Goal: Information Seeking & Learning: Get advice/opinions

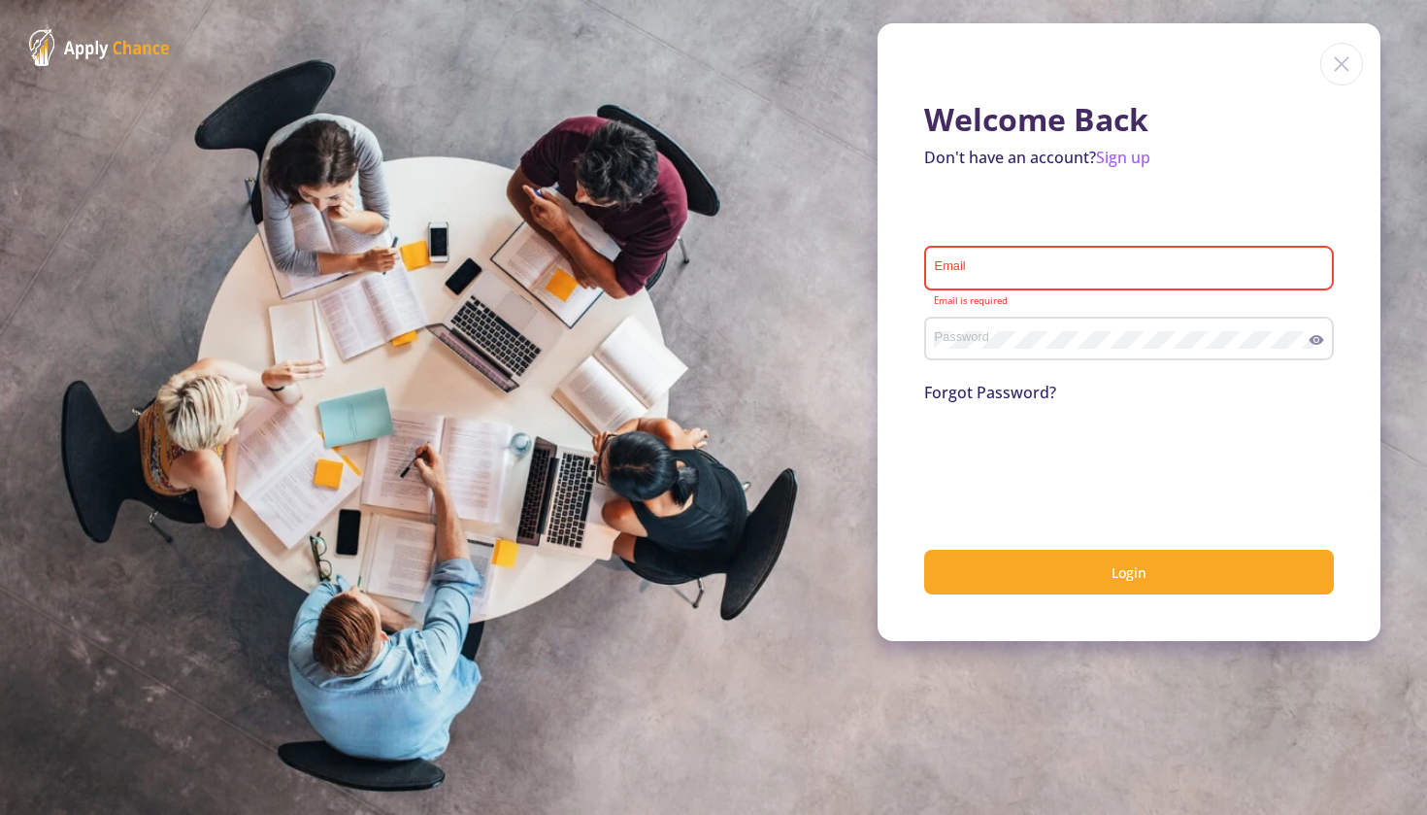
type input "[EMAIL_ADDRESS][DOMAIN_NAME]"
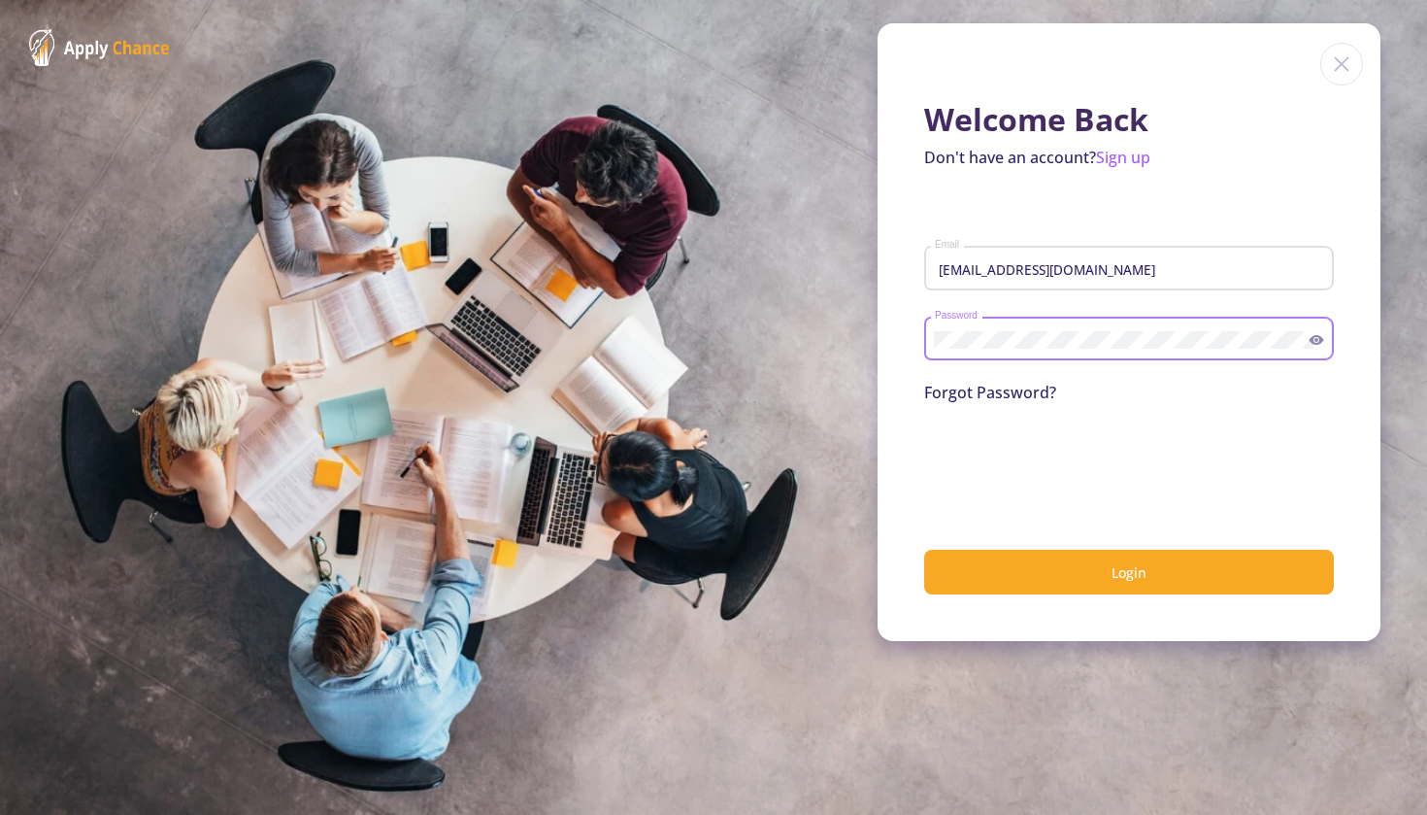
click at [1384, 52] on section "Welcome Back Don't have an account? Sign up [EMAIL_ADDRESS][DOMAIN_NAME] Email …" at bounding box center [713, 407] width 1427 height 815
click at [1306, 84] on div "Welcome Back Don't have an account? Sign up [EMAIL_ADDRESS][DOMAIN_NAME] Email …" at bounding box center [1129, 331] width 503 height 617
click at [1341, 63] on img at bounding box center [1341, 64] width 43 height 43
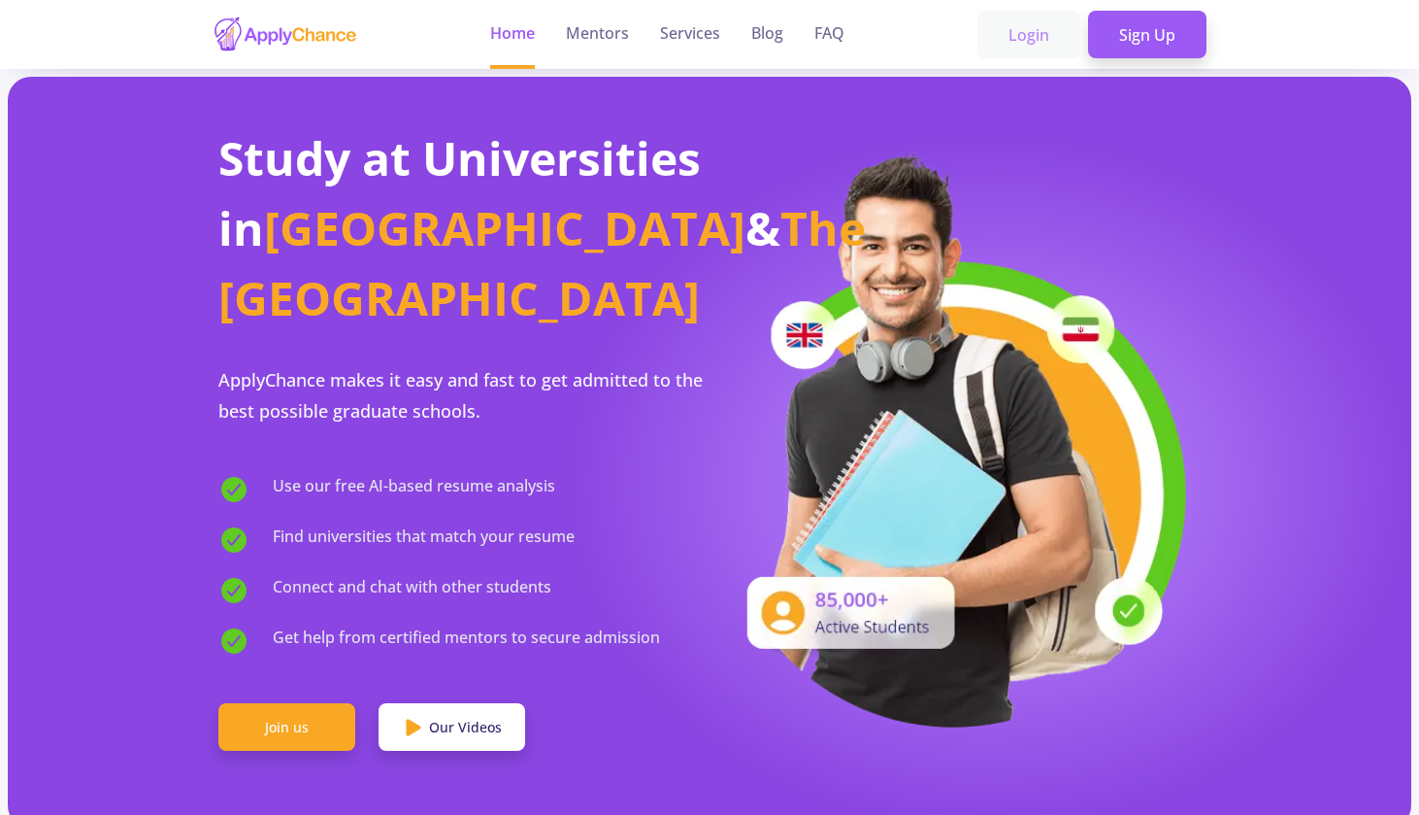
click at [1035, 42] on link "Login" at bounding box center [1029, 35] width 103 height 49
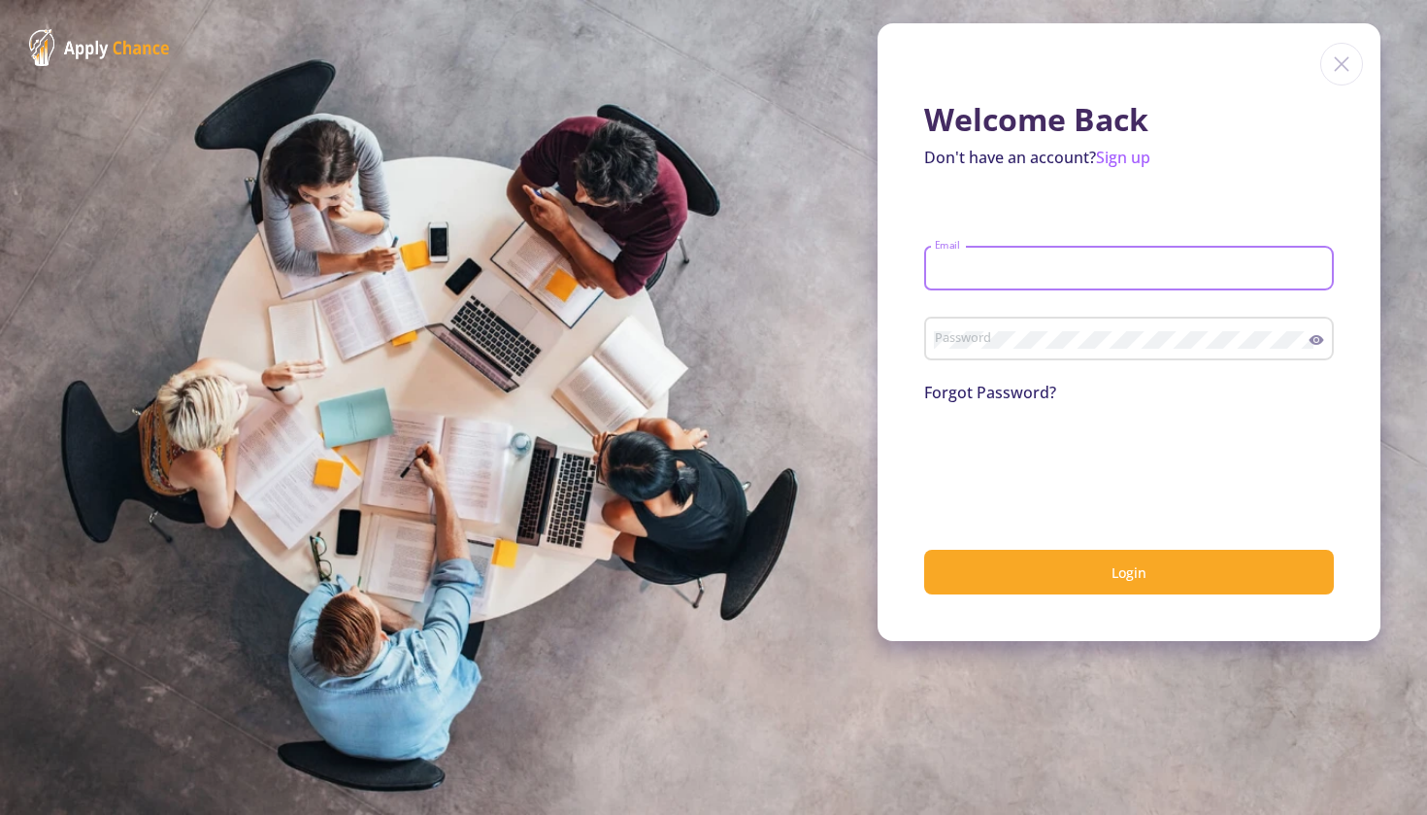
type input "[EMAIL_ADDRESS][DOMAIN_NAME]"
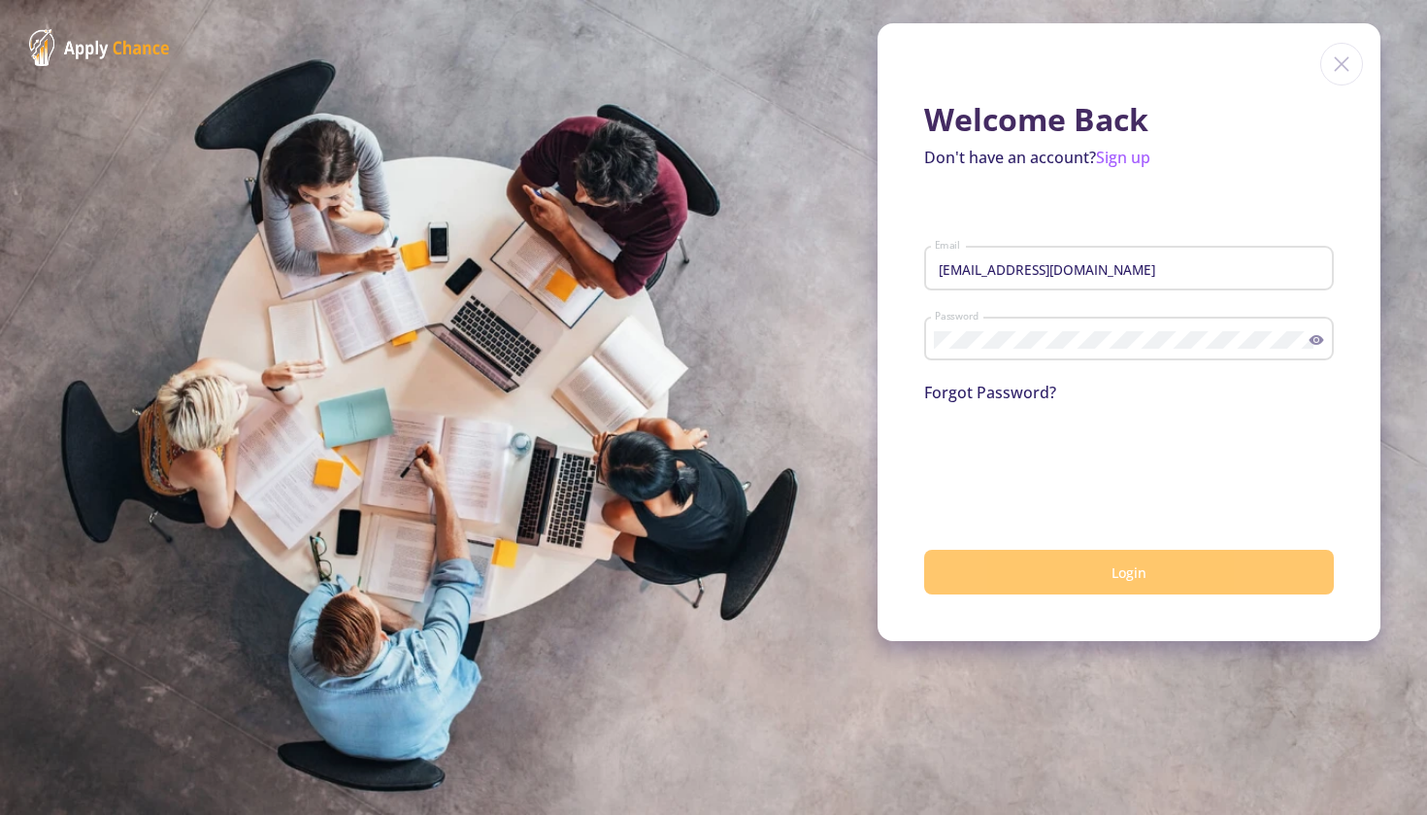
click at [1018, 559] on button "Login" at bounding box center [1129, 573] width 410 height 46
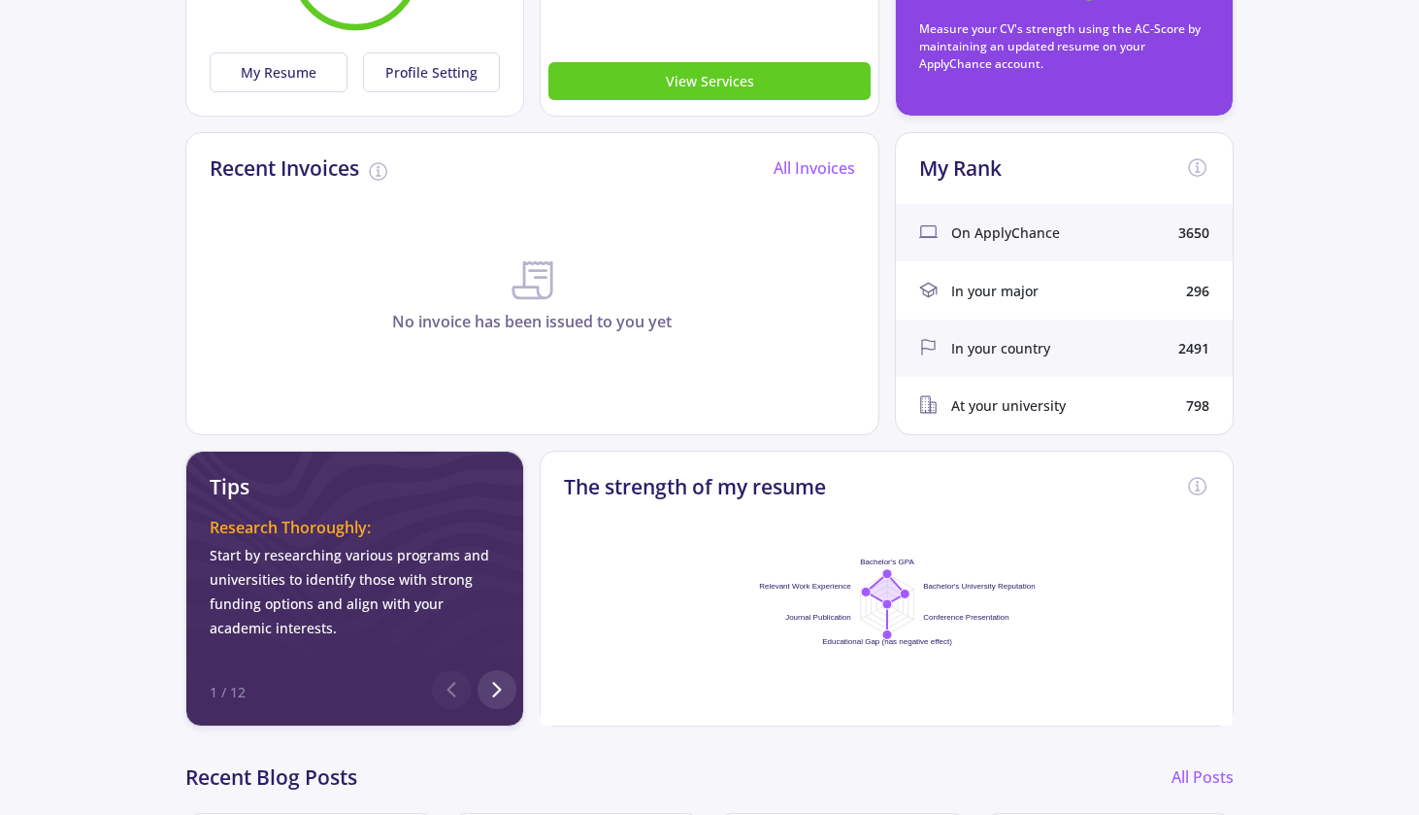
scroll to position [493, 0]
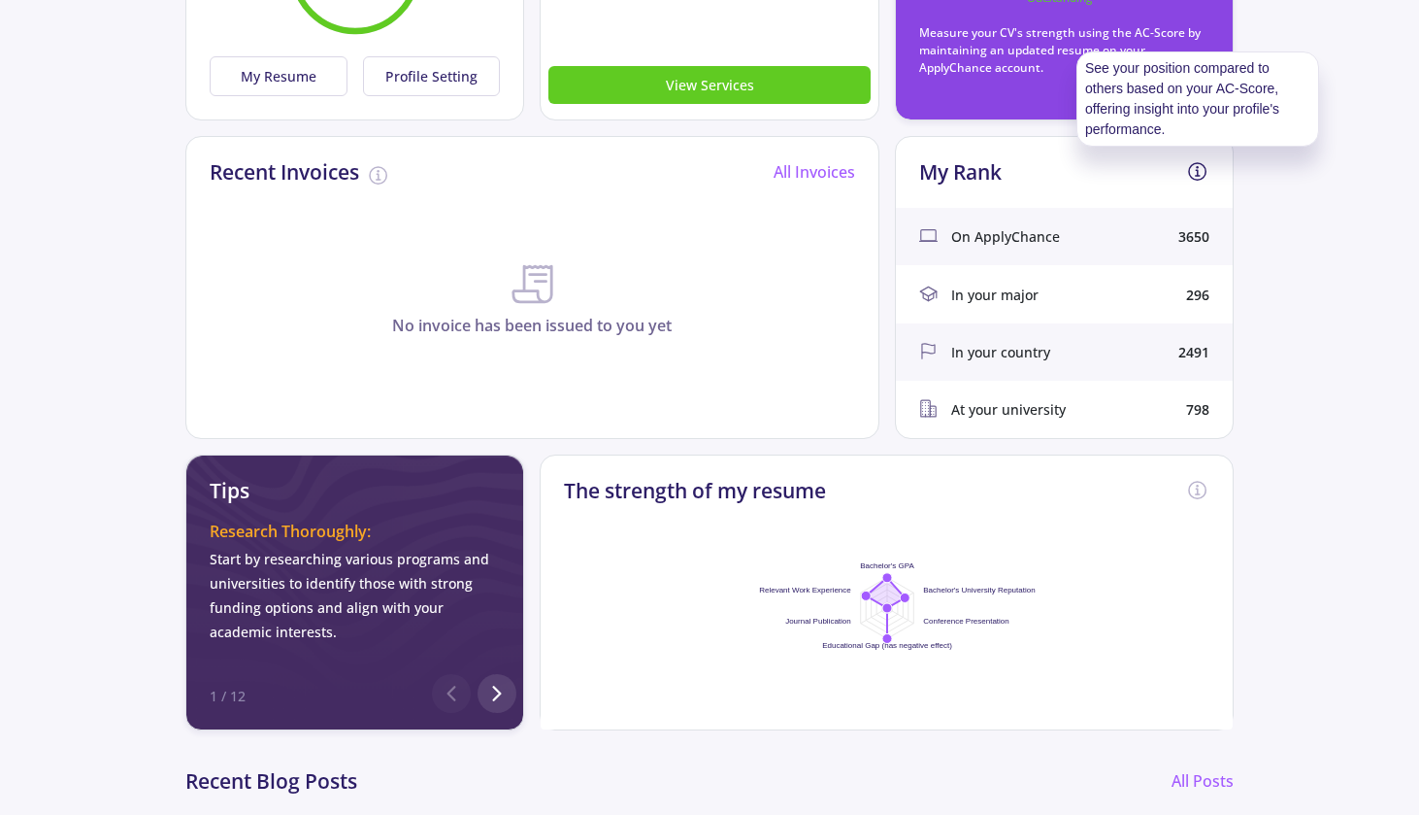
click at [1192, 170] on icon at bounding box center [1197, 171] width 23 height 23
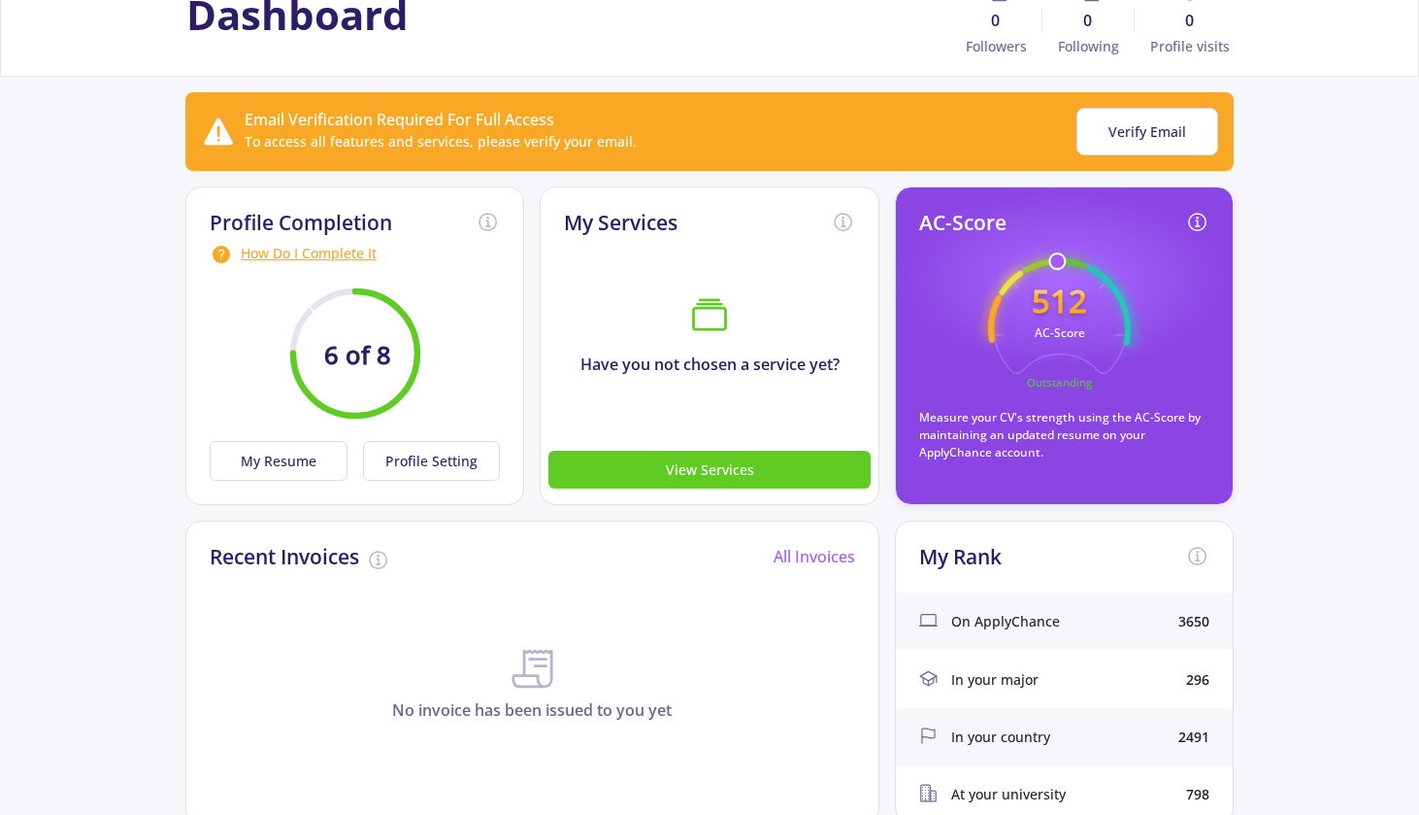
scroll to position [108, 0]
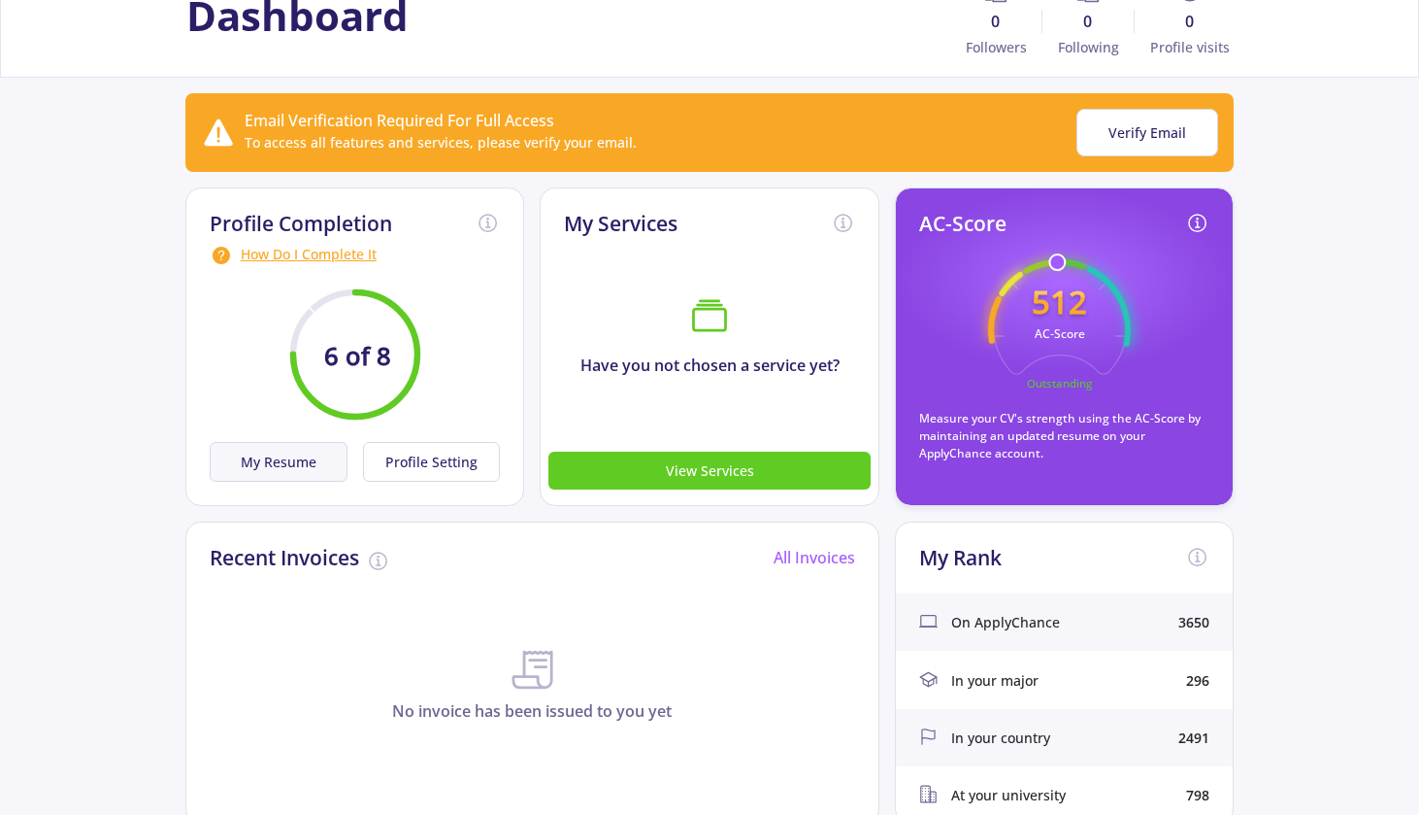
click at [305, 470] on button "My Resume" at bounding box center [279, 462] width 138 height 40
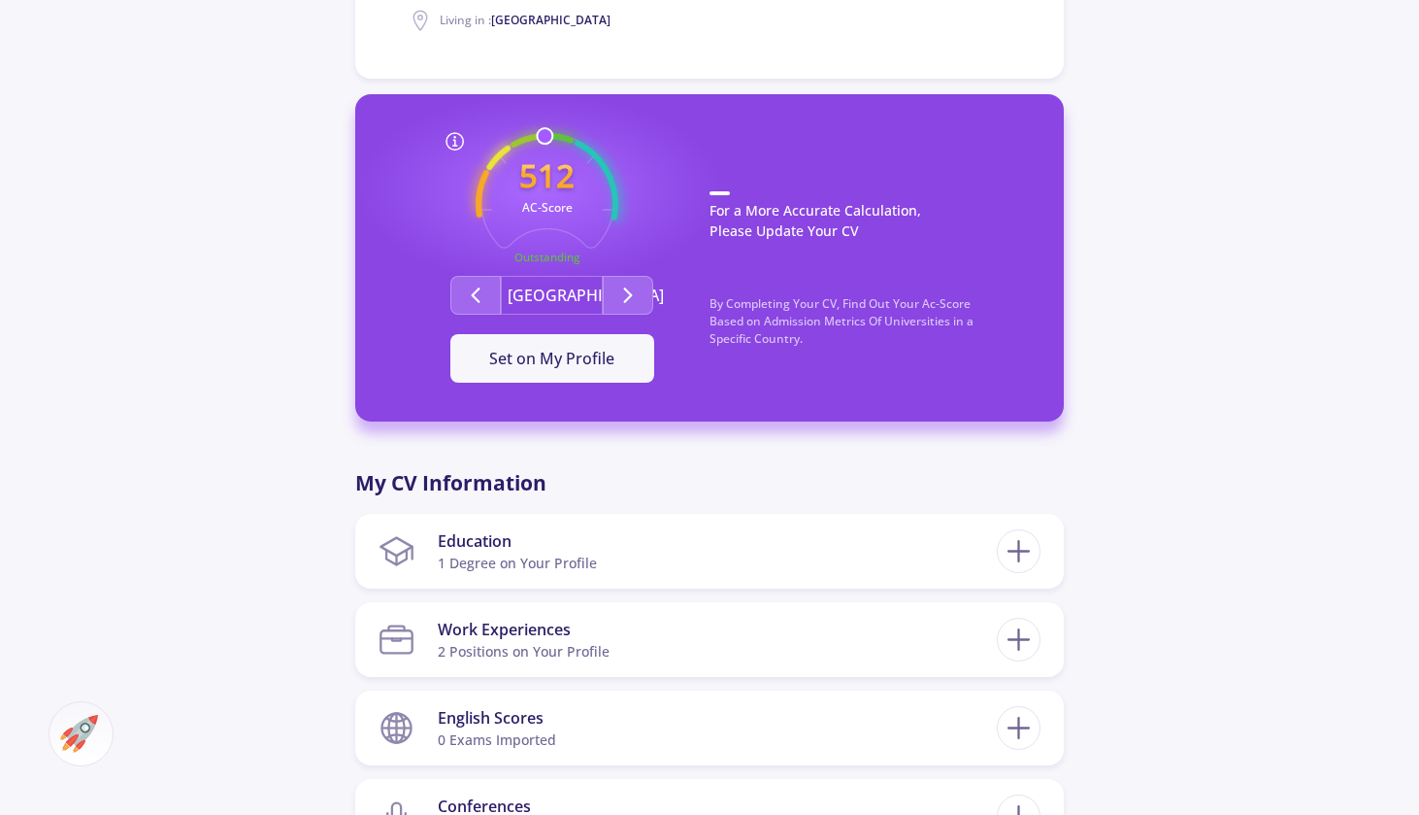
scroll to position [923, 0]
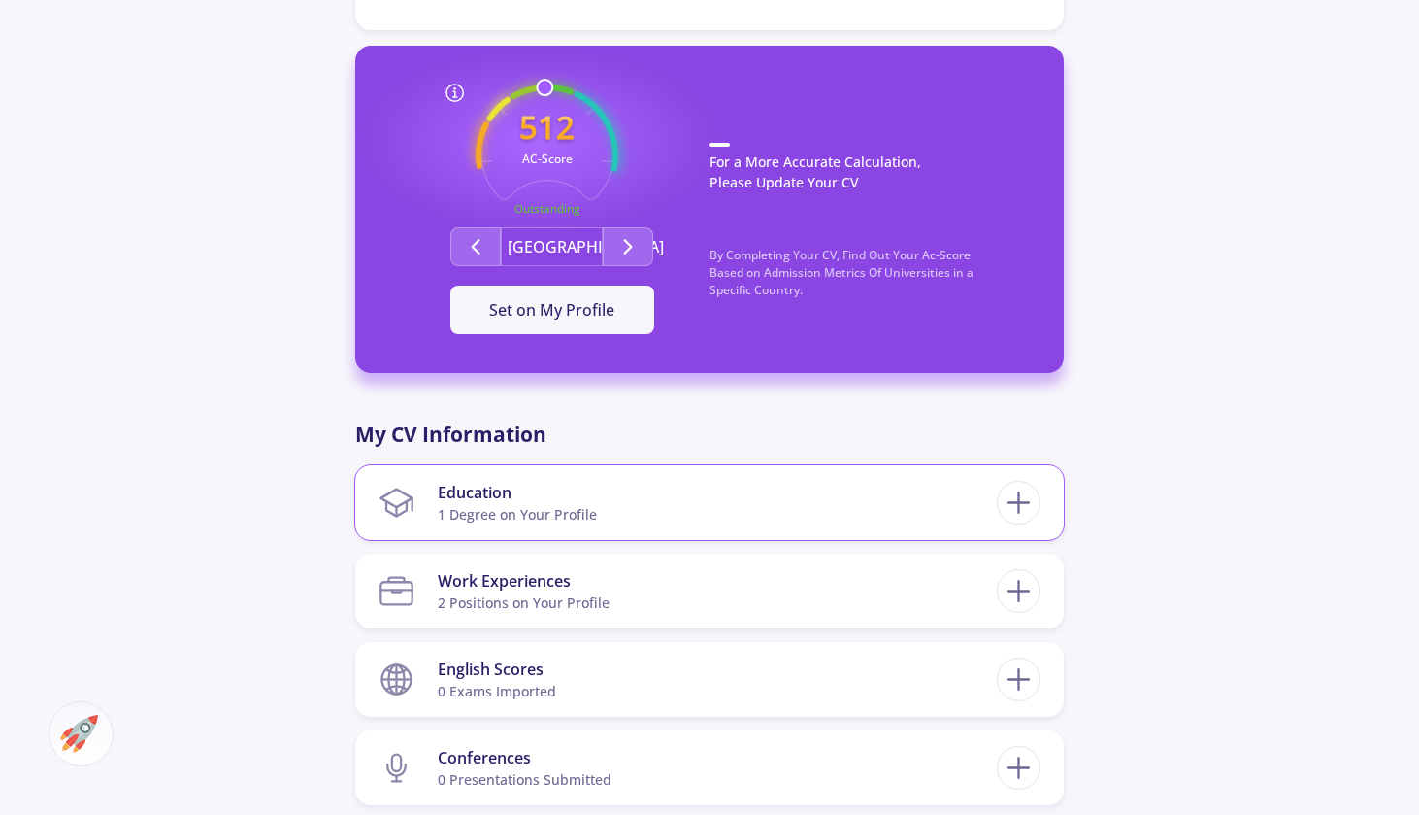
click at [519, 504] on div "1 Degree on Your Profile" at bounding box center [517, 514] width 159 height 20
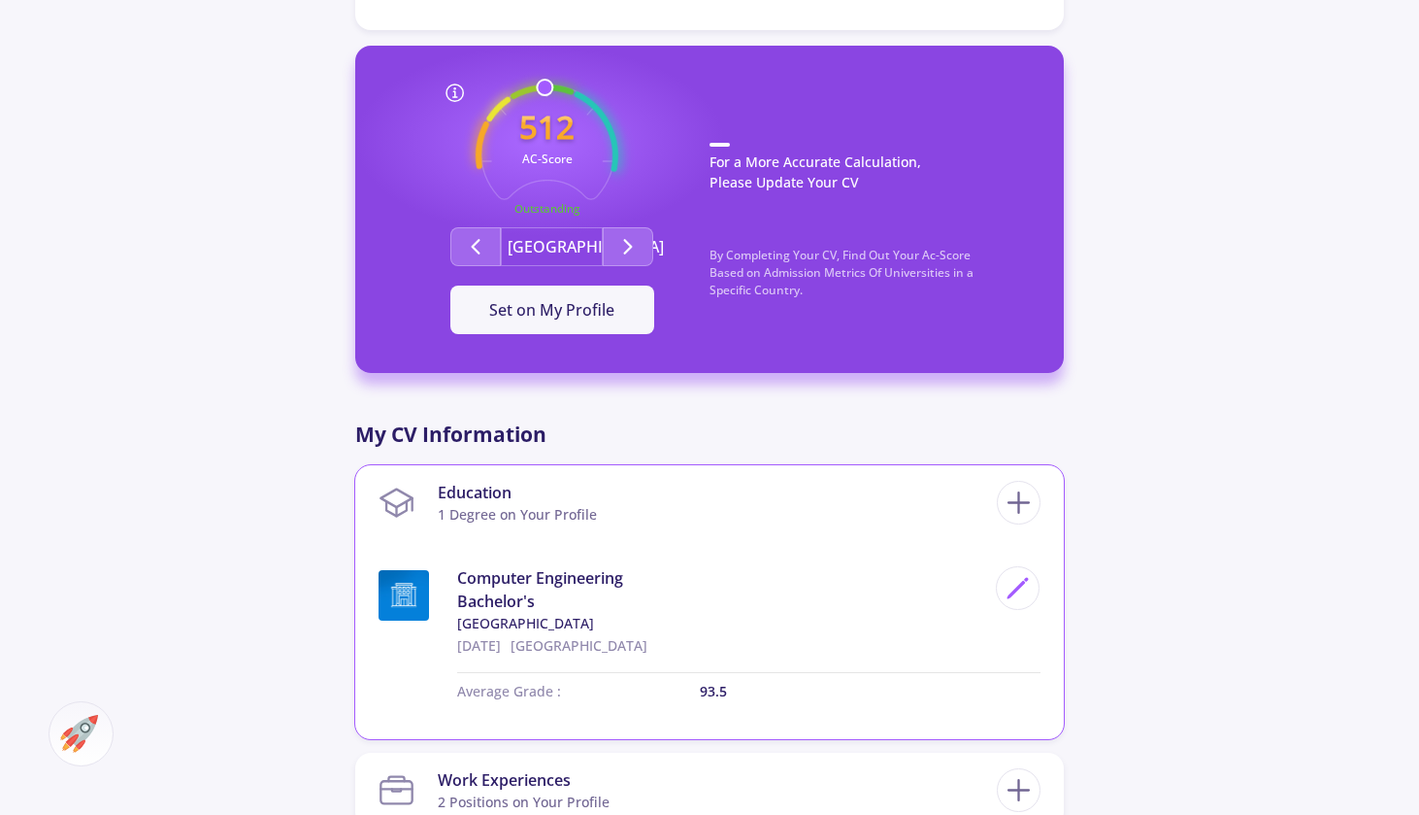
scroll to position [1026, 0]
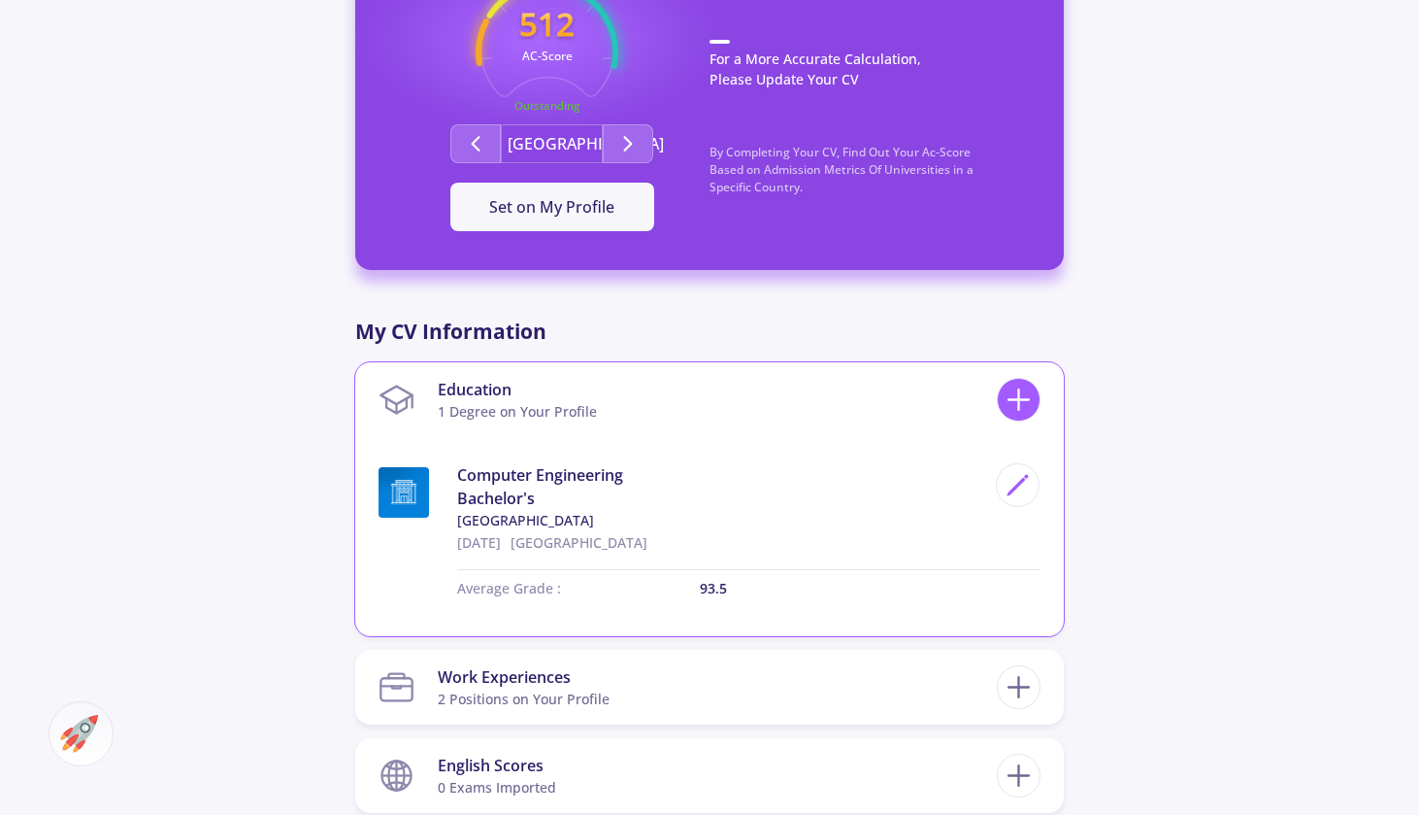
click at [1035, 382] on icon at bounding box center [1019, 400] width 36 height 36
checkbox input "false"
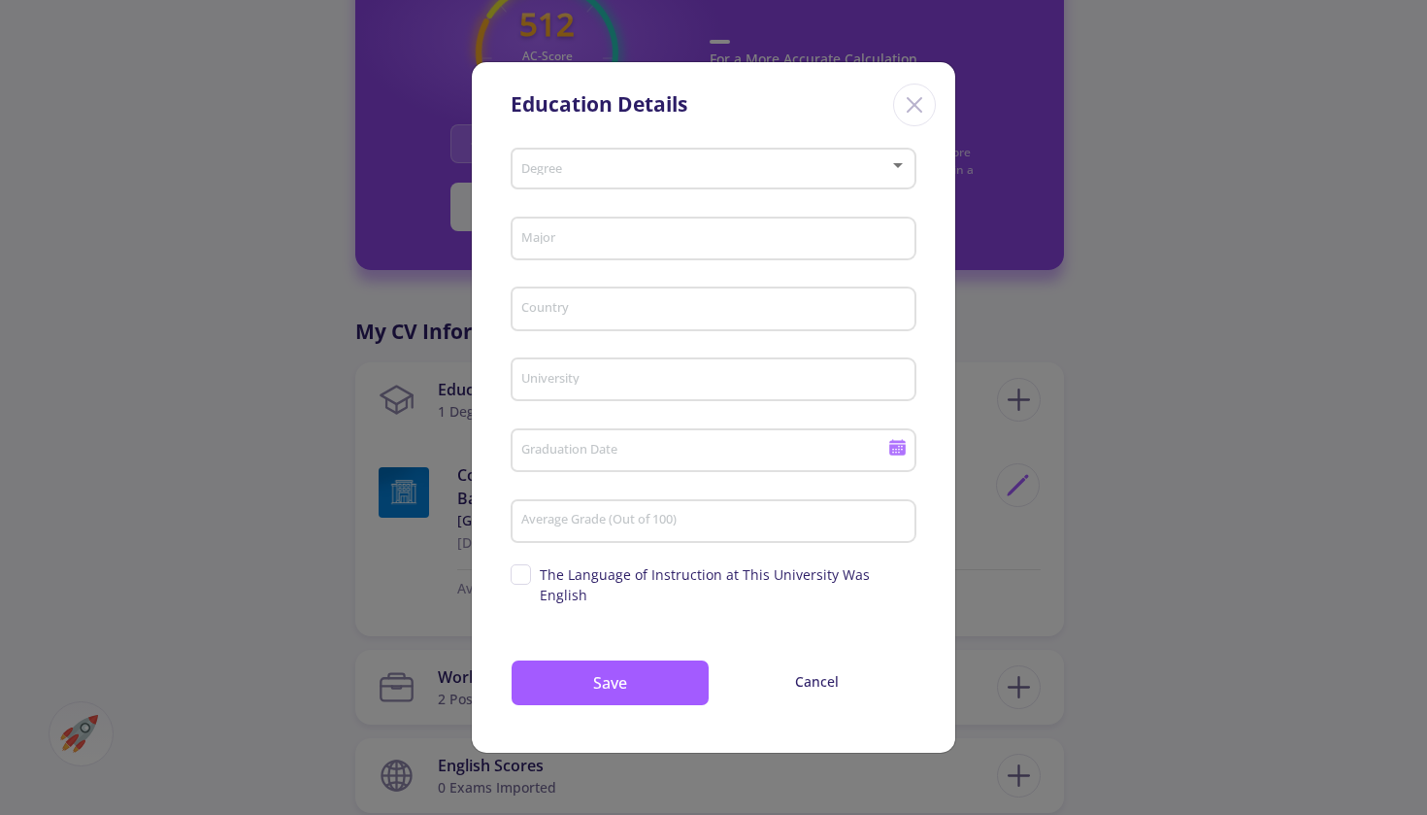
click at [798, 176] on span at bounding box center [707, 169] width 365 height 14
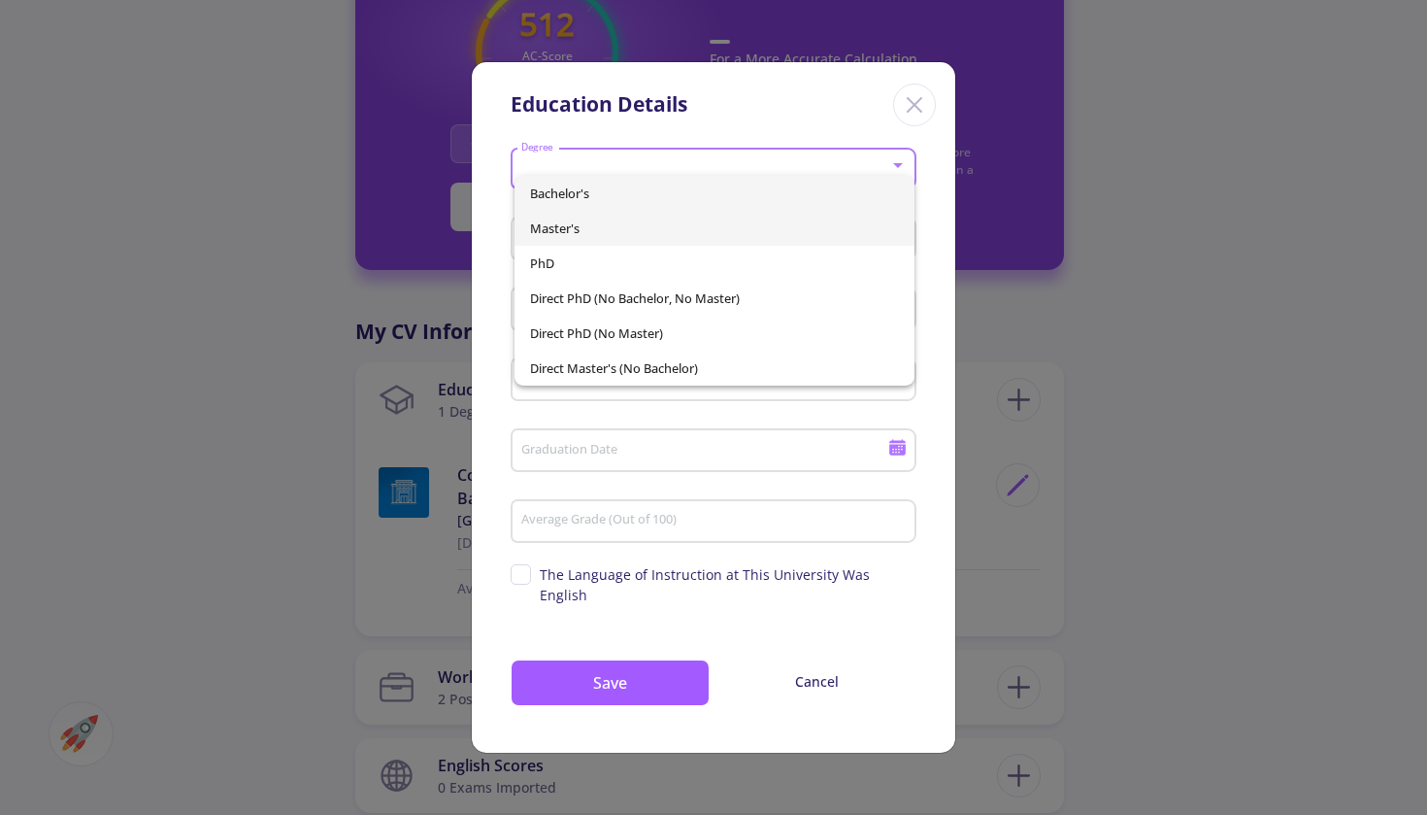
click at [772, 228] on span "Master's" at bounding box center [715, 228] width 370 height 35
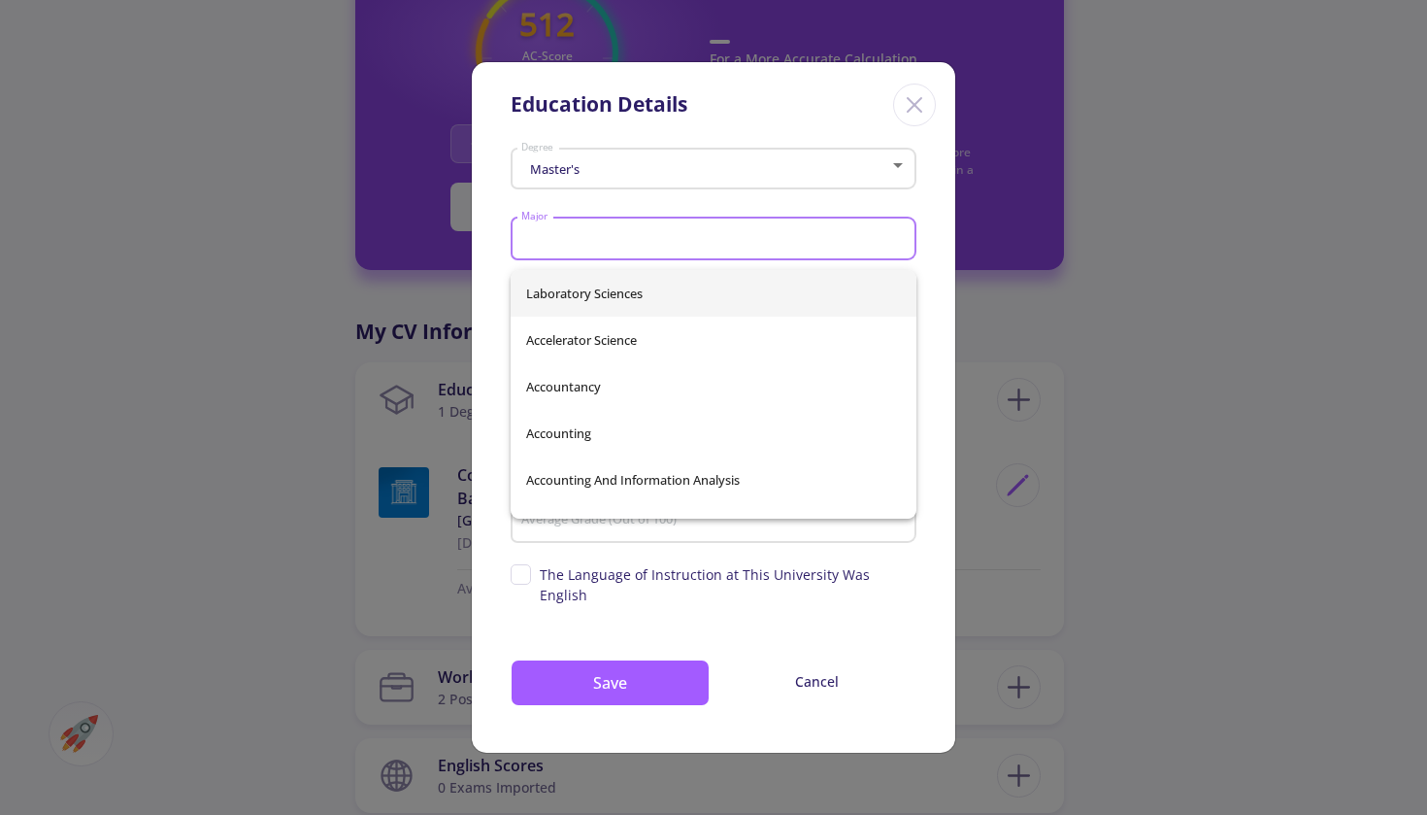
click at [760, 249] on input "Major" at bounding box center [716, 239] width 392 height 17
type input "Applied Artificial Intelligence"
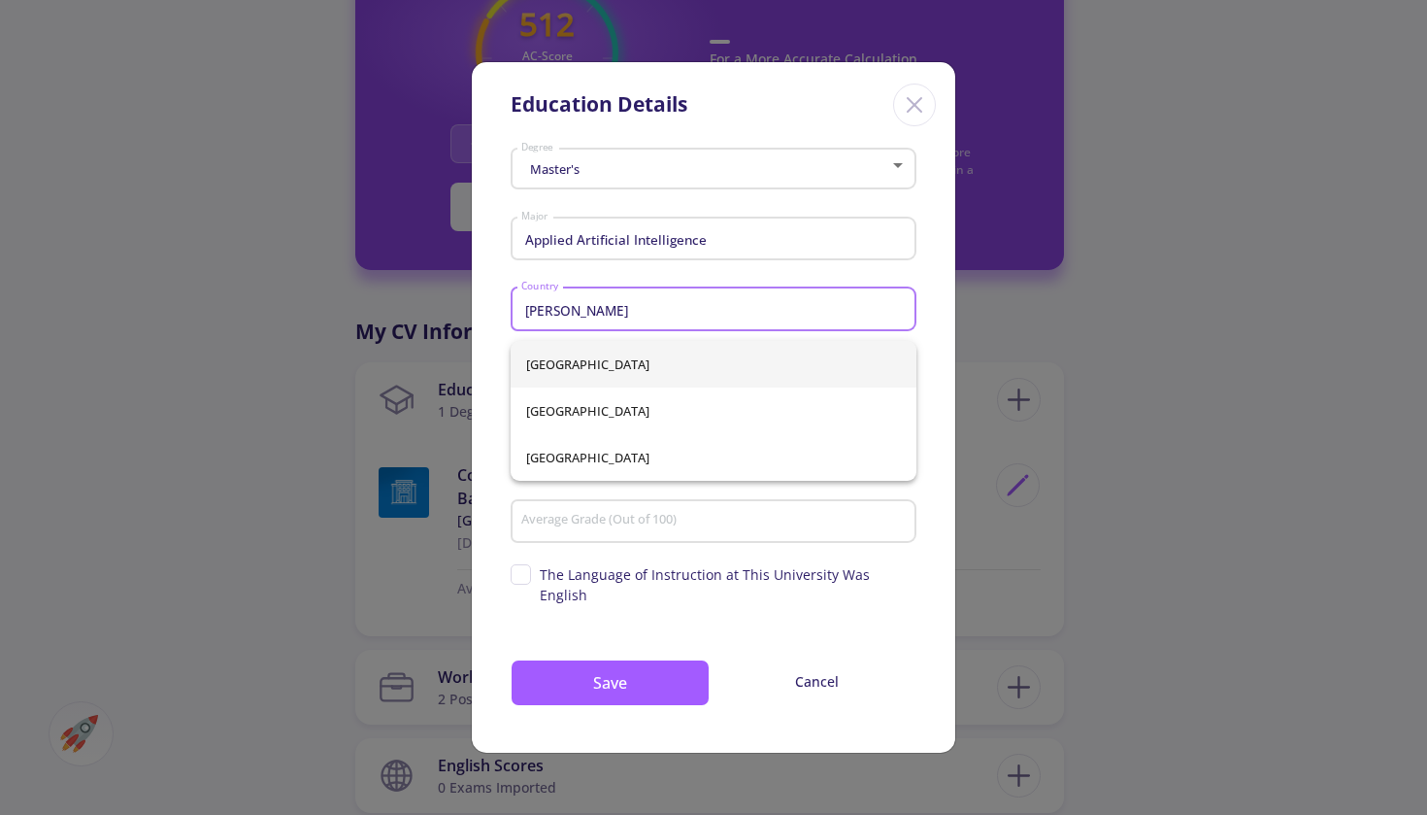
type input "[GEOGRAPHIC_DATA]"
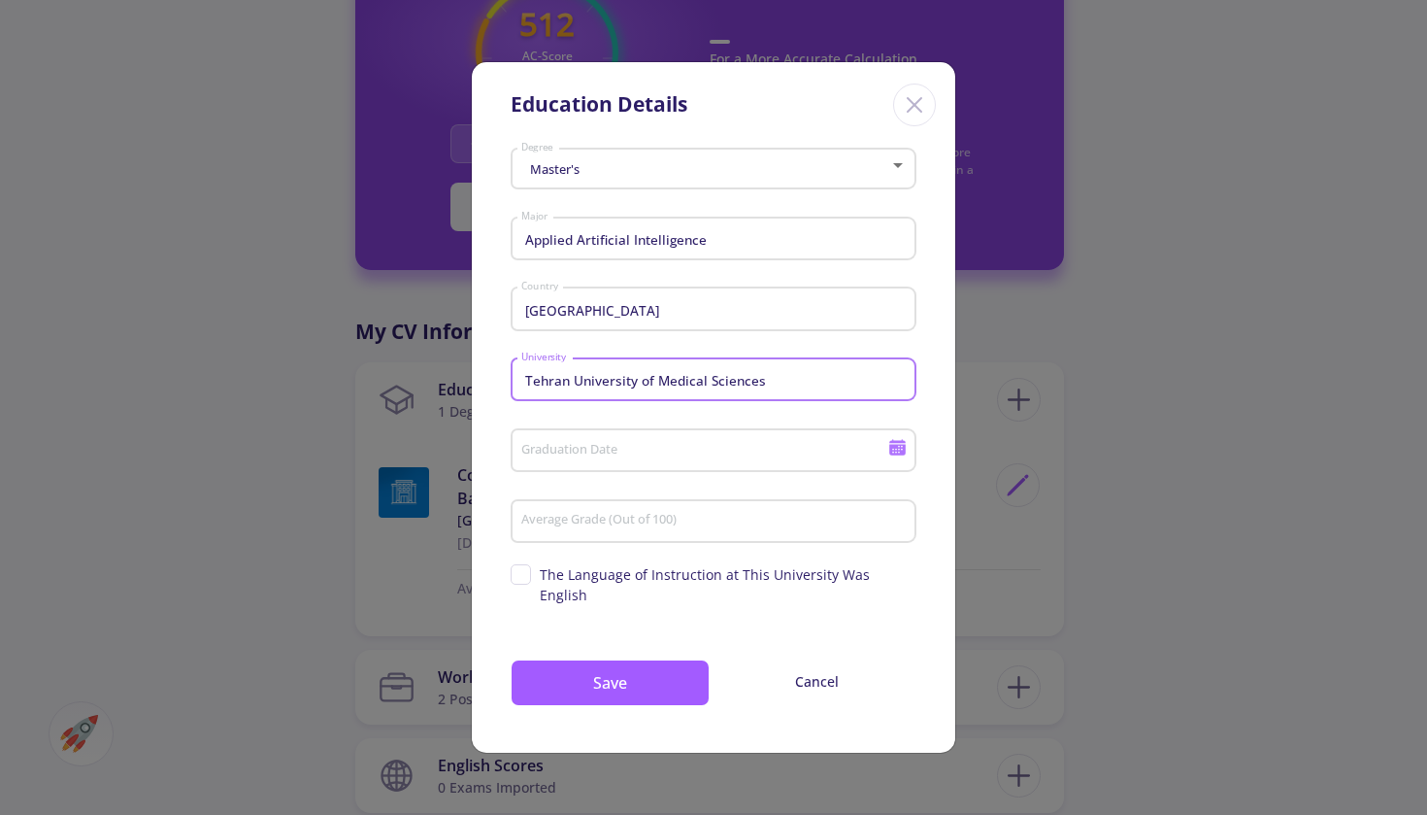
click at [638, 388] on input "Tehran University of Medical Sciences" at bounding box center [716, 380] width 392 height 17
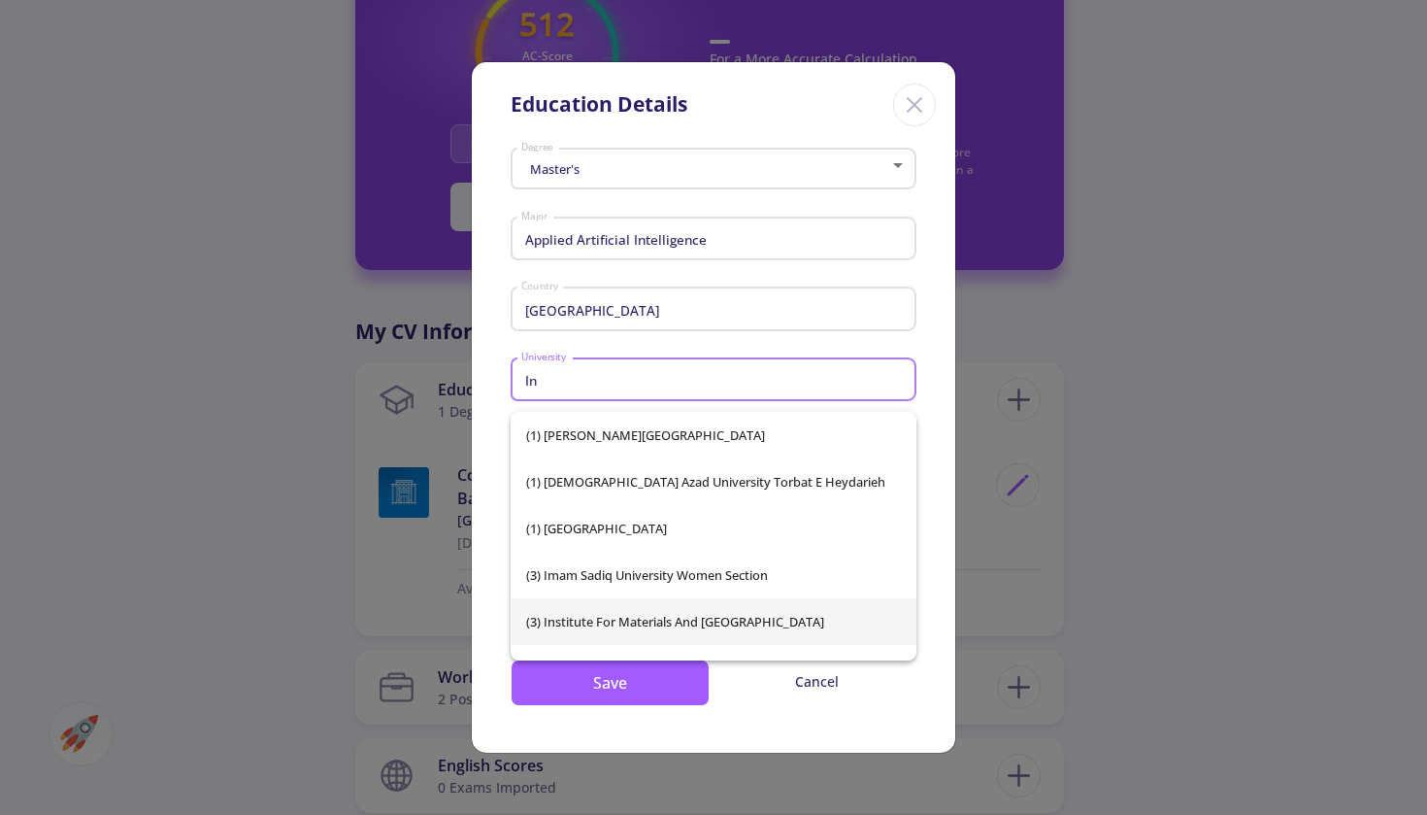
type input "I"
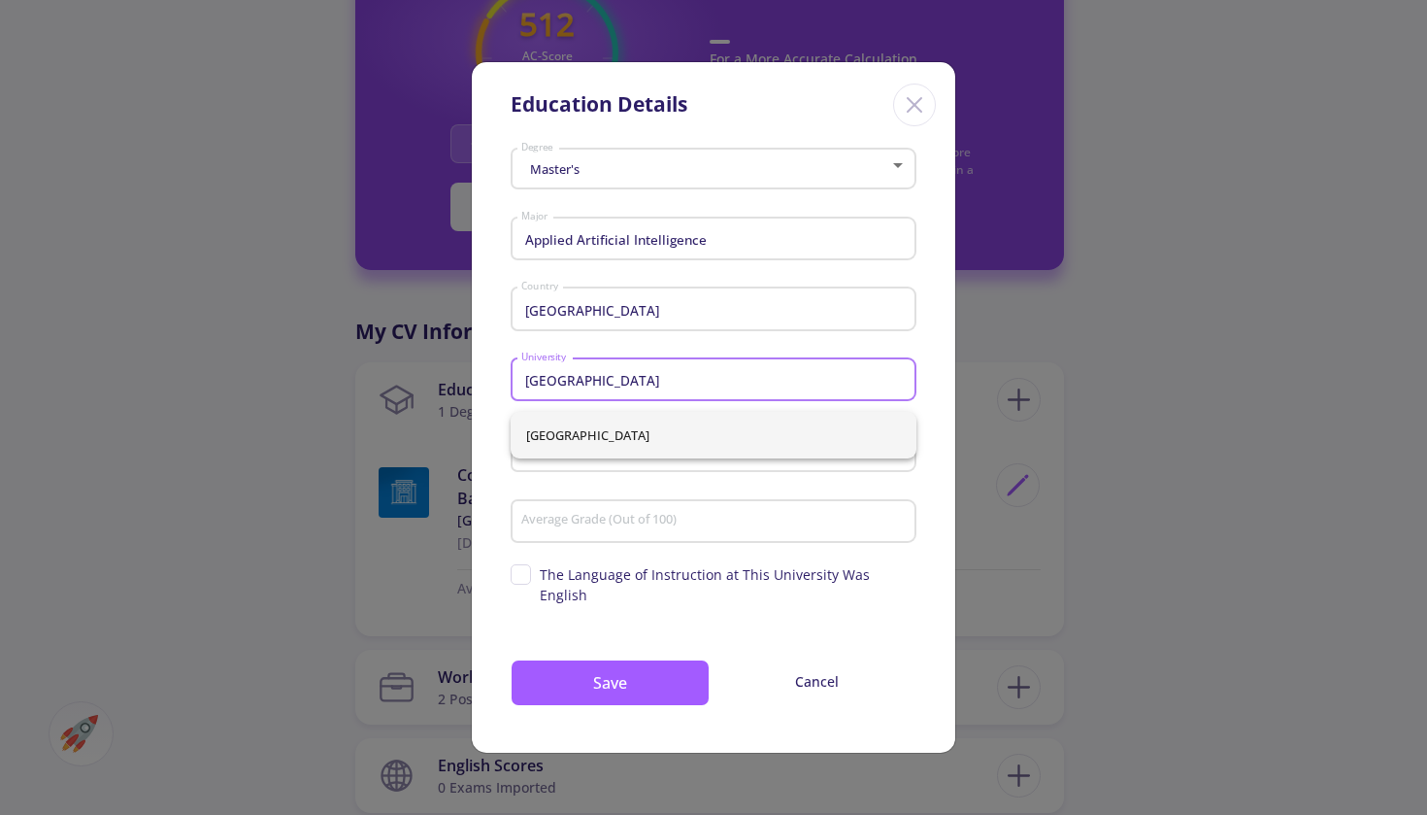
type input "[GEOGRAPHIC_DATA]"
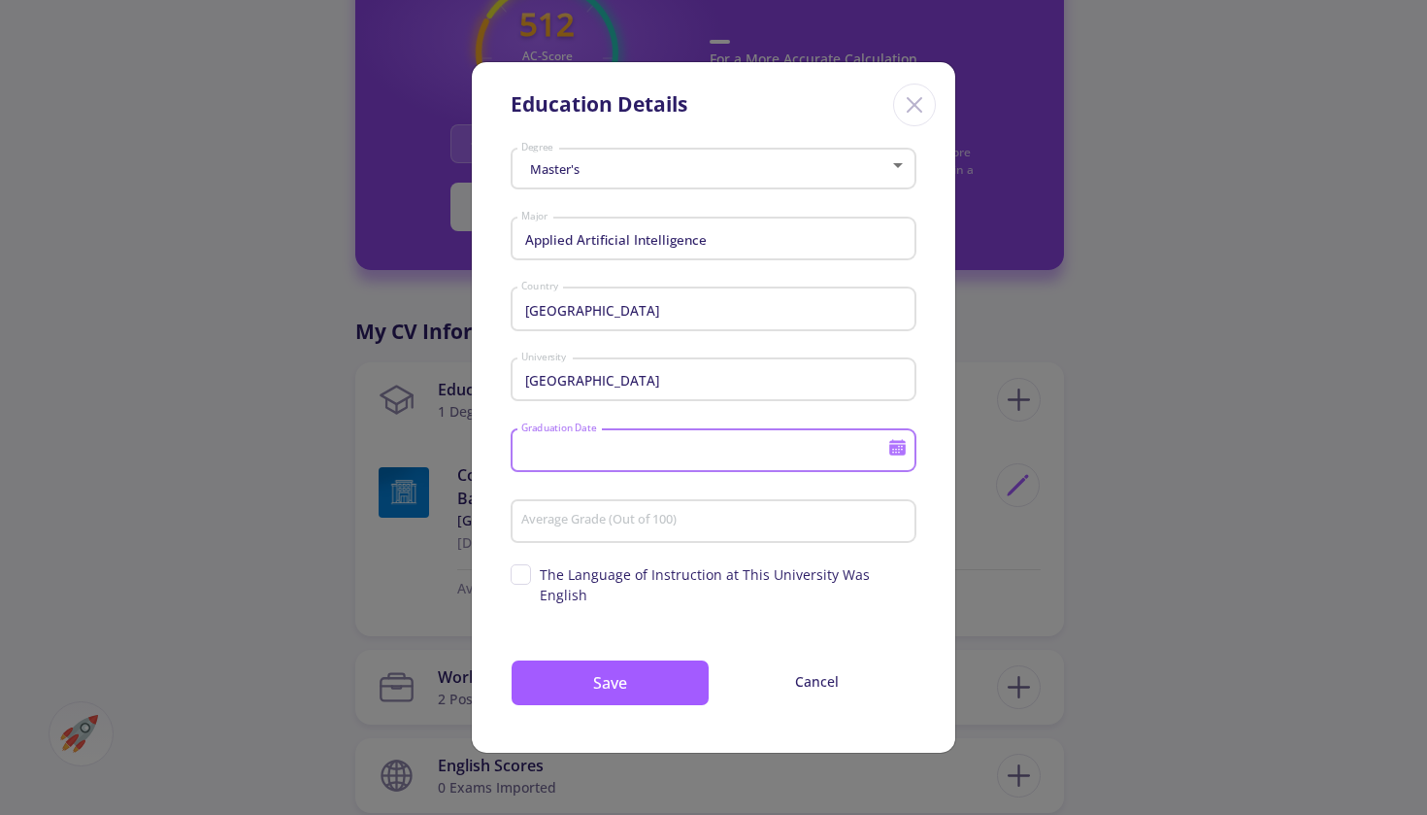
click at [646, 460] on input "Graduation Date" at bounding box center [707, 451] width 374 height 17
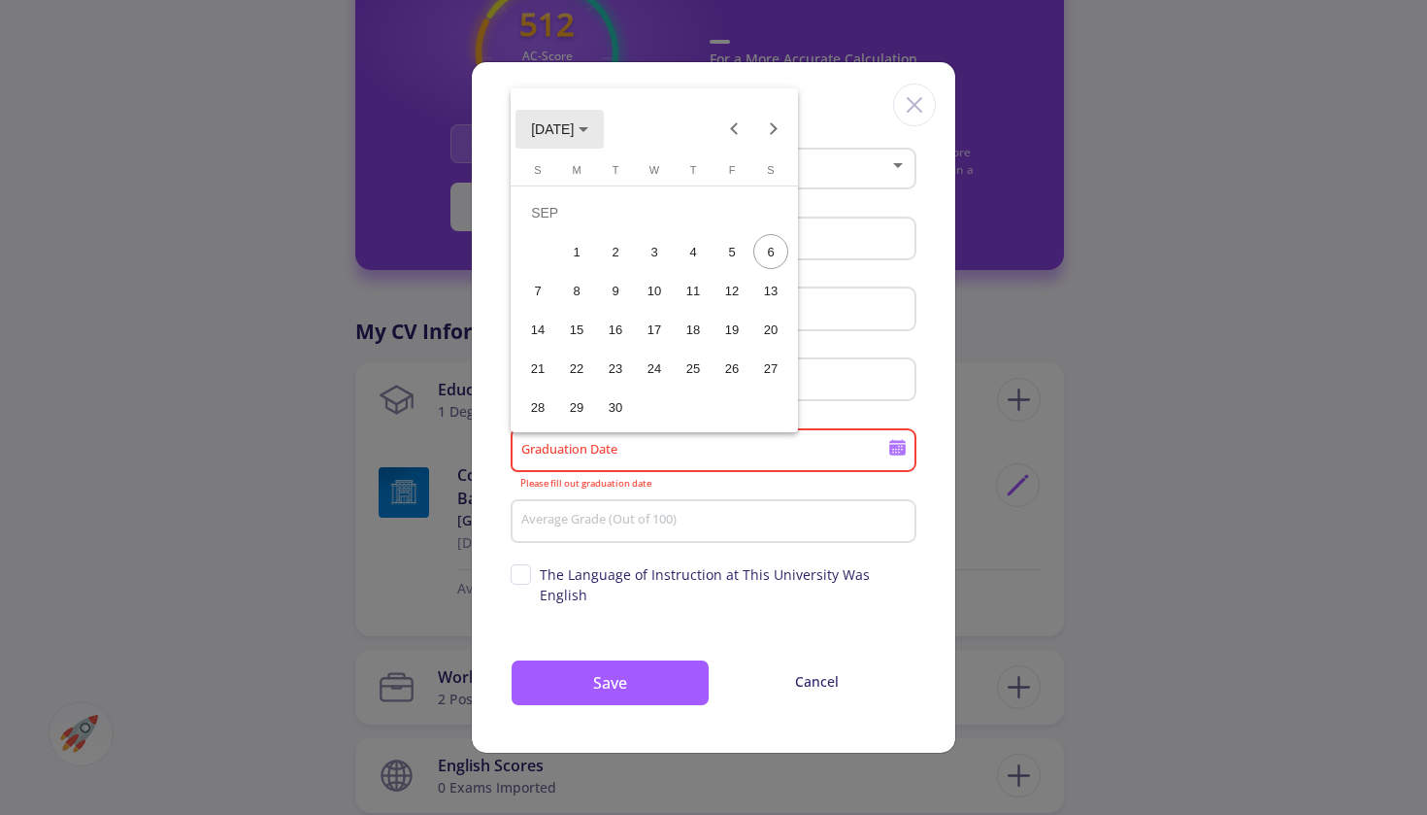
click at [588, 124] on span "[DATE]" at bounding box center [559, 128] width 57 height 16
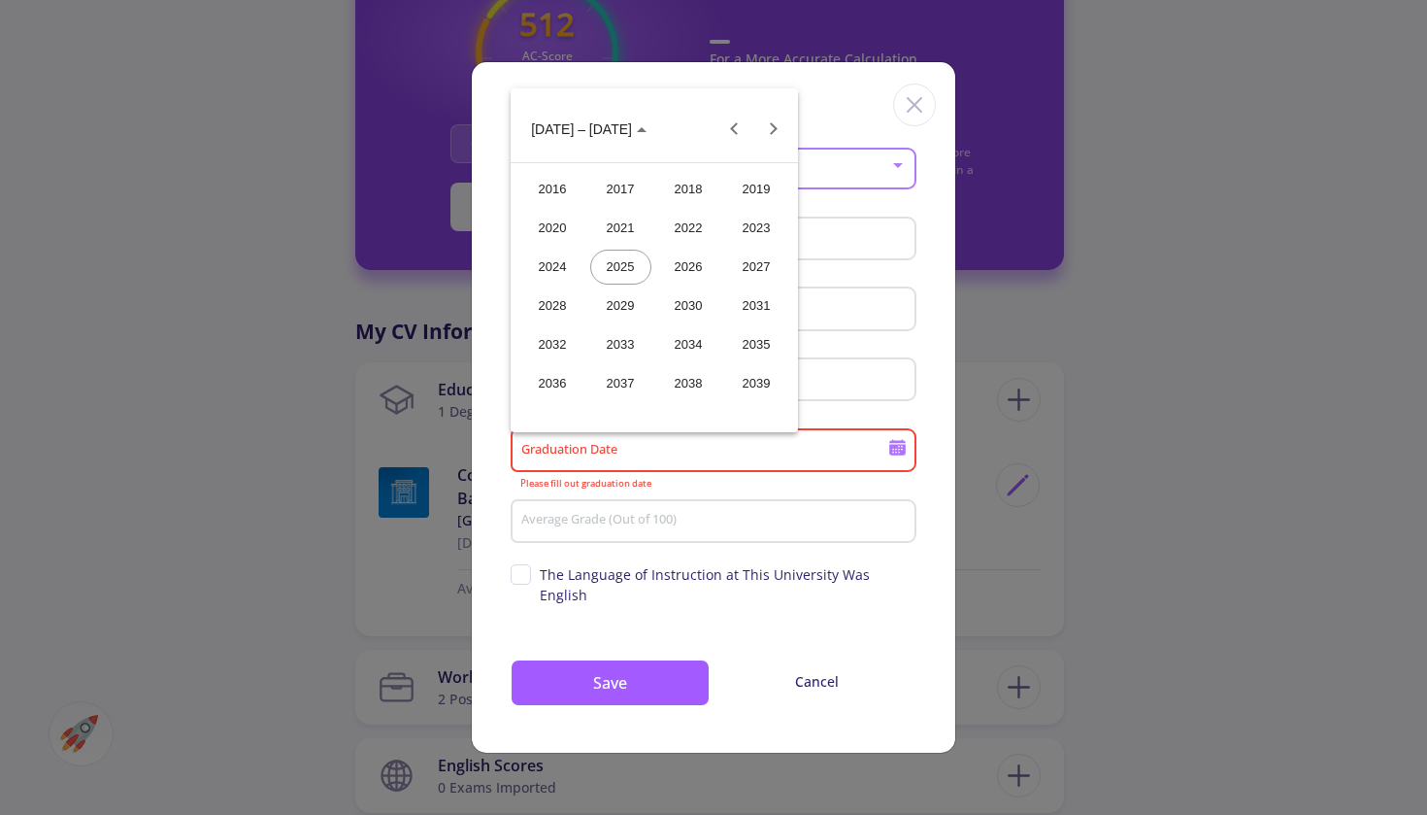
click at [677, 269] on div "2026" at bounding box center [688, 267] width 61 height 35
click at [534, 307] on div "SEP" at bounding box center [552, 305] width 61 height 35
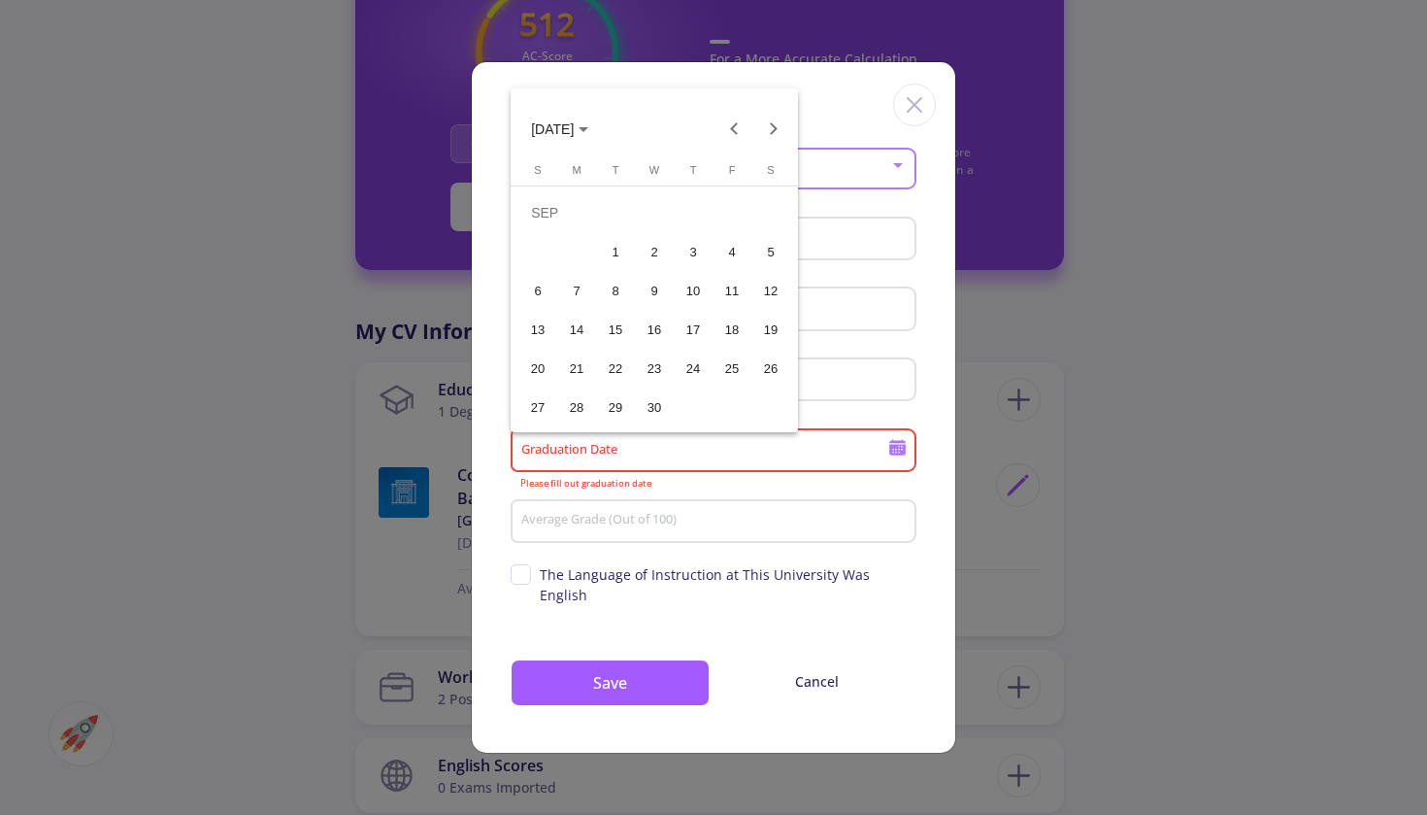
click at [607, 260] on div "1" at bounding box center [615, 251] width 35 height 35
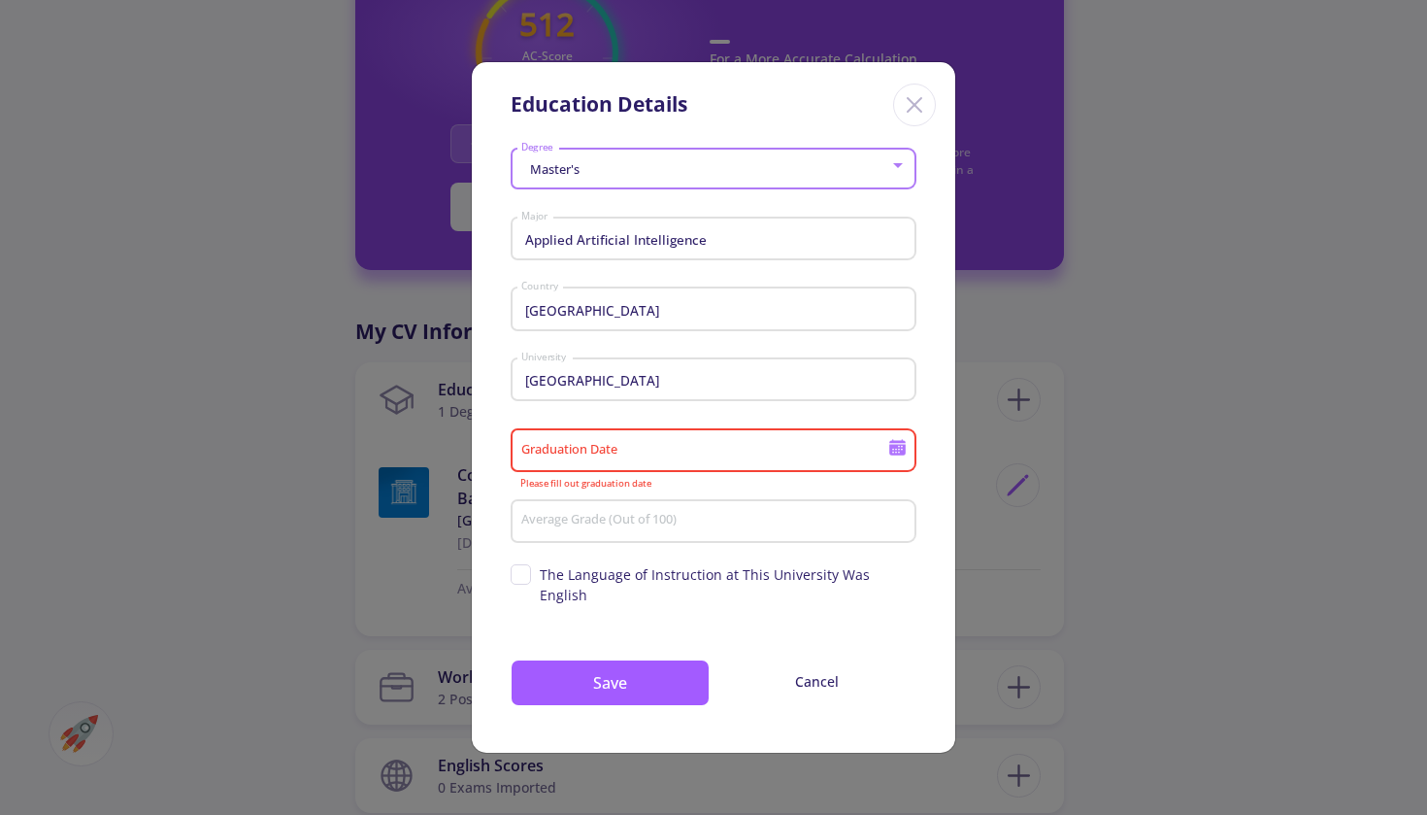
type input "[DATE]"
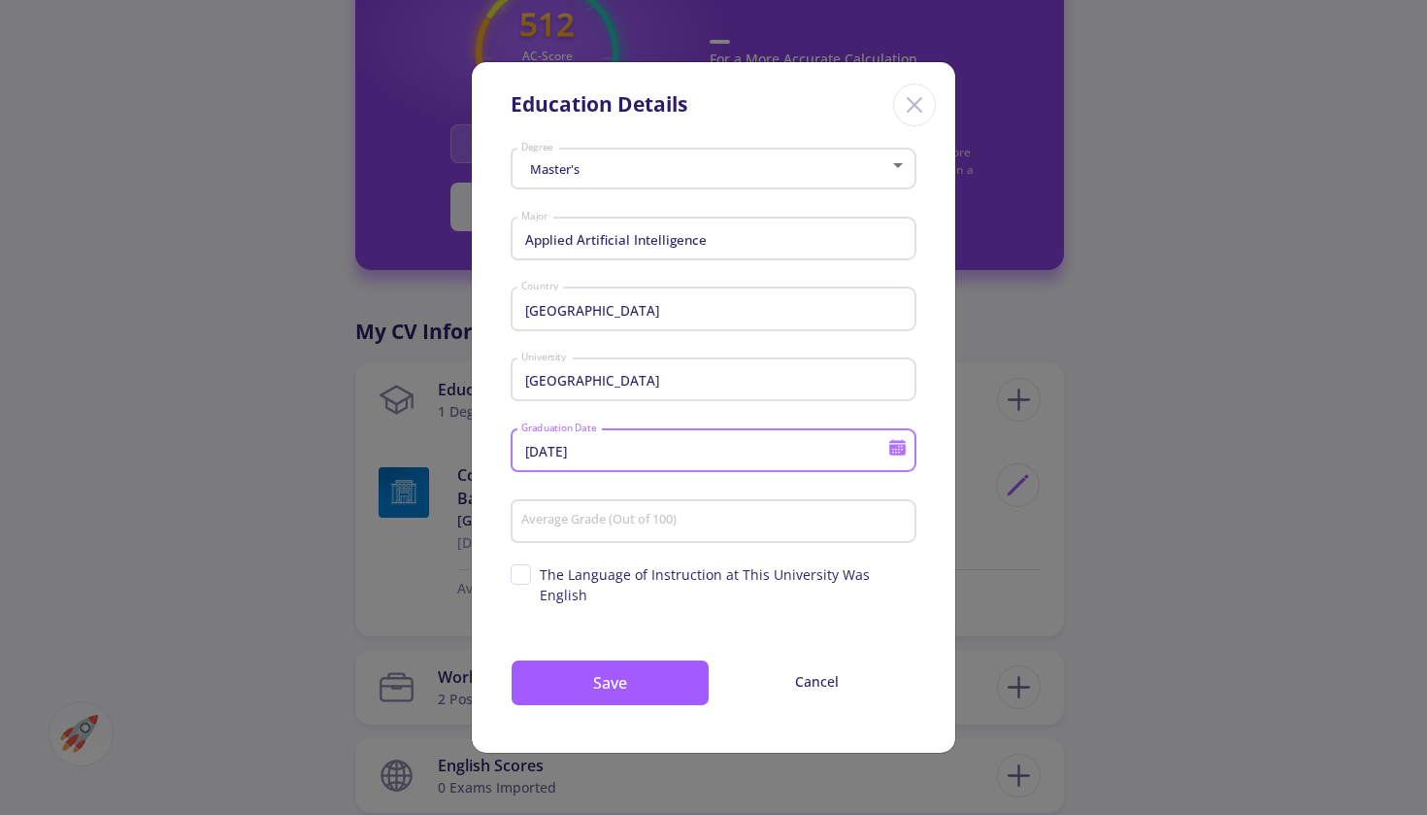
click at [614, 528] on input "Average Grade (Out of 100)" at bounding box center [716, 521] width 392 height 17
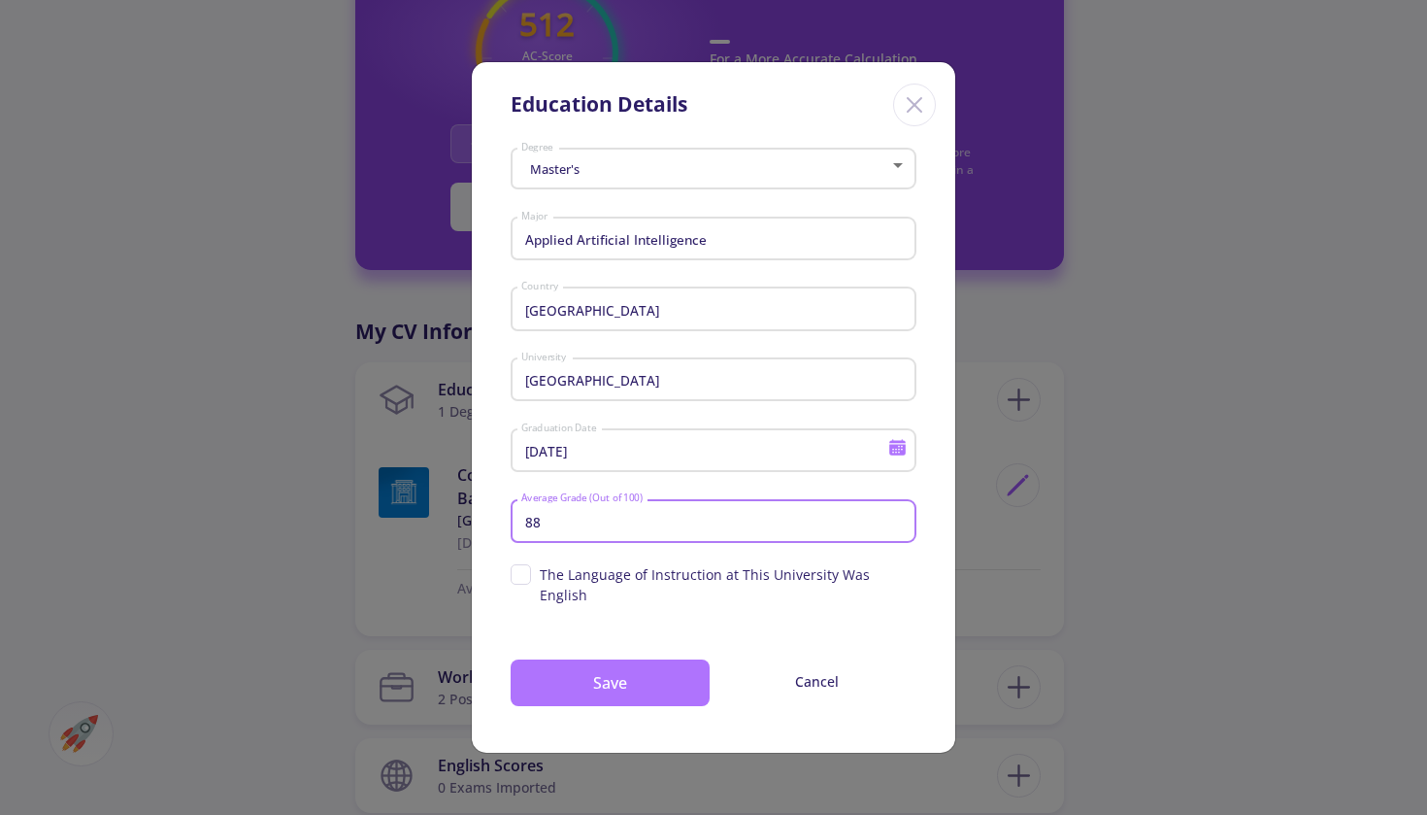
type input "88"
click at [605, 669] on button "Save" at bounding box center [610, 682] width 199 height 47
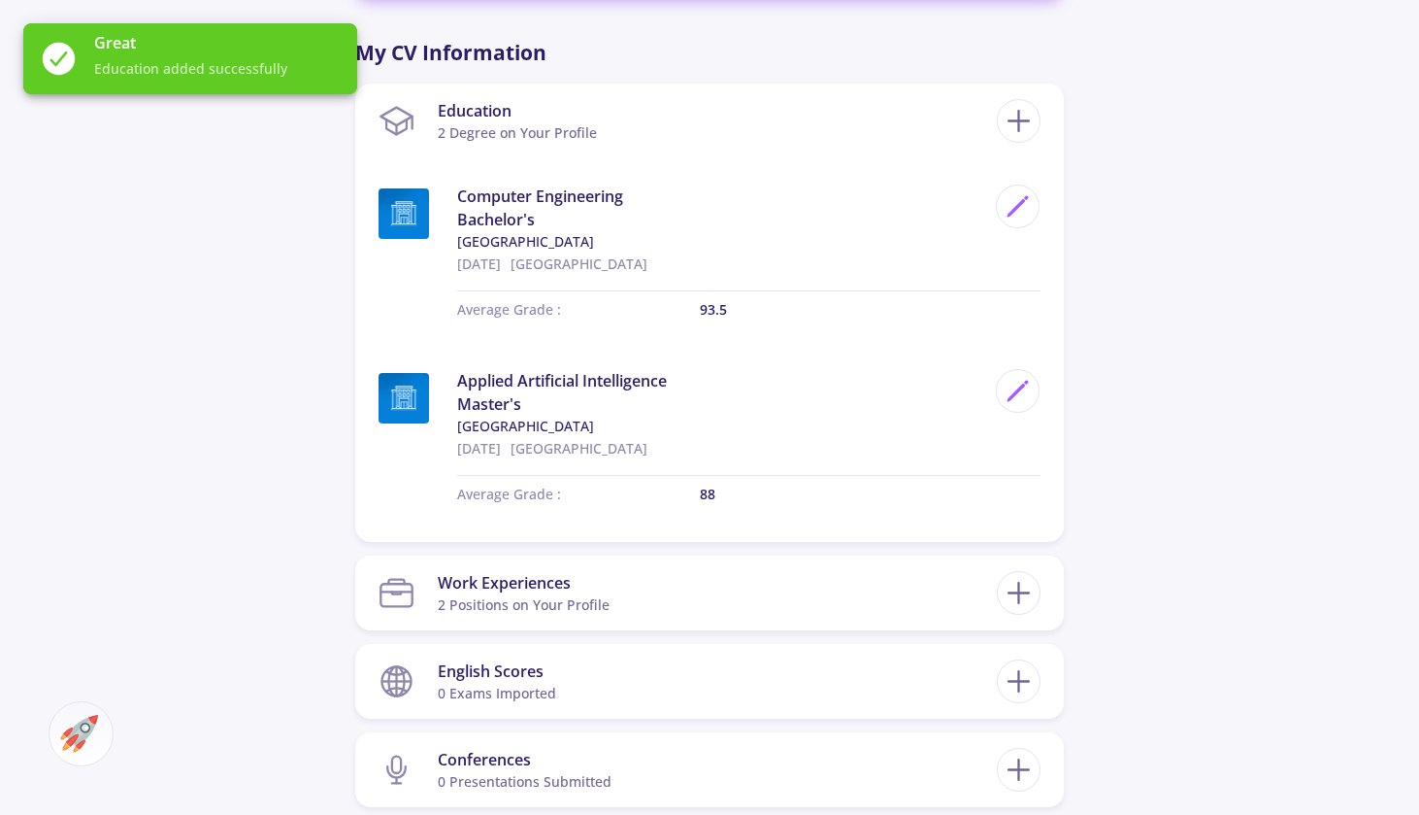
scroll to position [1316, 0]
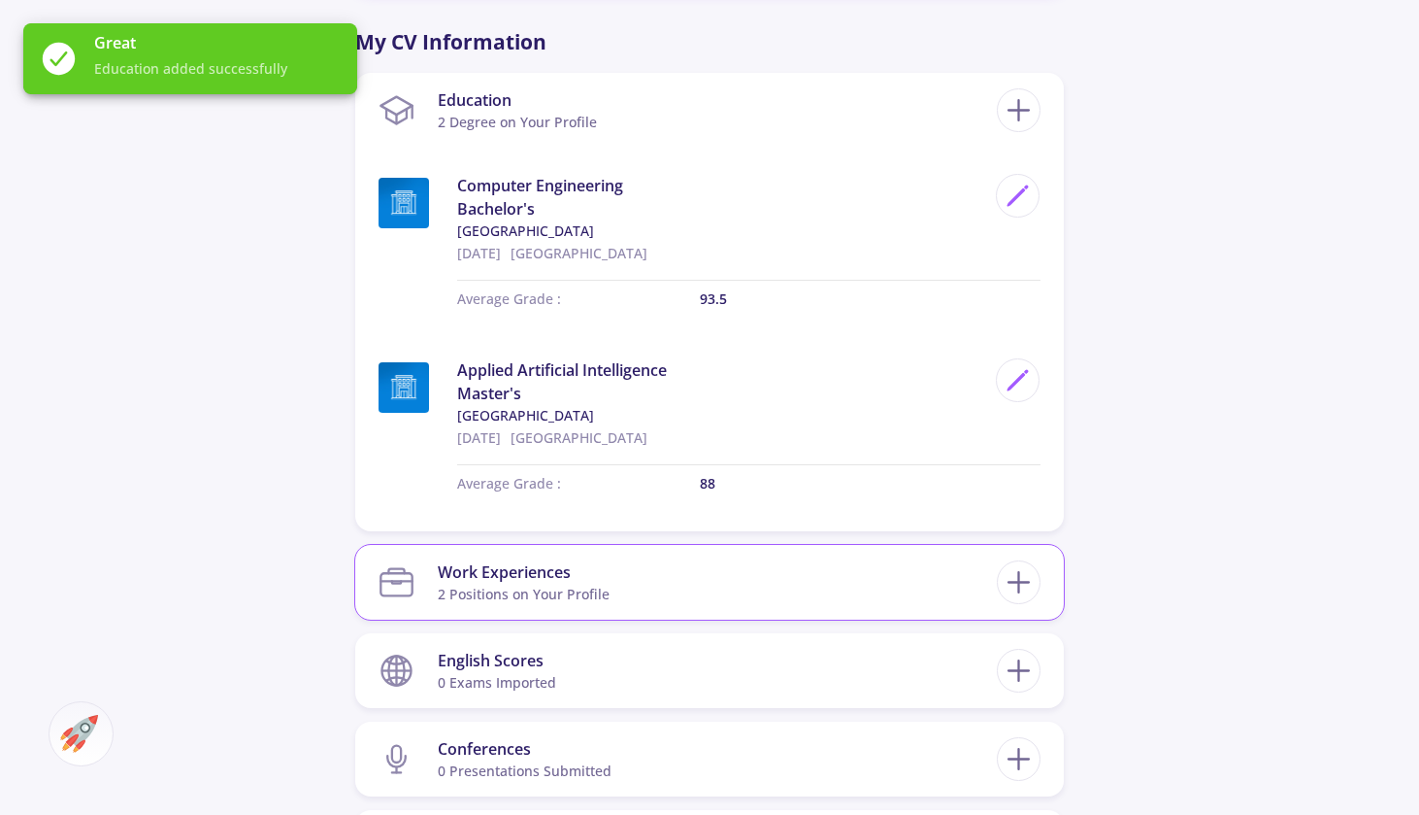
click at [739, 552] on section "Work Experiences 2 Positions on Your Profile" at bounding box center [688, 581] width 618 height 59
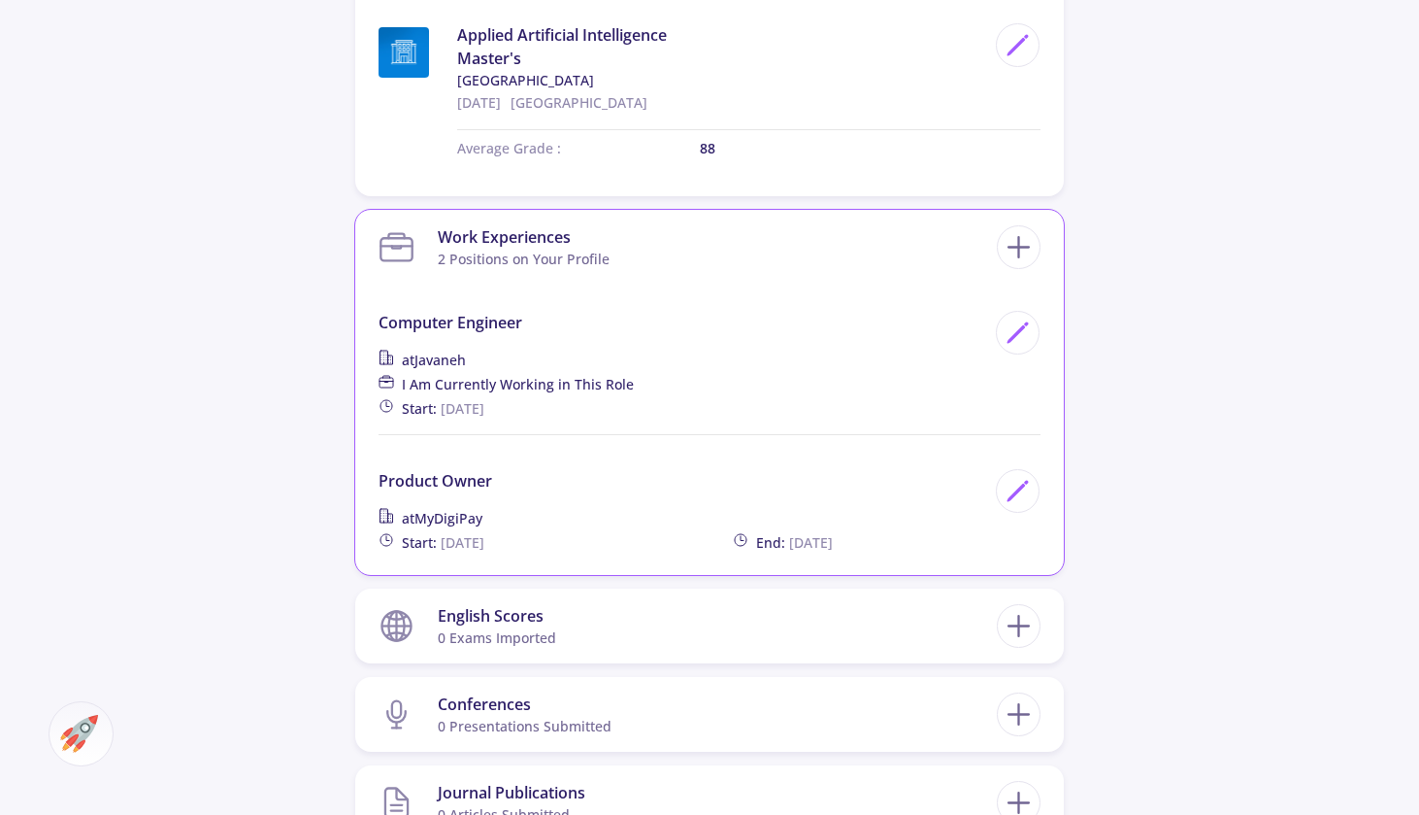
scroll to position [1652, 0]
click at [743, 594] on section "English Scores 0 exams imported" at bounding box center [688, 623] width 618 height 59
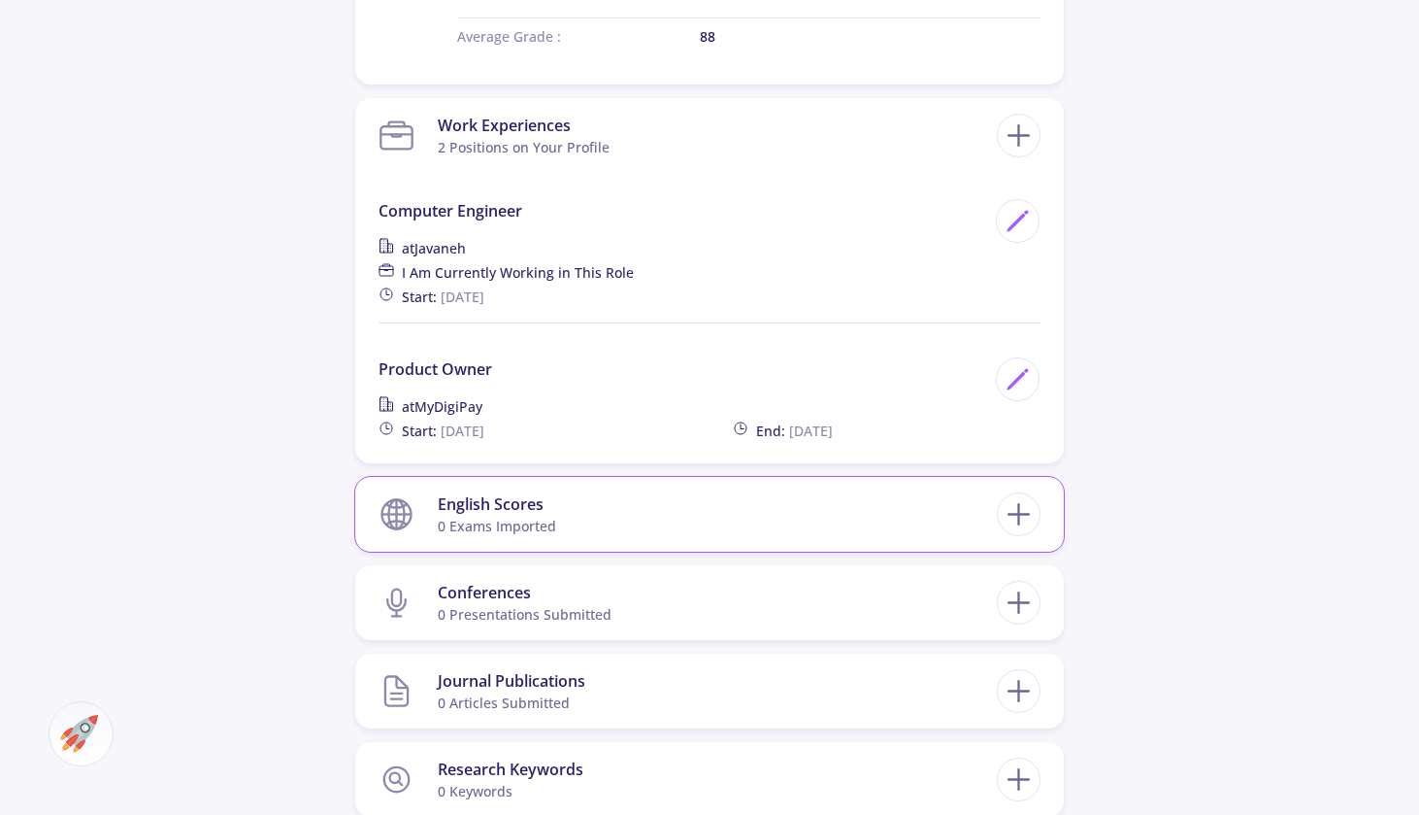
scroll to position [1810, 0]
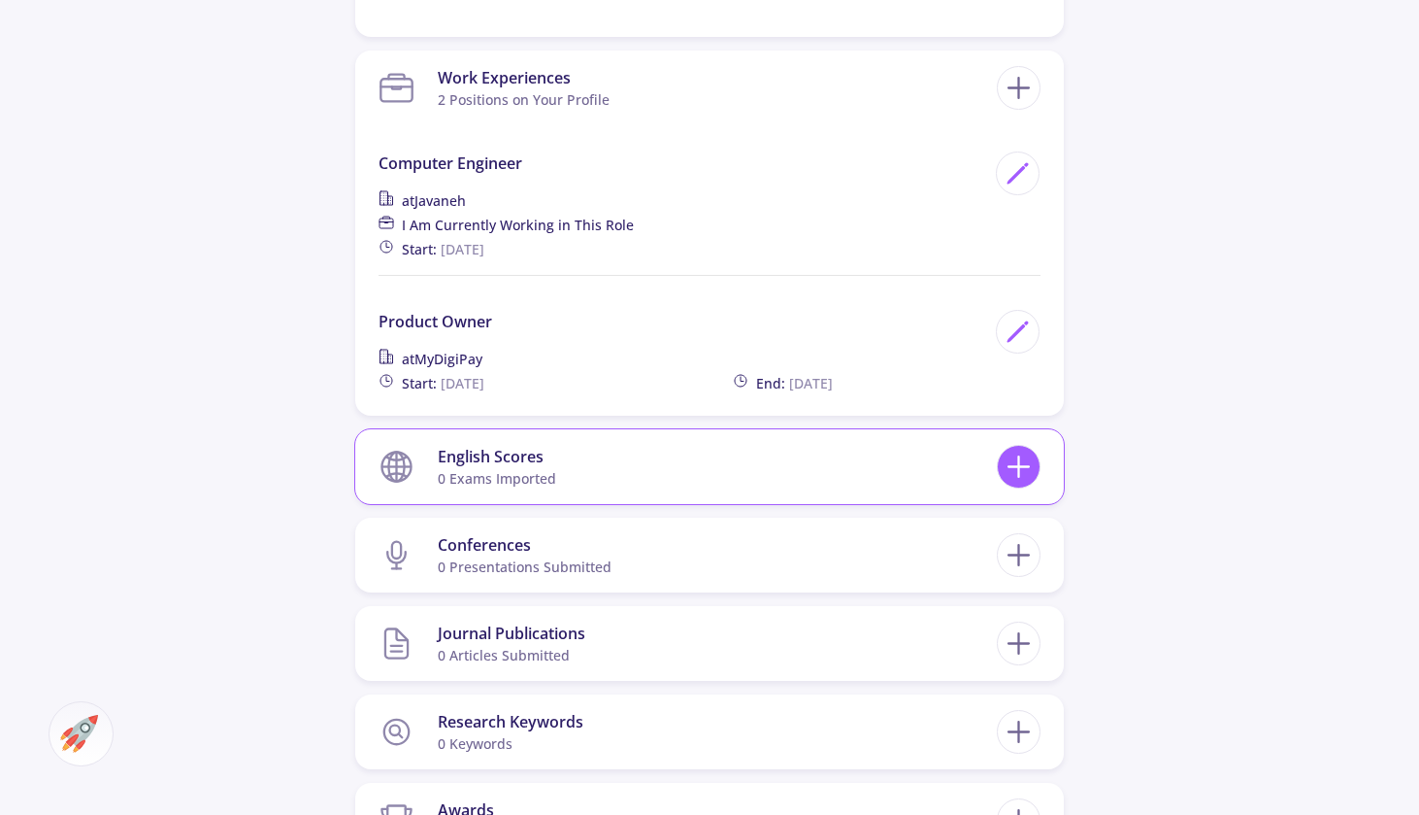
click at [1022, 449] on icon at bounding box center [1019, 467] width 36 height 36
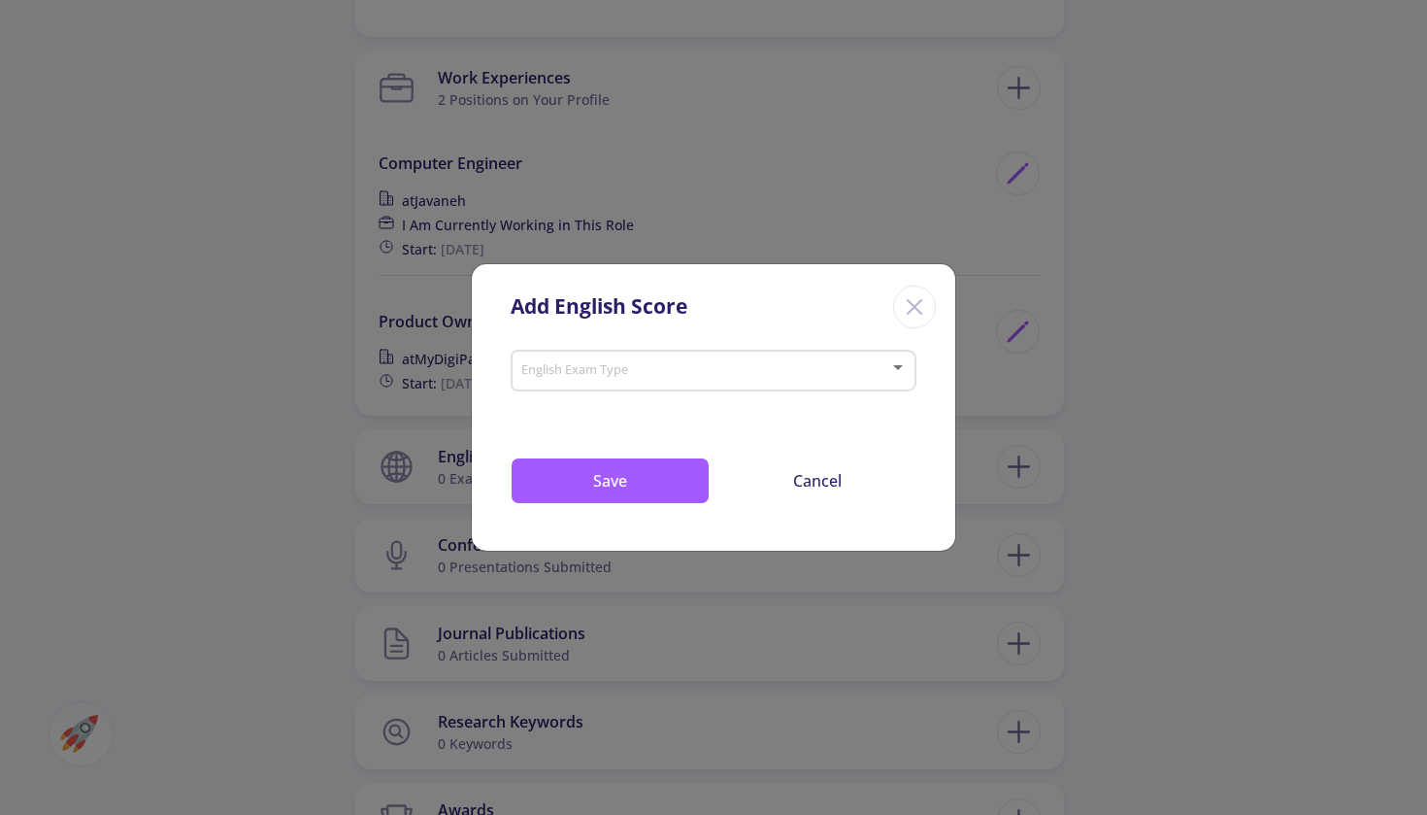
click at [728, 378] on span at bounding box center [707, 371] width 365 height 14
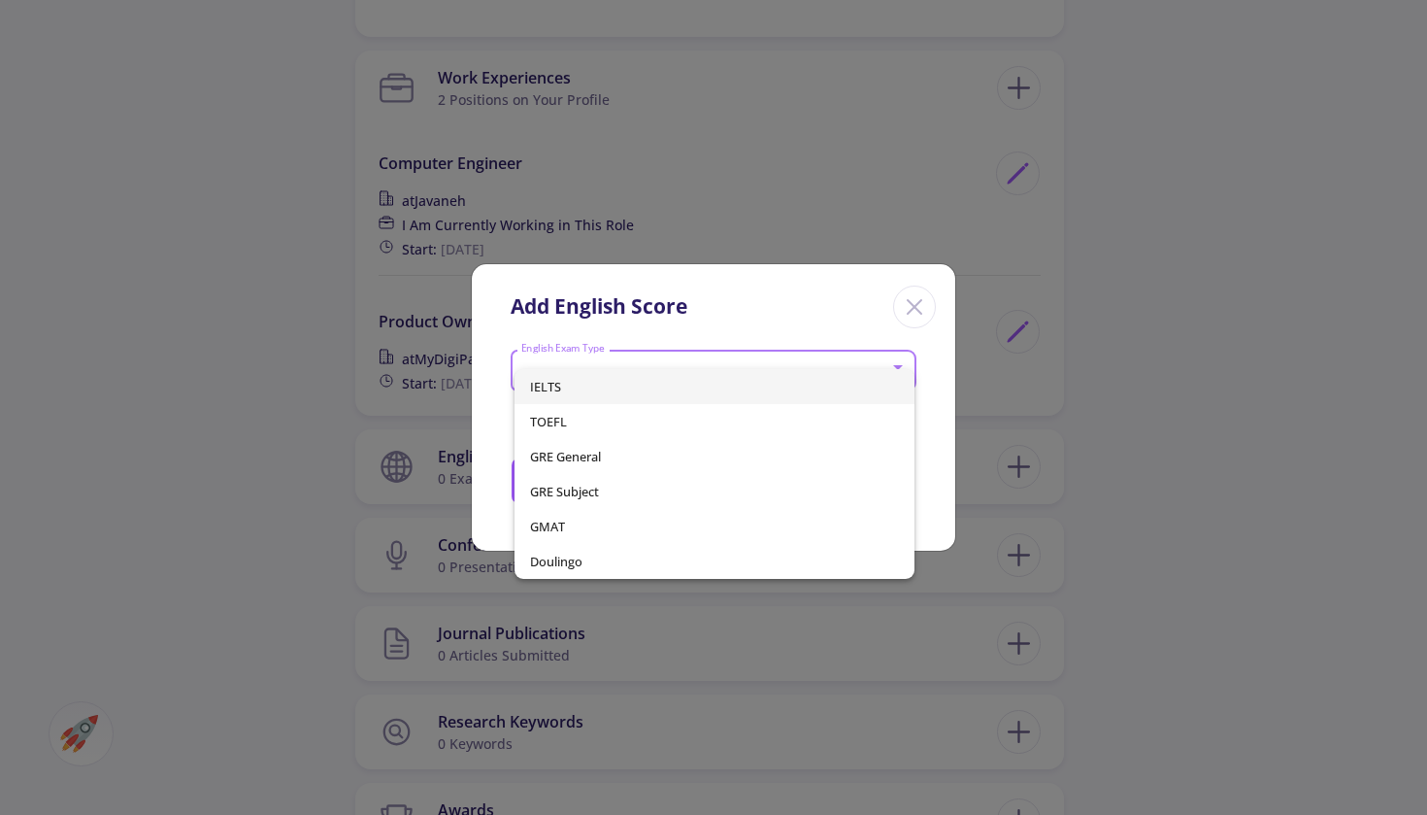
click at [719, 392] on span "IELTS" at bounding box center [715, 386] width 370 height 35
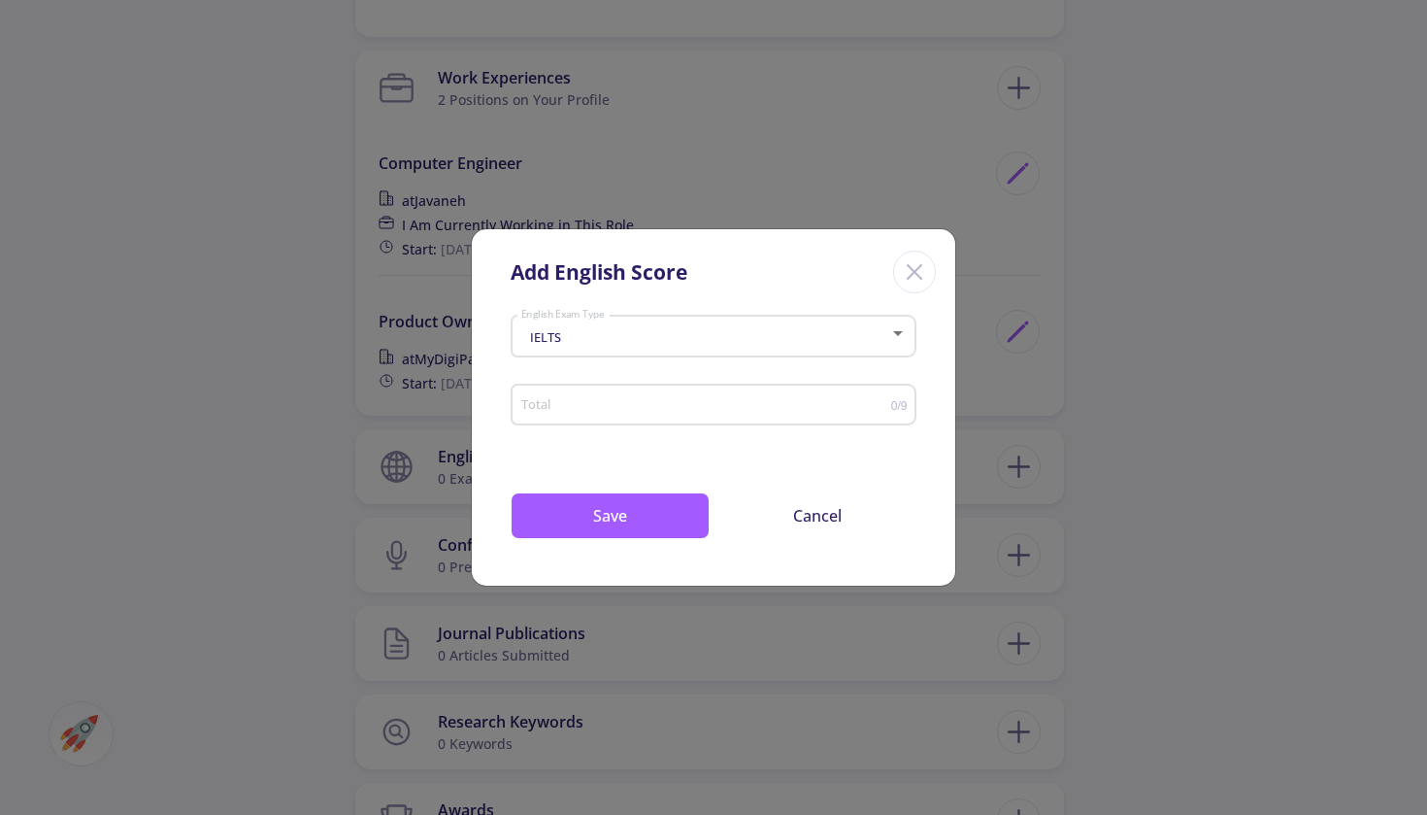
click at [709, 416] on div "Total" at bounding box center [705, 401] width 371 height 49
type input "7.5"
click at [683, 507] on button "Save" at bounding box center [610, 515] width 199 height 47
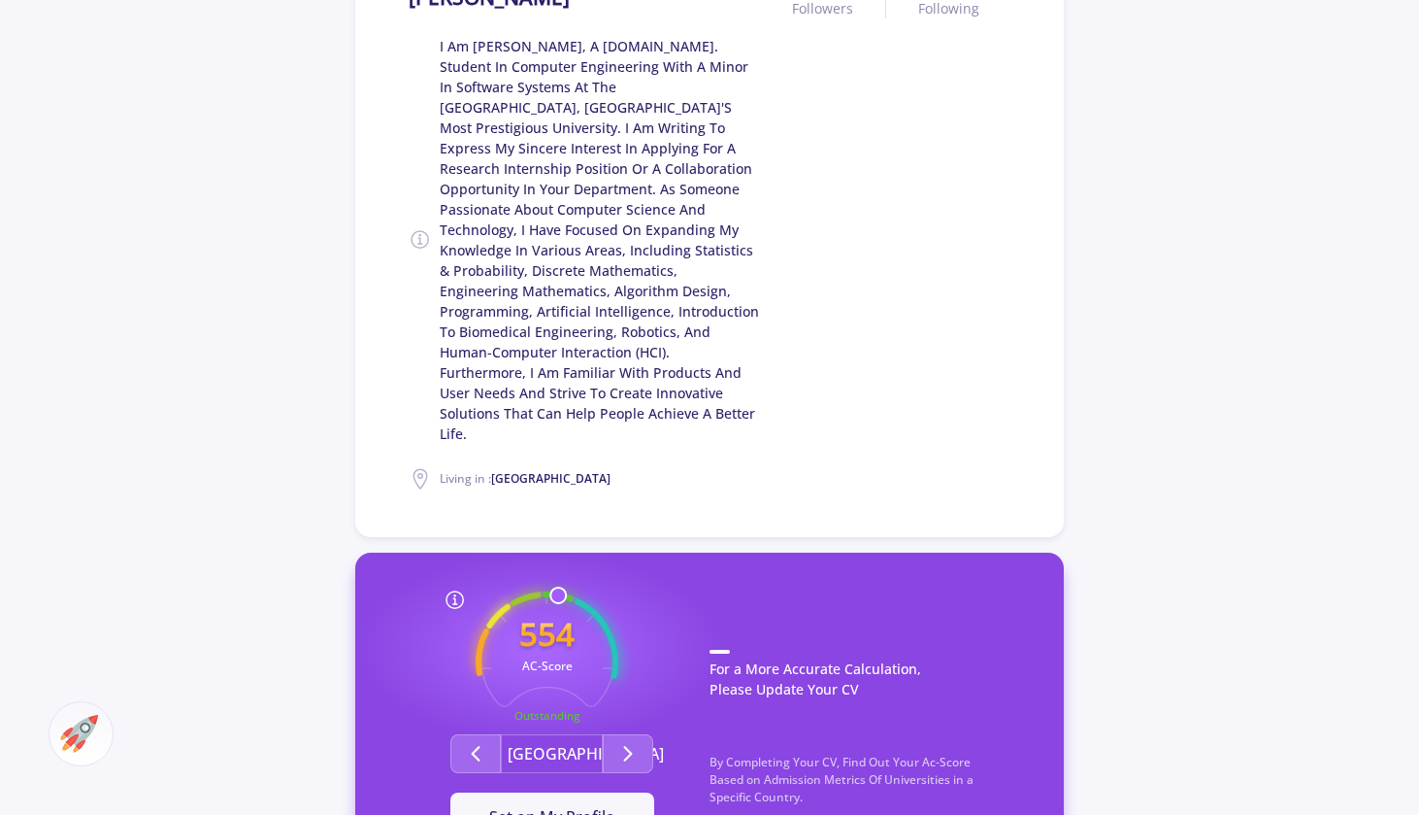
scroll to position [669, 0]
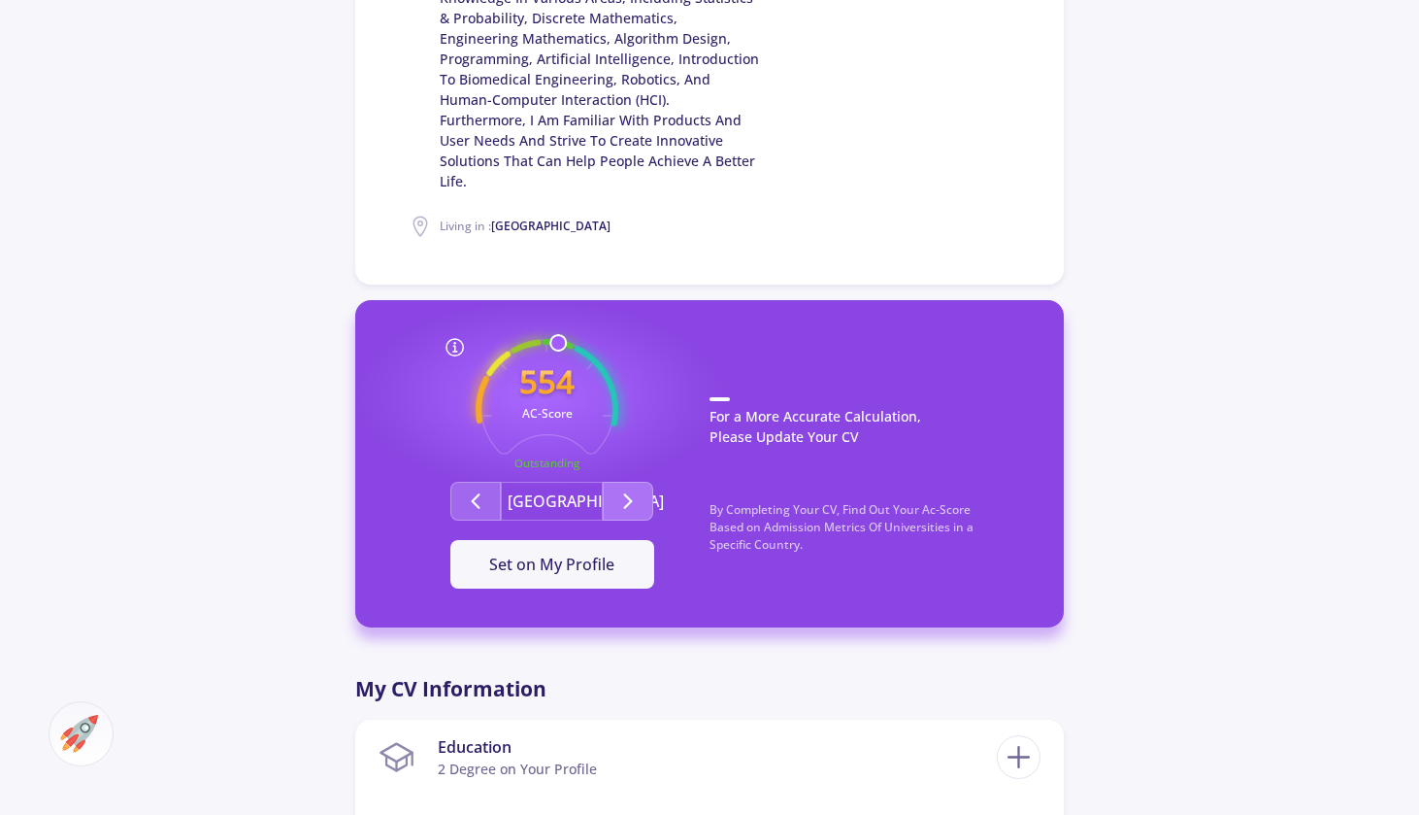
click at [629, 489] on icon "Second group" at bounding box center [628, 500] width 23 height 23
click at [464, 482] on button "Second group" at bounding box center [475, 501] width 50 height 39
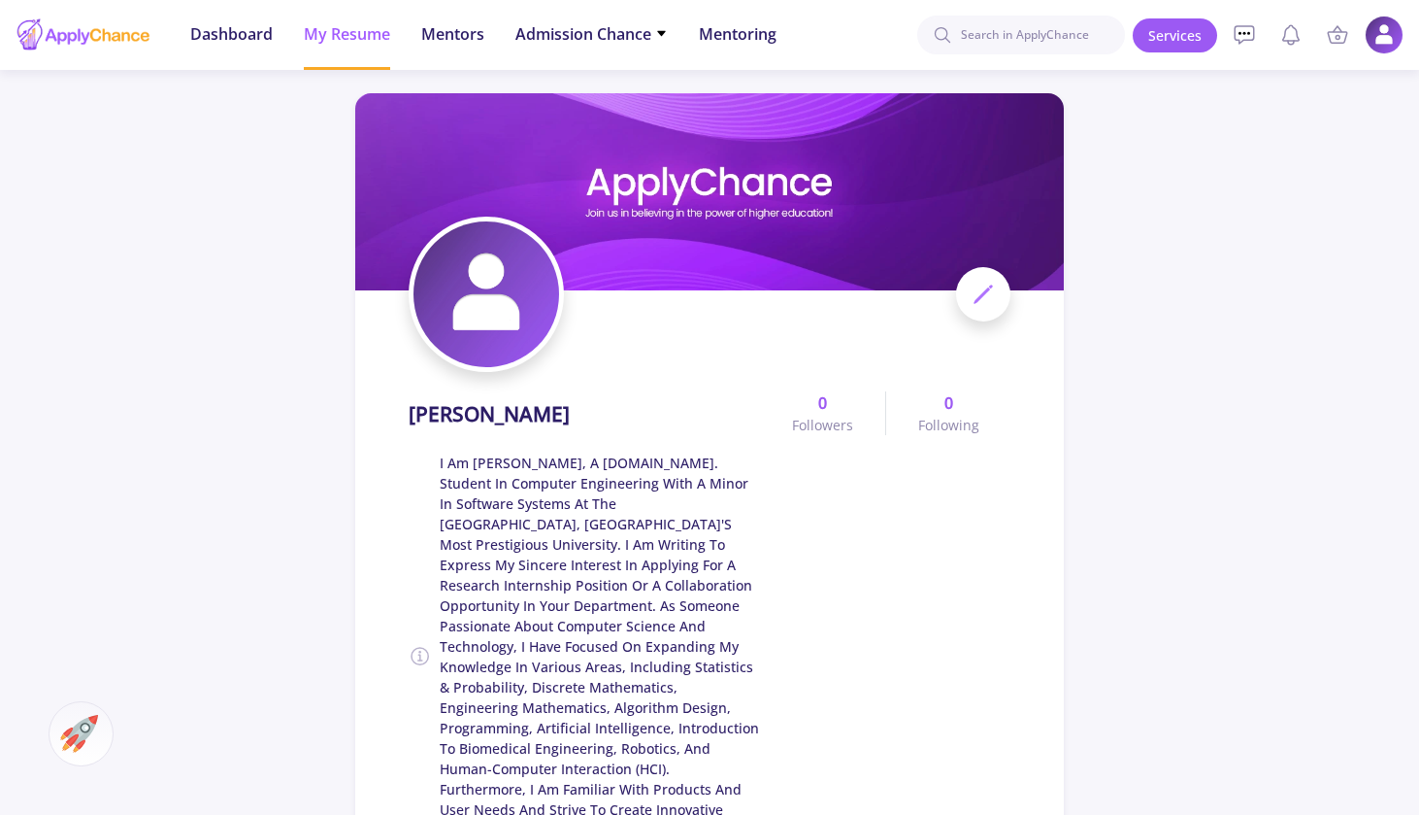
scroll to position [0, 0]
click at [550, 27] on span "Admission Chance" at bounding box center [592, 33] width 152 height 23
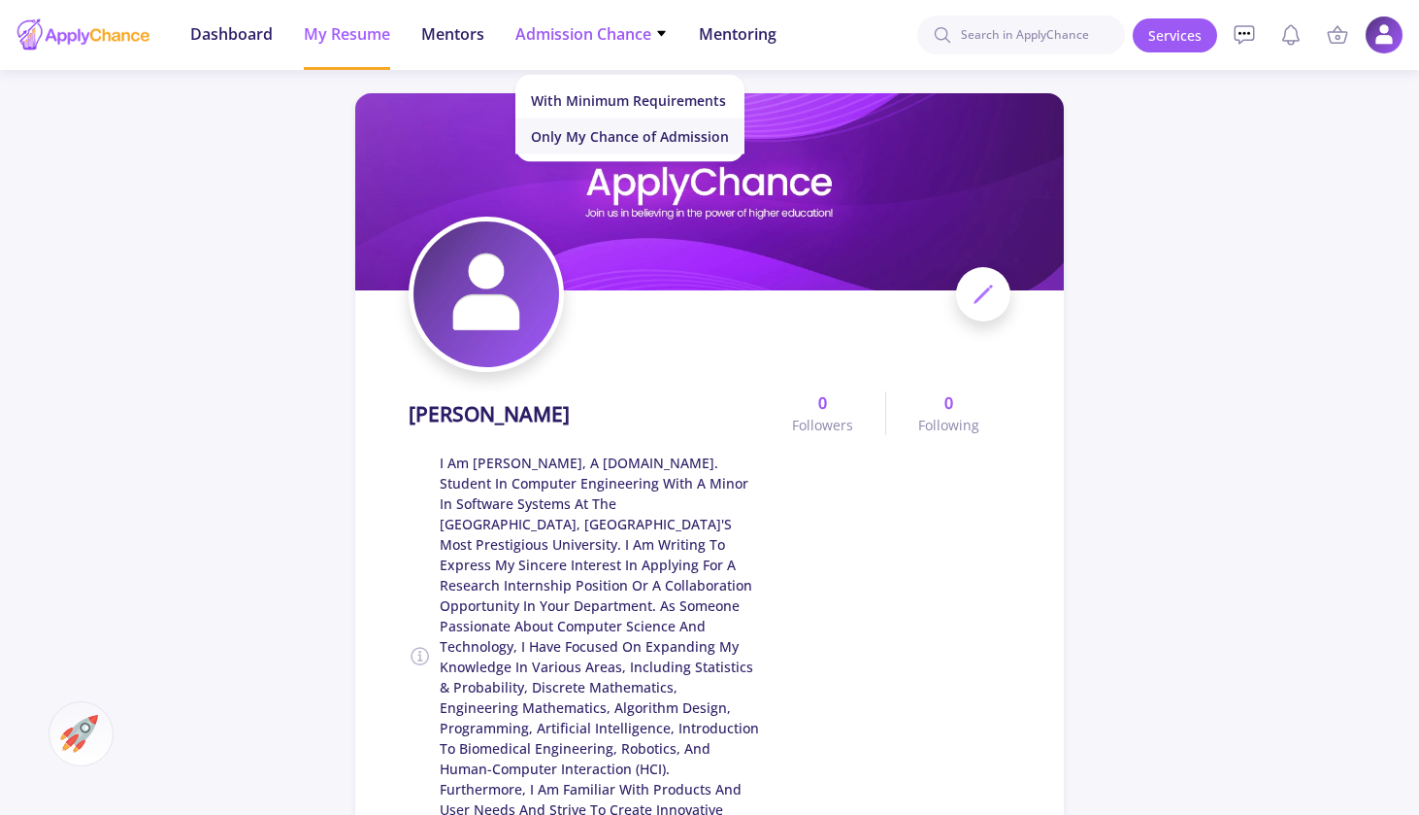
click at [583, 131] on link "Only My Chance of Admission" at bounding box center [630, 136] width 229 height 36
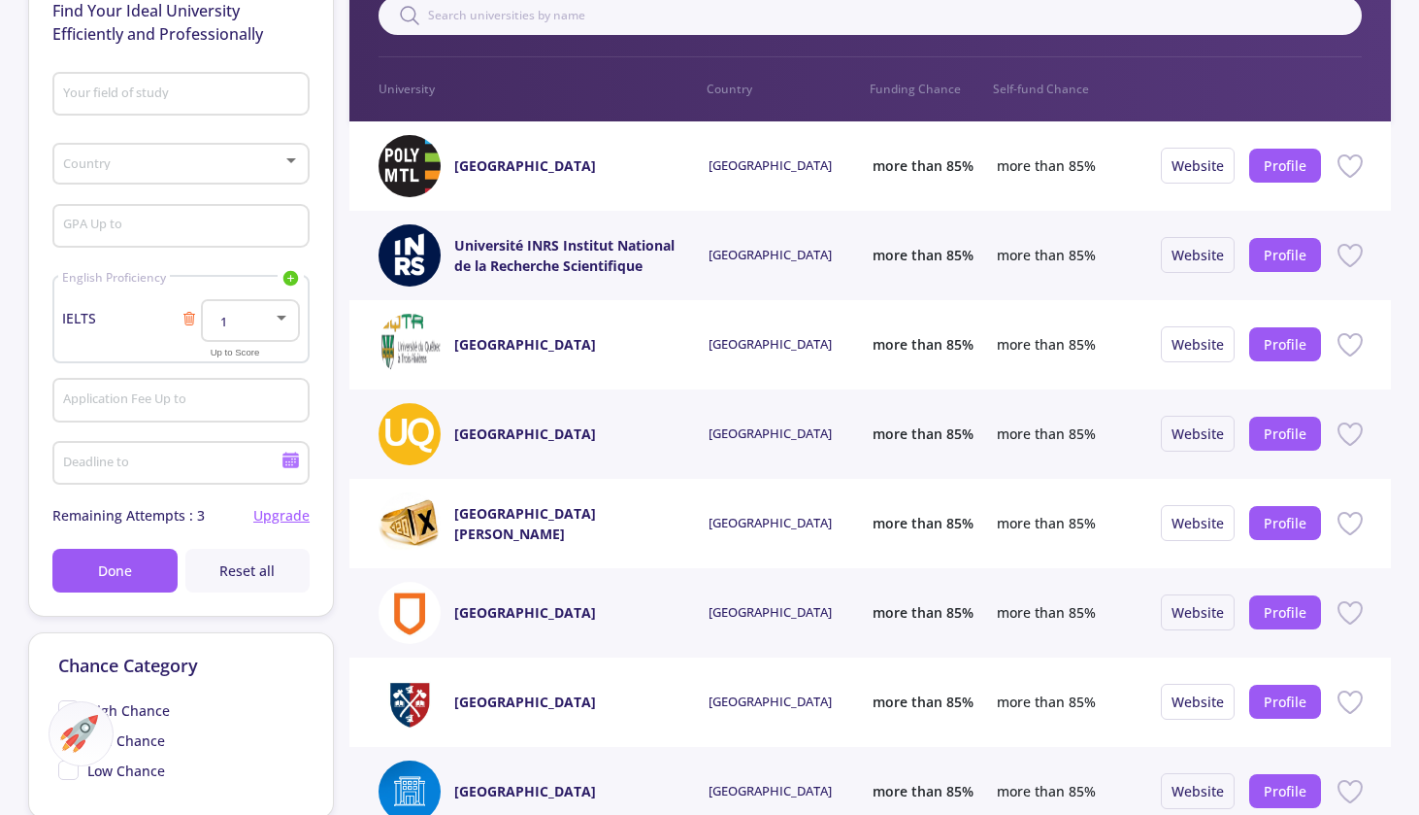
scroll to position [253, 0]
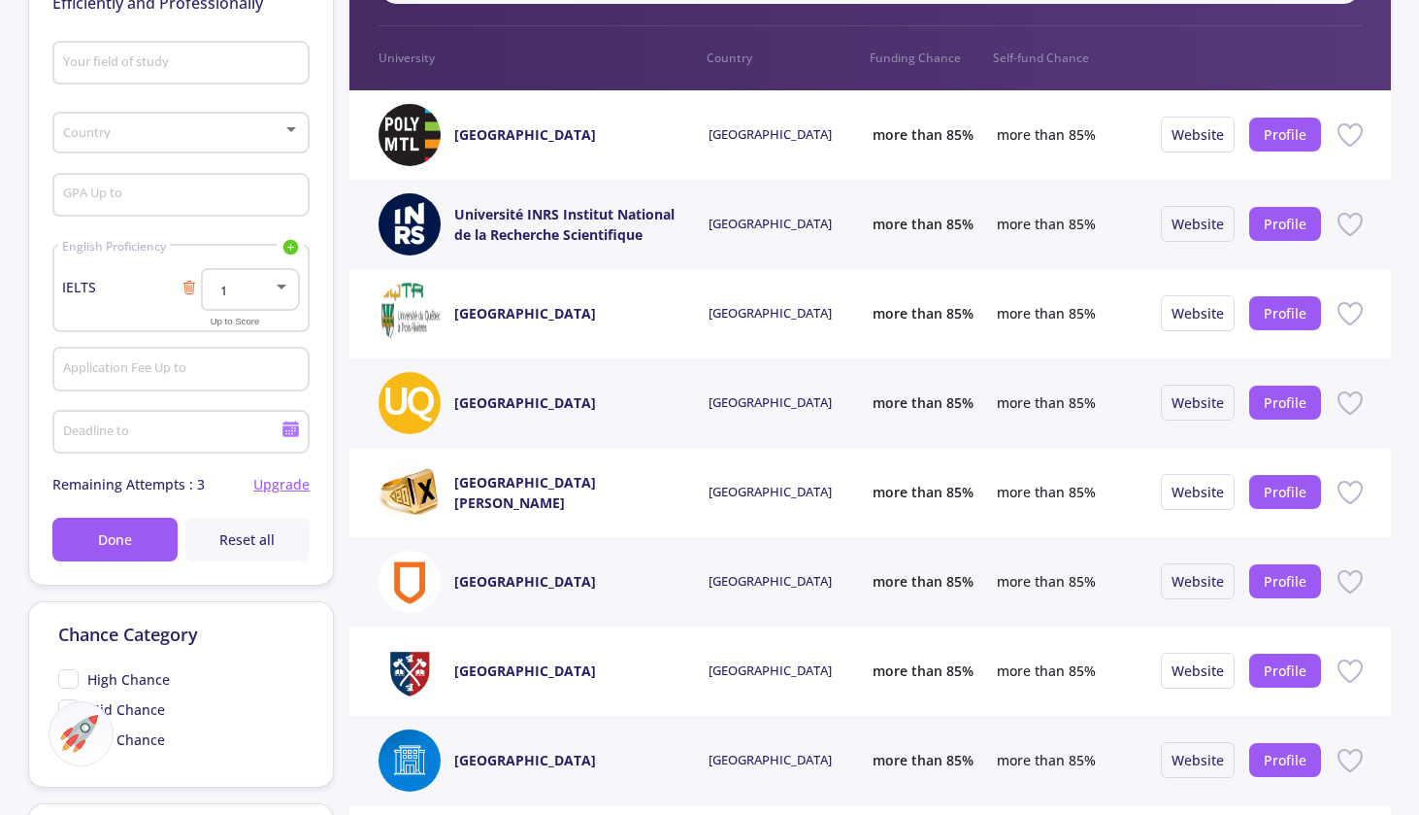
click at [237, 115] on div "Country" at bounding box center [181, 129] width 239 height 49
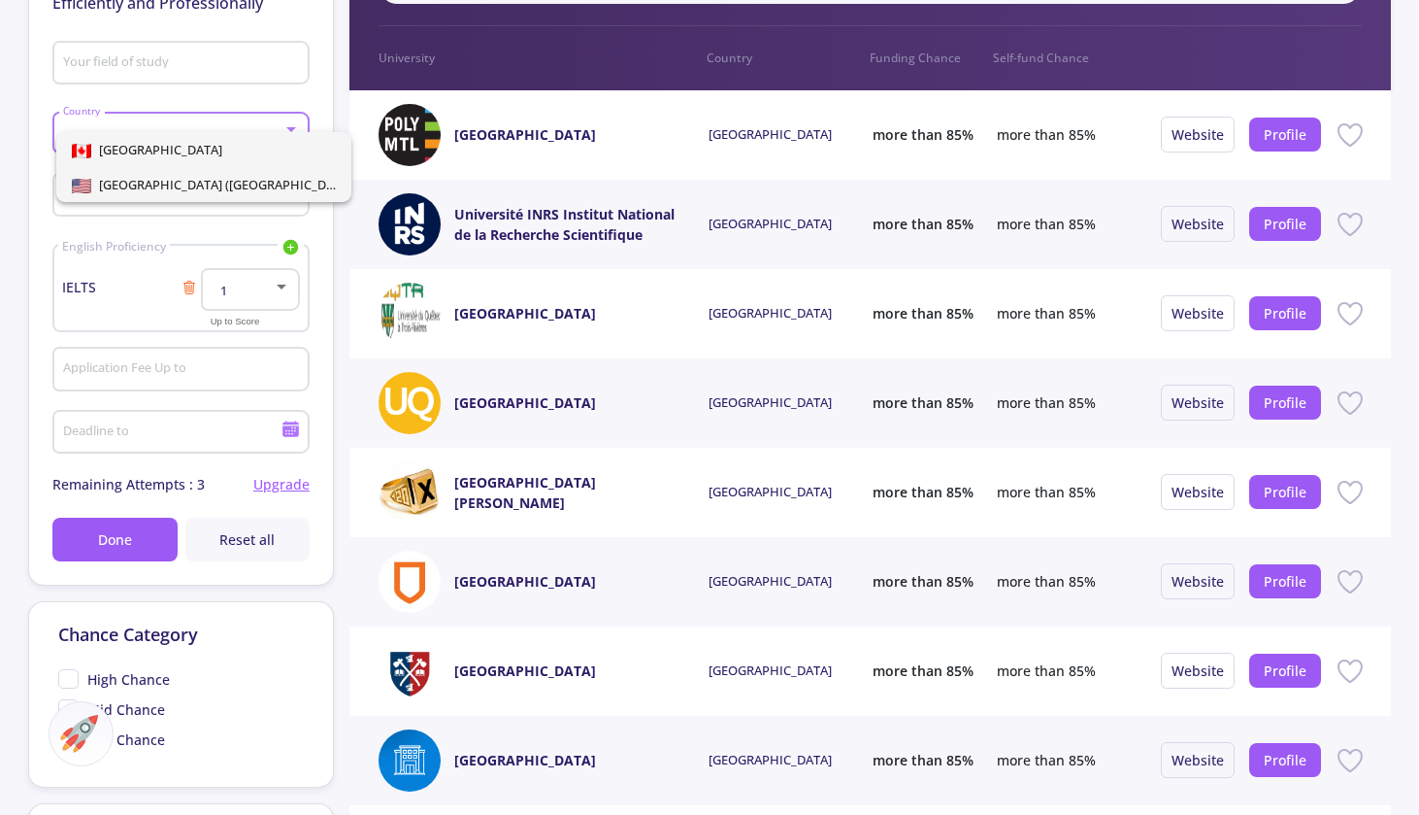
click at [234, 183] on span "[GEOGRAPHIC_DATA] ([GEOGRAPHIC_DATA])" at bounding box center [223, 184] width 265 height 17
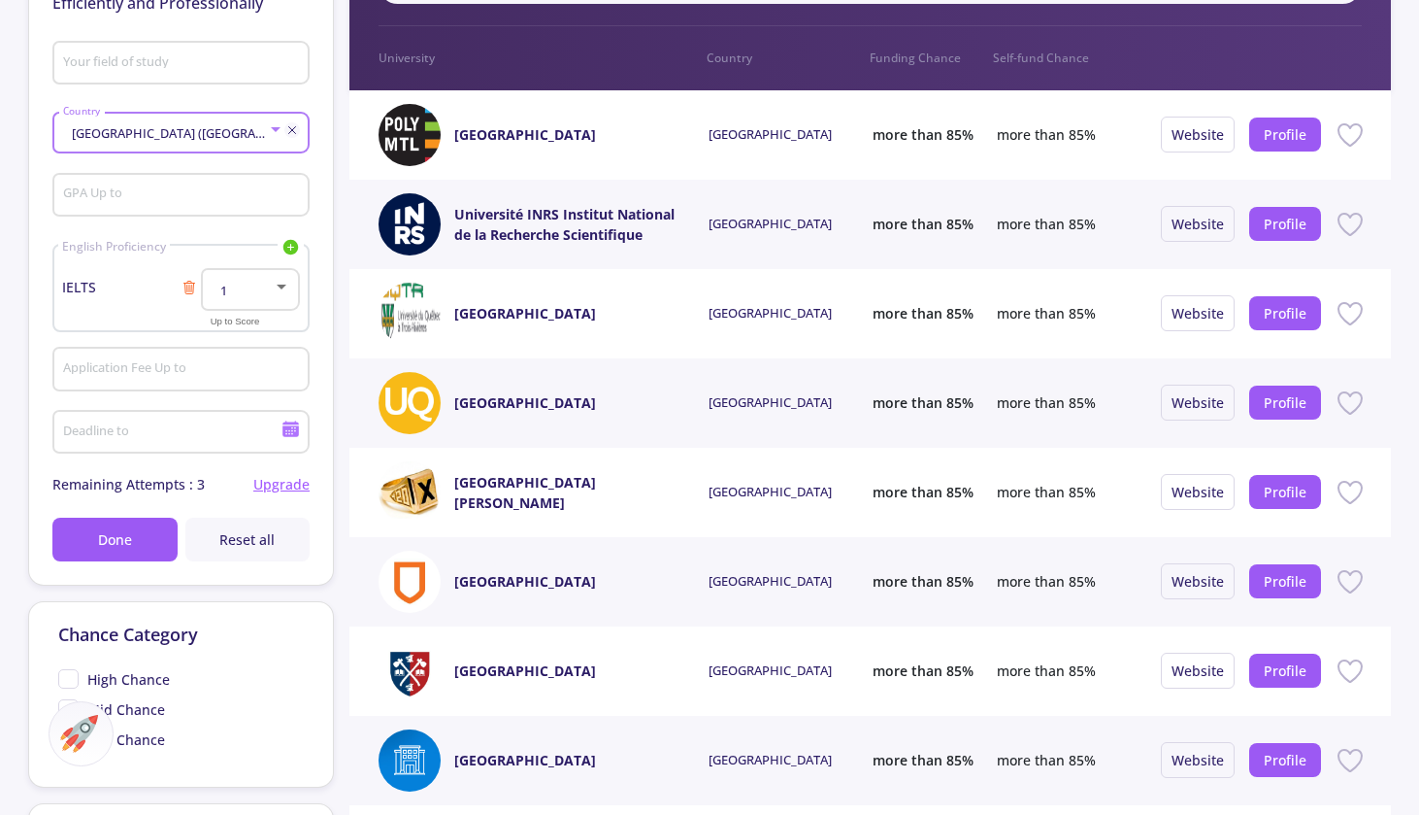
click at [257, 45] on div "Your field of study" at bounding box center [181, 59] width 239 height 50
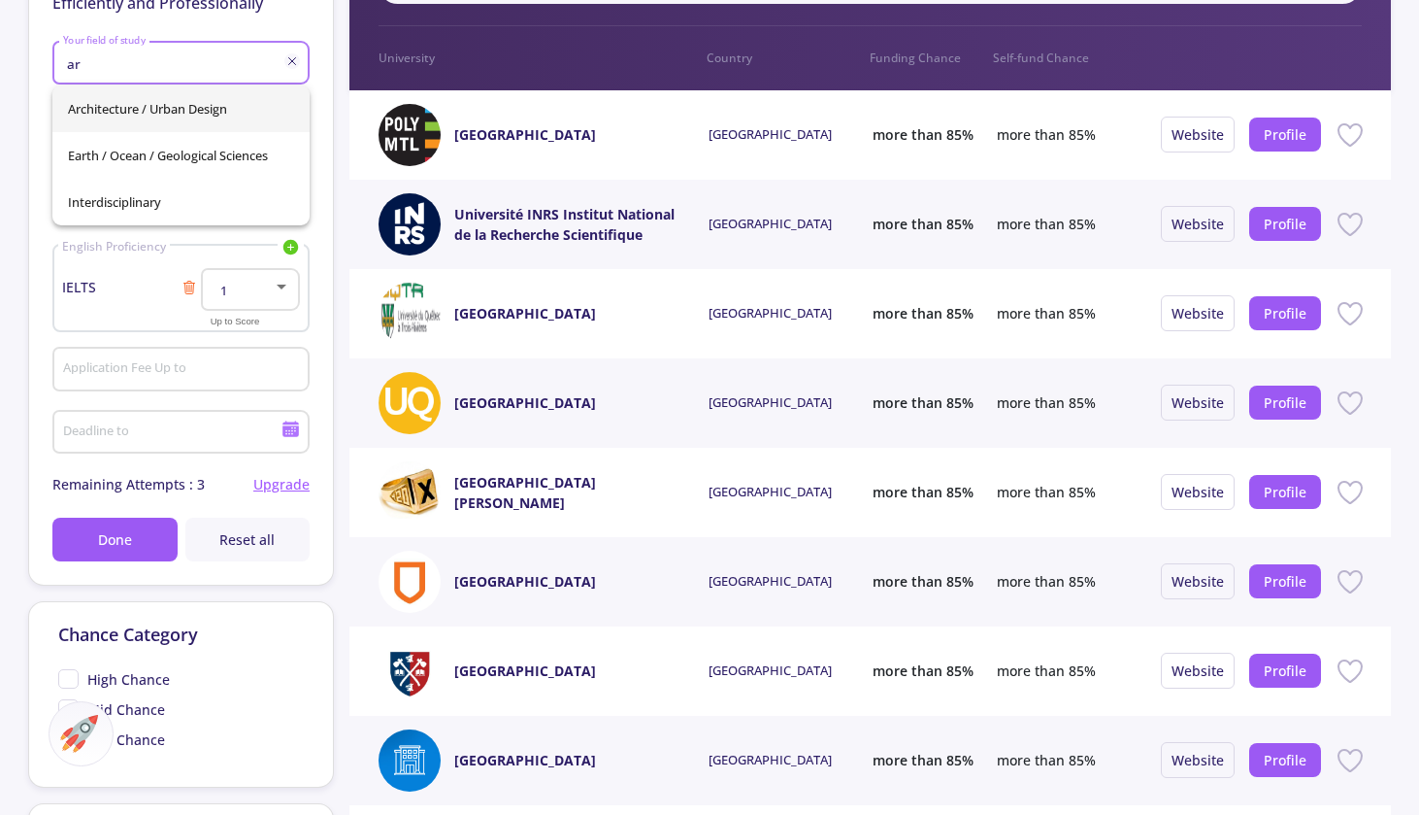
type input "a"
type input "Computer Science / Engineering"
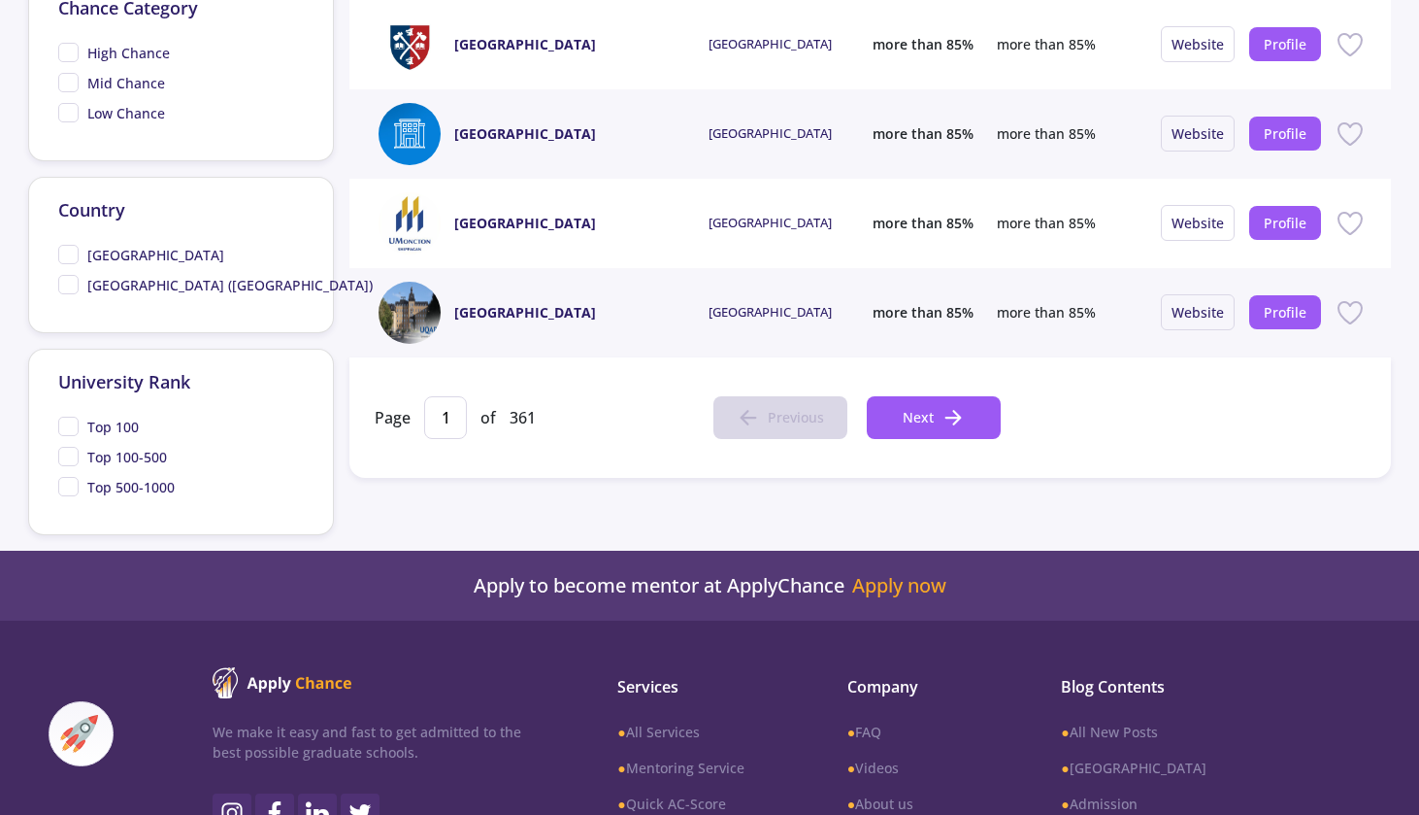
scroll to position [884, 0]
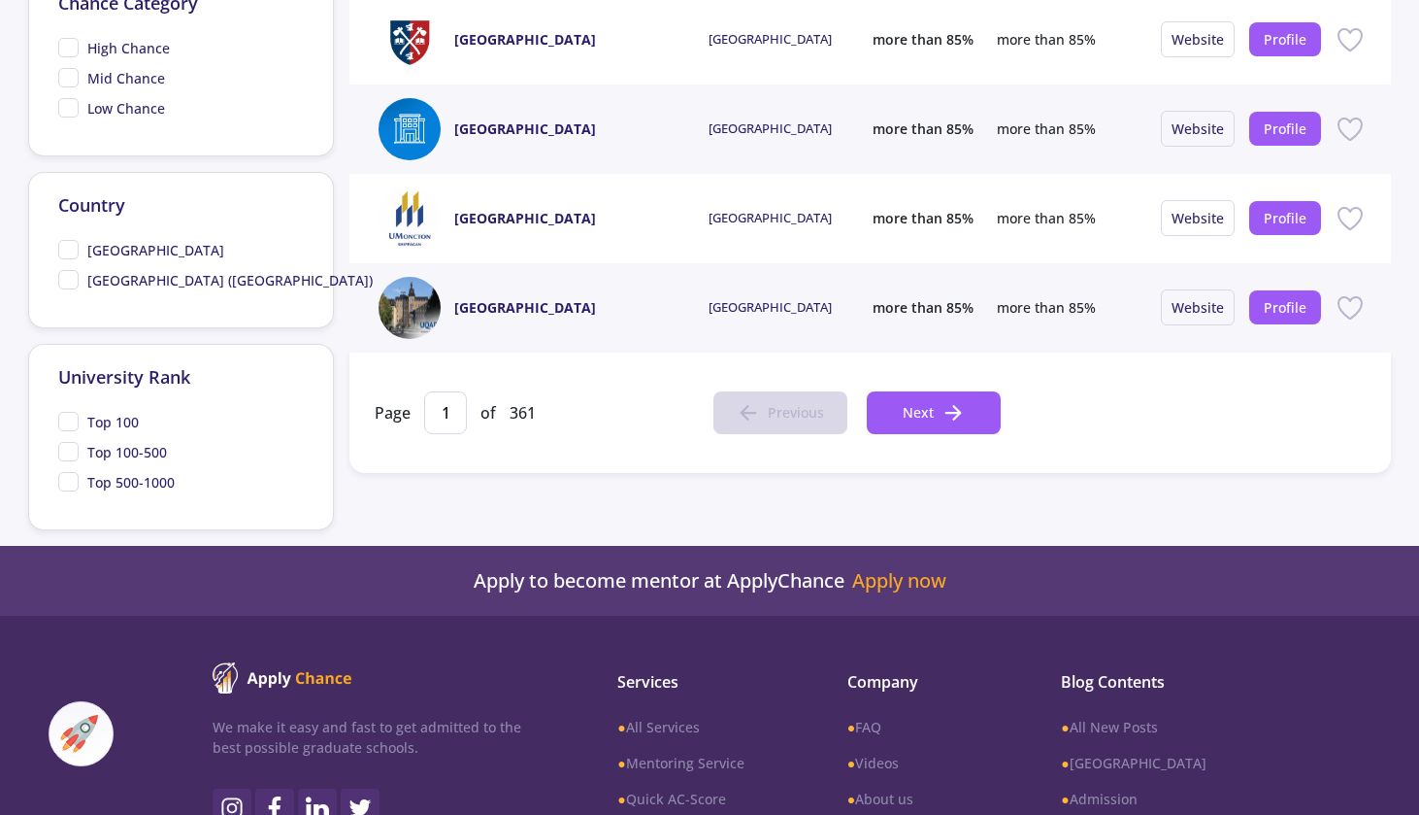
click at [126, 419] on span "Top 100" at bounding box center [112, 422] width 51 height 20
click at [71, 419] on input "Top 100" at bounding box center [64, 418] width 13 height 13
checkbox input "true"
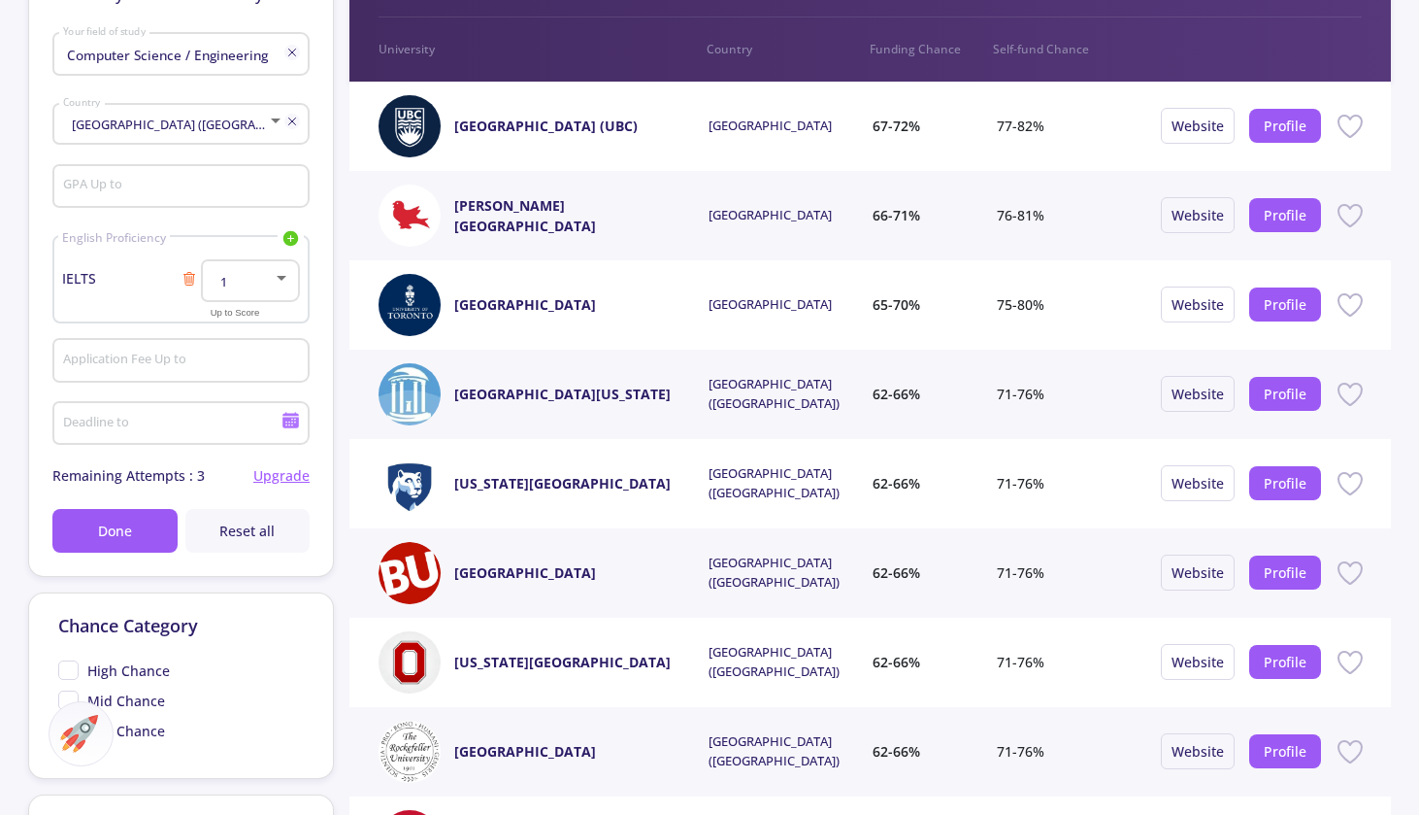
scroll to position [262, 0]
click at [132, 526] on span "Done" at bounding box center [115, 530] width 34 height 20
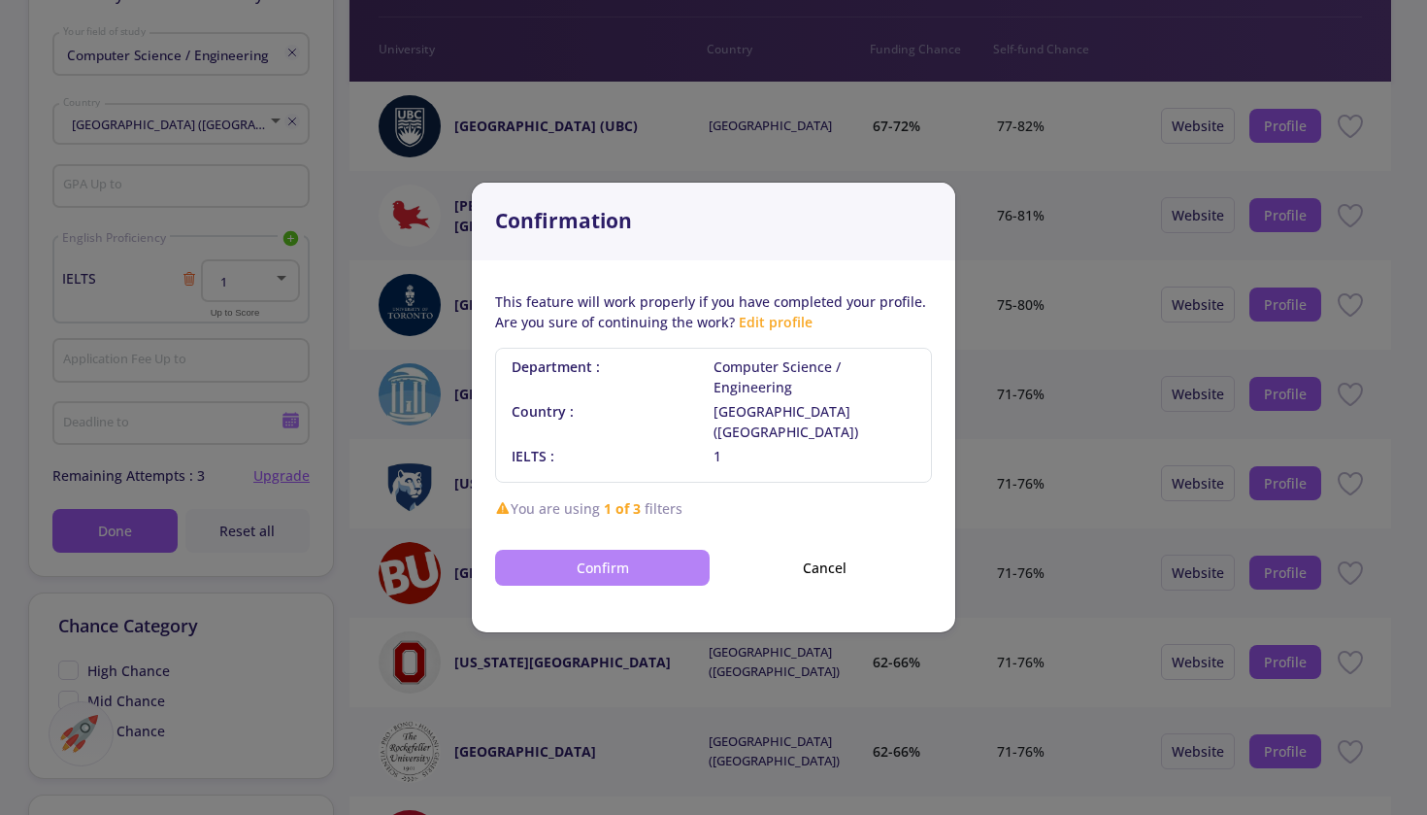
click at [619, 555] on button "Confirm" at bounding box center [602, 568] width 215 height 36
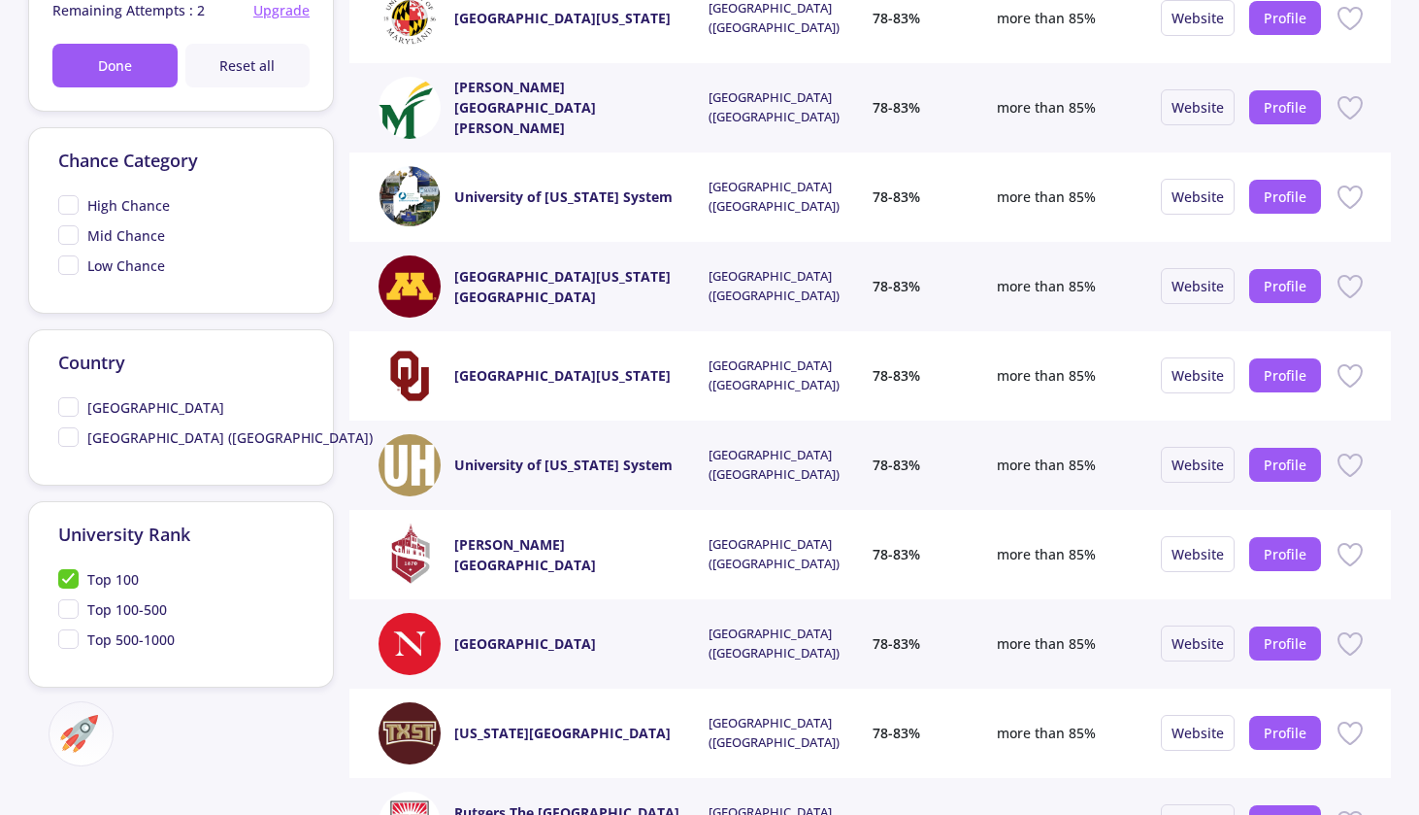
scroll to position [635, 0]
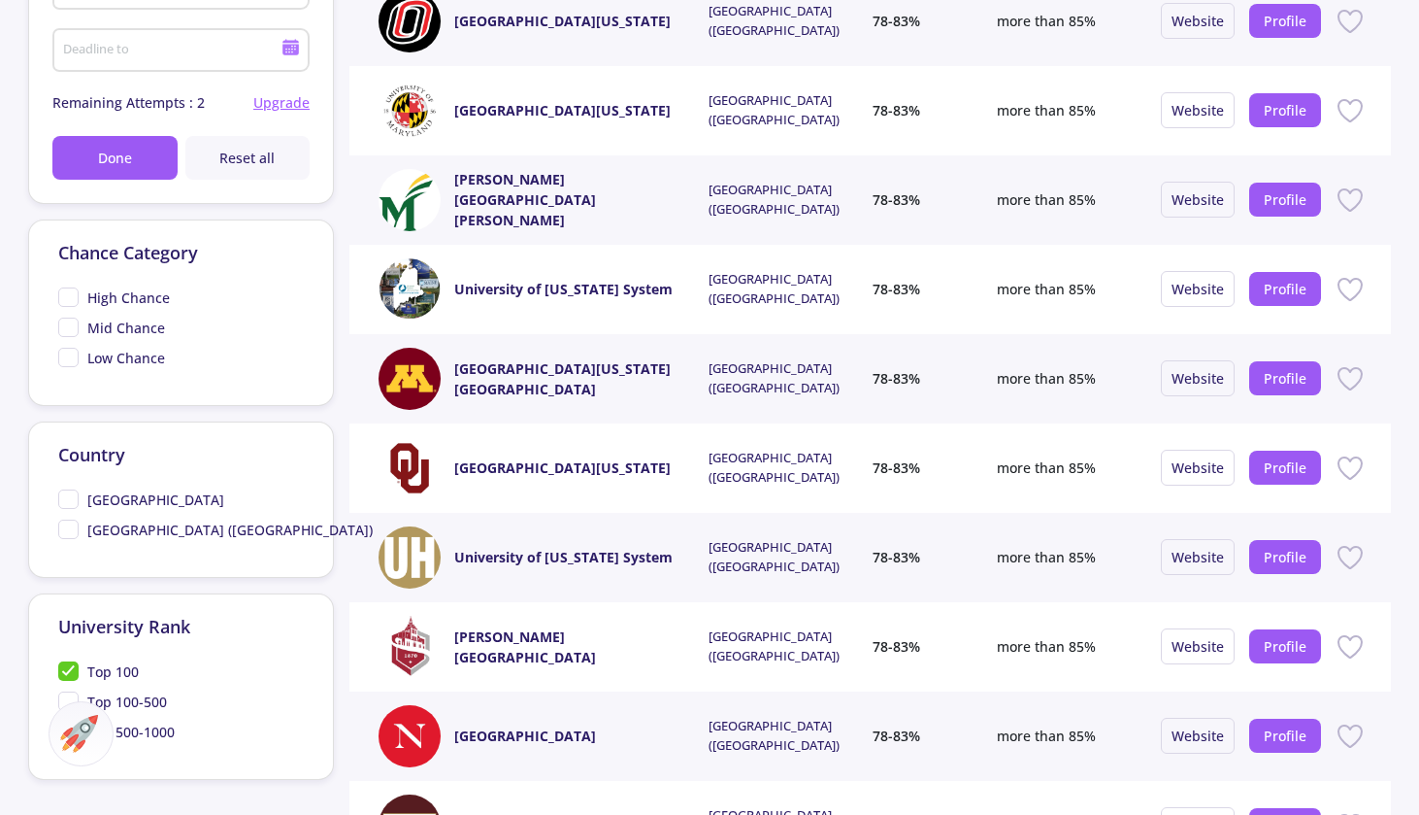
click at [238, 543] on div "[GEOGRAPHIC_DATA] ([GEOGRAPHIC_DATA])" at bounding box center [181, 532] width 246 height 30
click at [238, 536] on span "[GEOGRAPHIC_DATA] ([GEOGRAPHIC_DATA])" at bounding box center [229, 529] width 285 height 20
click at [71, 532] on input "[GEOGRAPHIC_DATA] ([GEOGRAPHIC_DATA])" at bounding box center [64, 525] width 13 height 13
checkbox input "true"
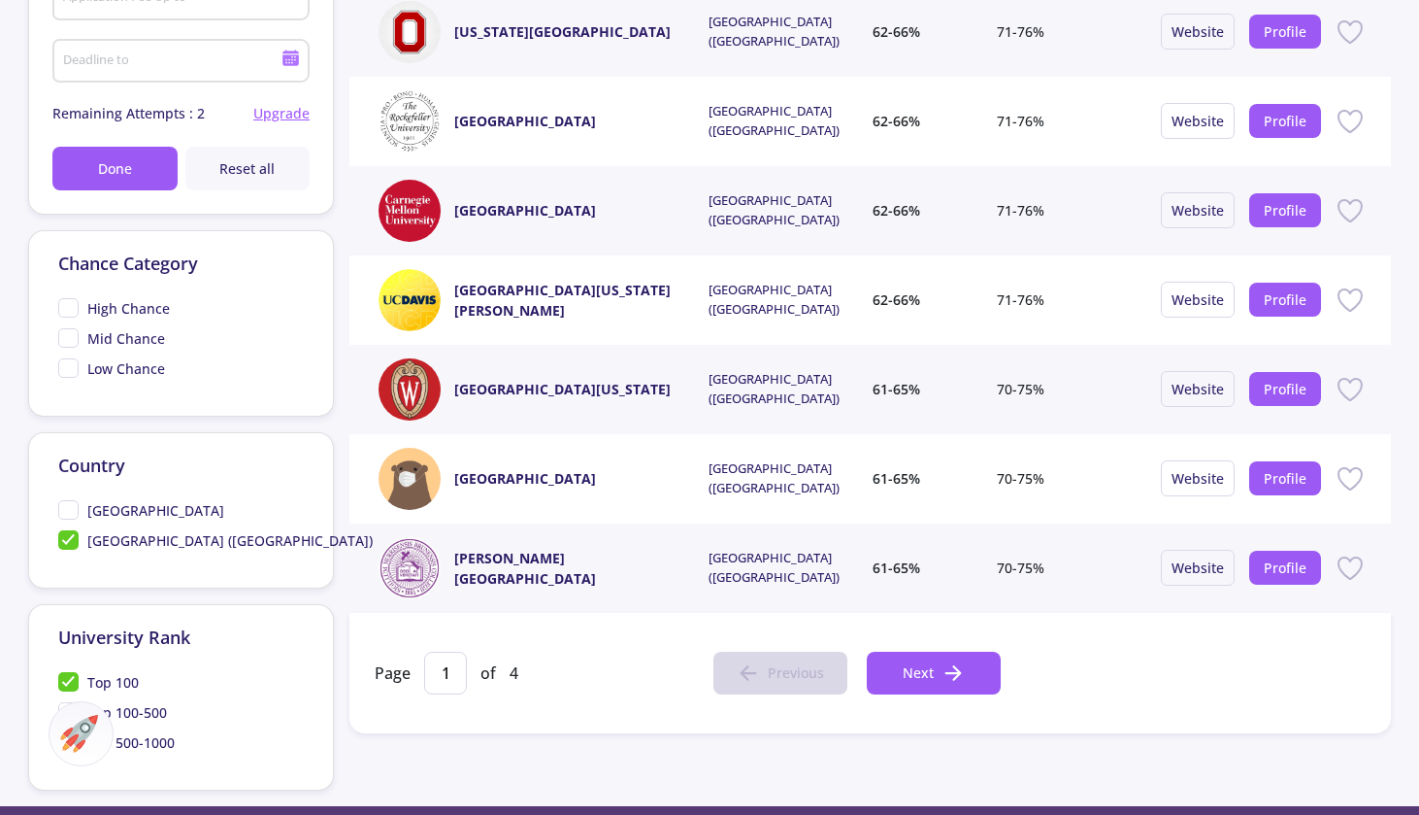
scroll to position [648, 0]
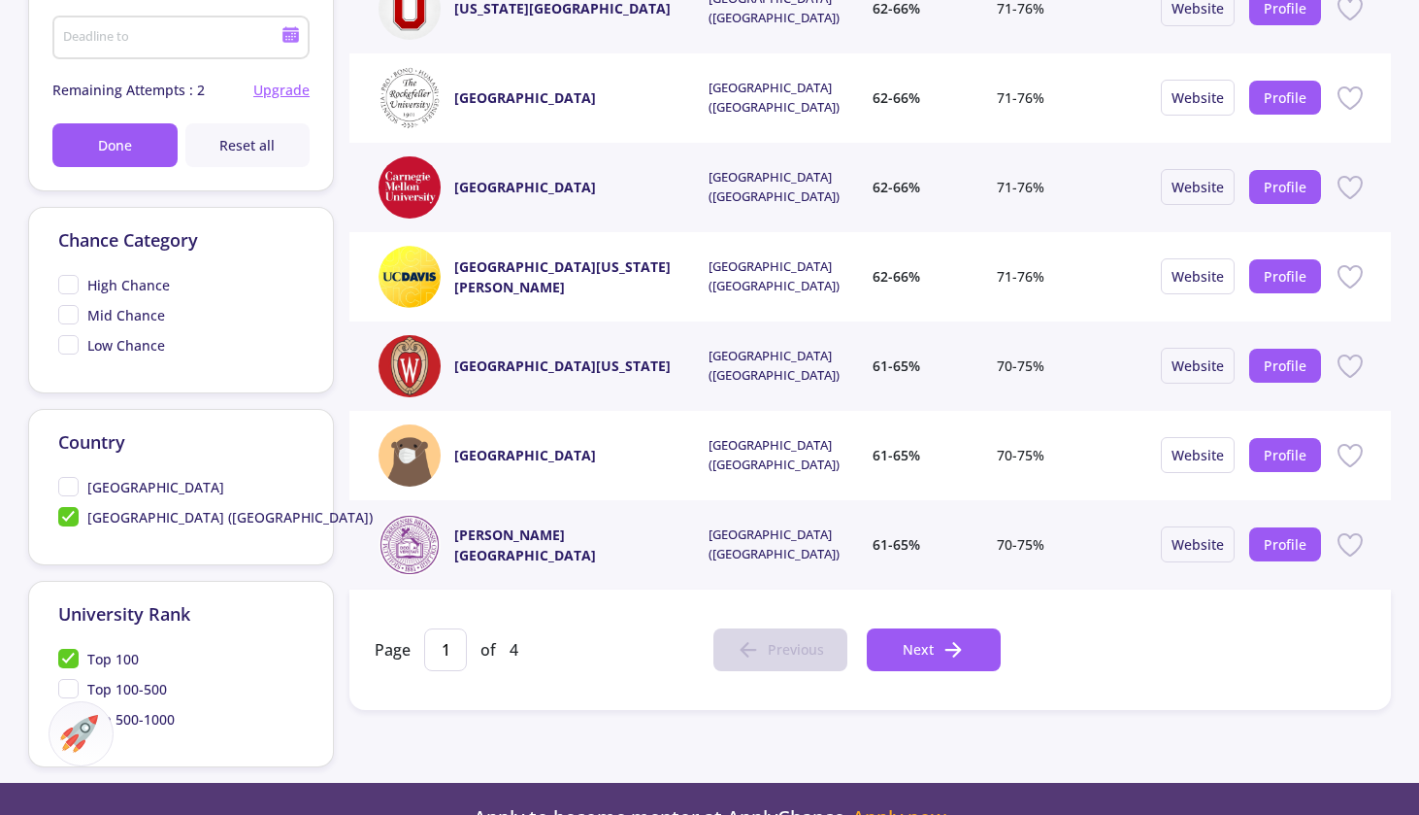
click at [150, 347] on span "Low Chance" at bounding box center [126, 345] width 78 height 20
click at [71, 347] on input "Low Chance" at bounding box center [64, 341] width 13 height 13
checkbox input "true"
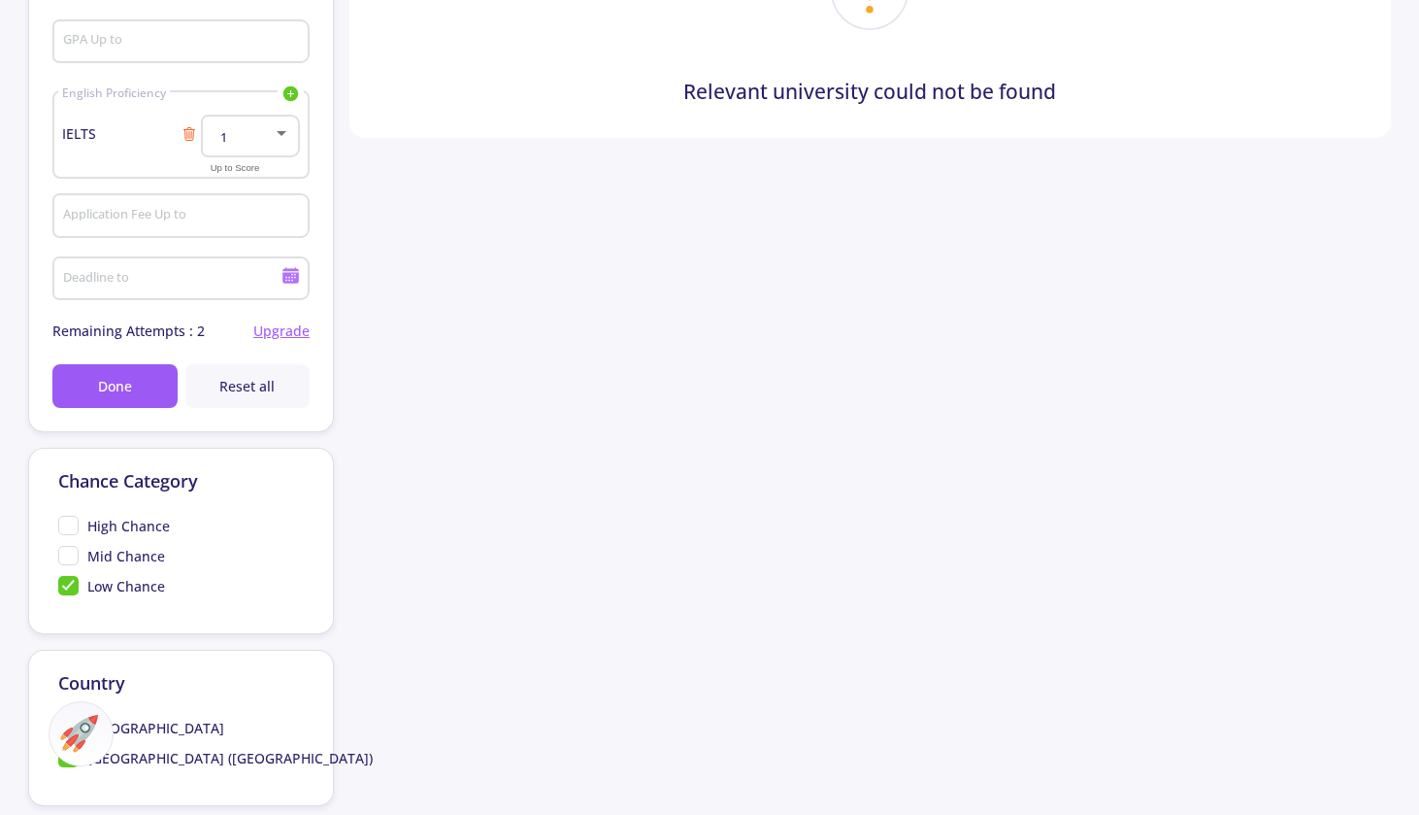
scroll to position [327, 0]
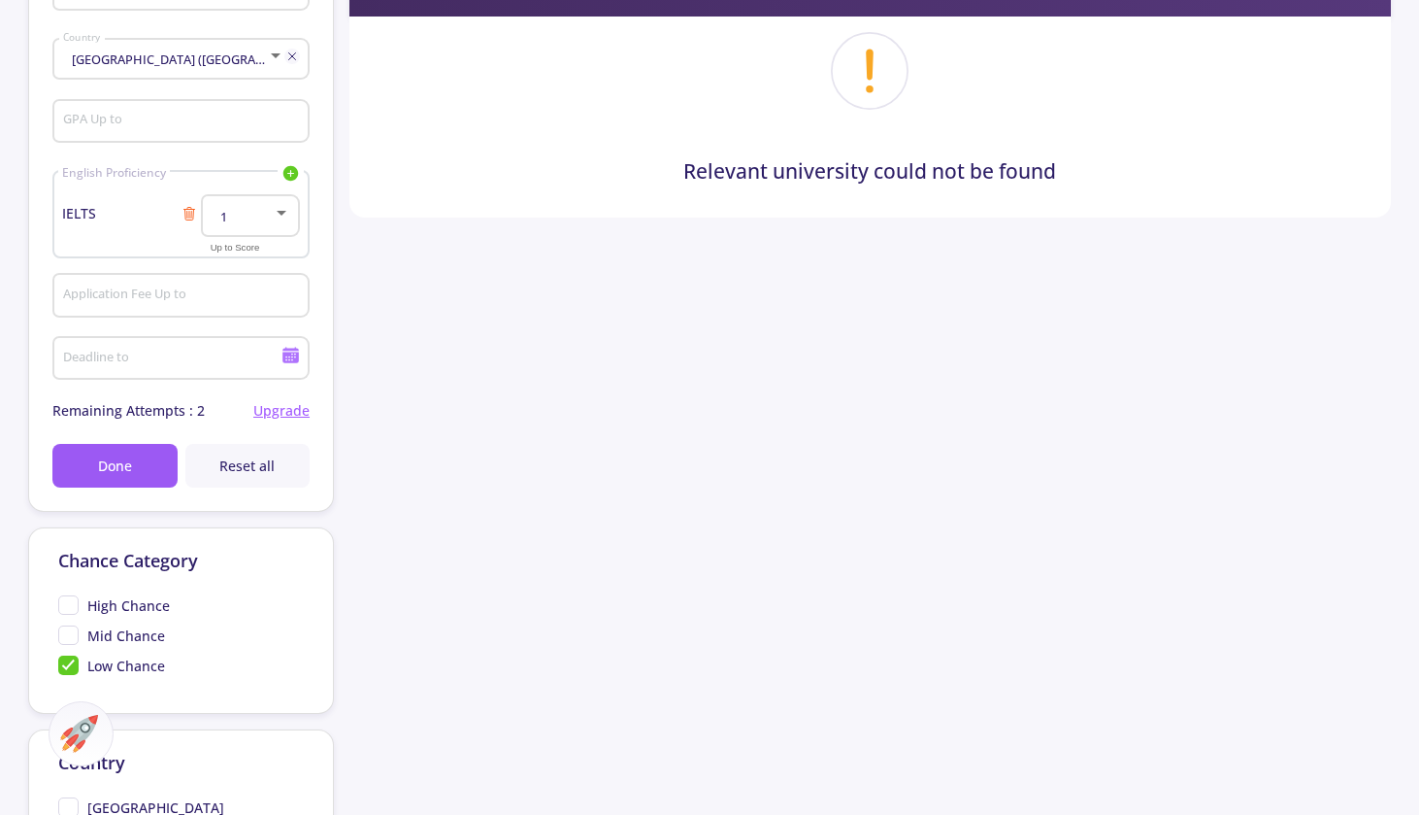
click at [93, 643] on span "Mid Chance" at bounding box center [126, 635] width 78 height 20
click at [71, 638] on input "Mid Chance" at bounding box center [64, 631] width 13 height 13
checkbox input "true"
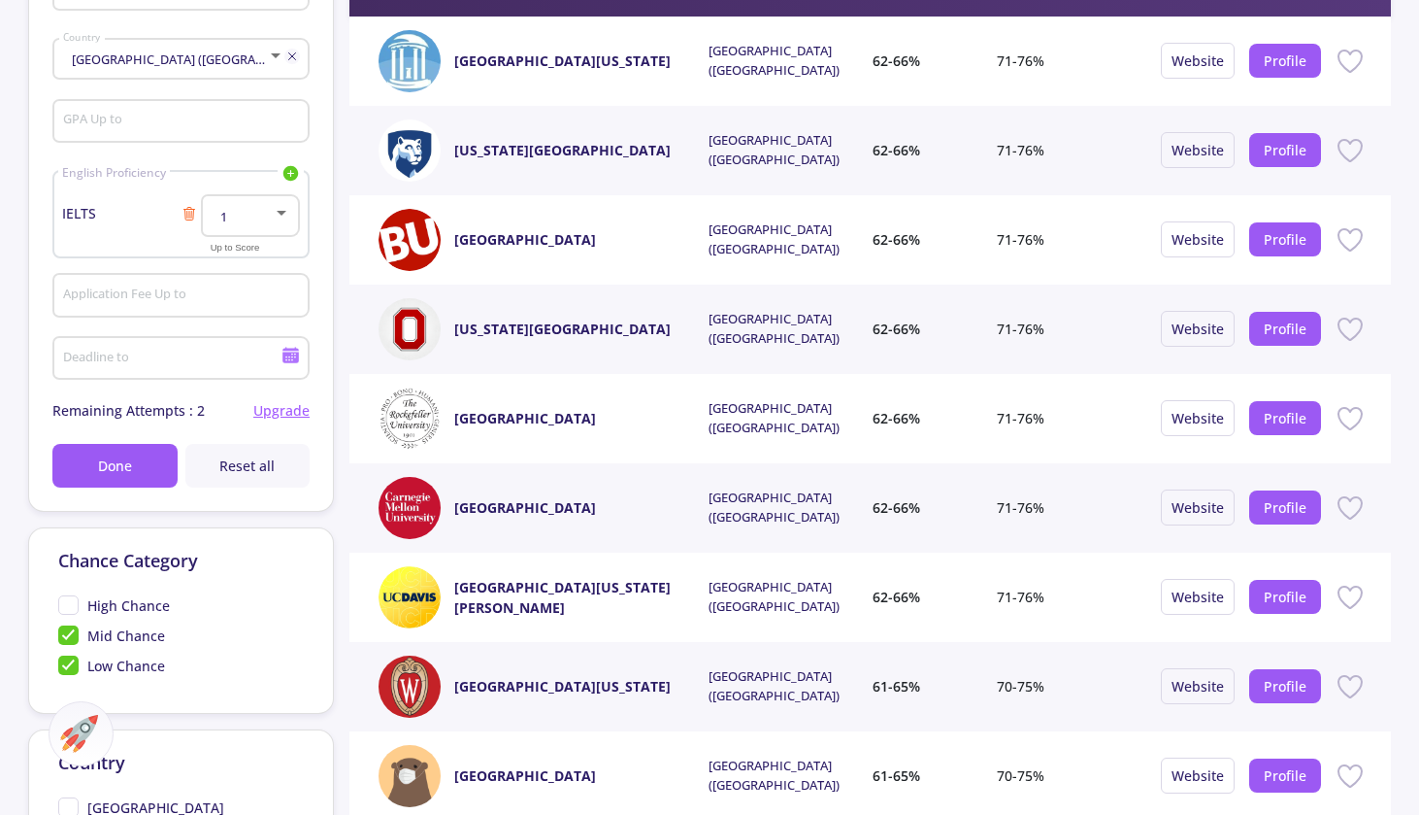
click at [97, 667] on span "Low Chance" at bounding box center [126, 665] width 78 height 20
click at [71, 667] on input "Low Chance" at bounding box center [64, 661] width 13 height 13
checkbox input "false"
click at [129, 600] on span "High Chance" at bounding box center [128, 605] width 83 height 20
click at [71, 600] on input "High Chance" at bounding box center [64, 601] width 13 height 13
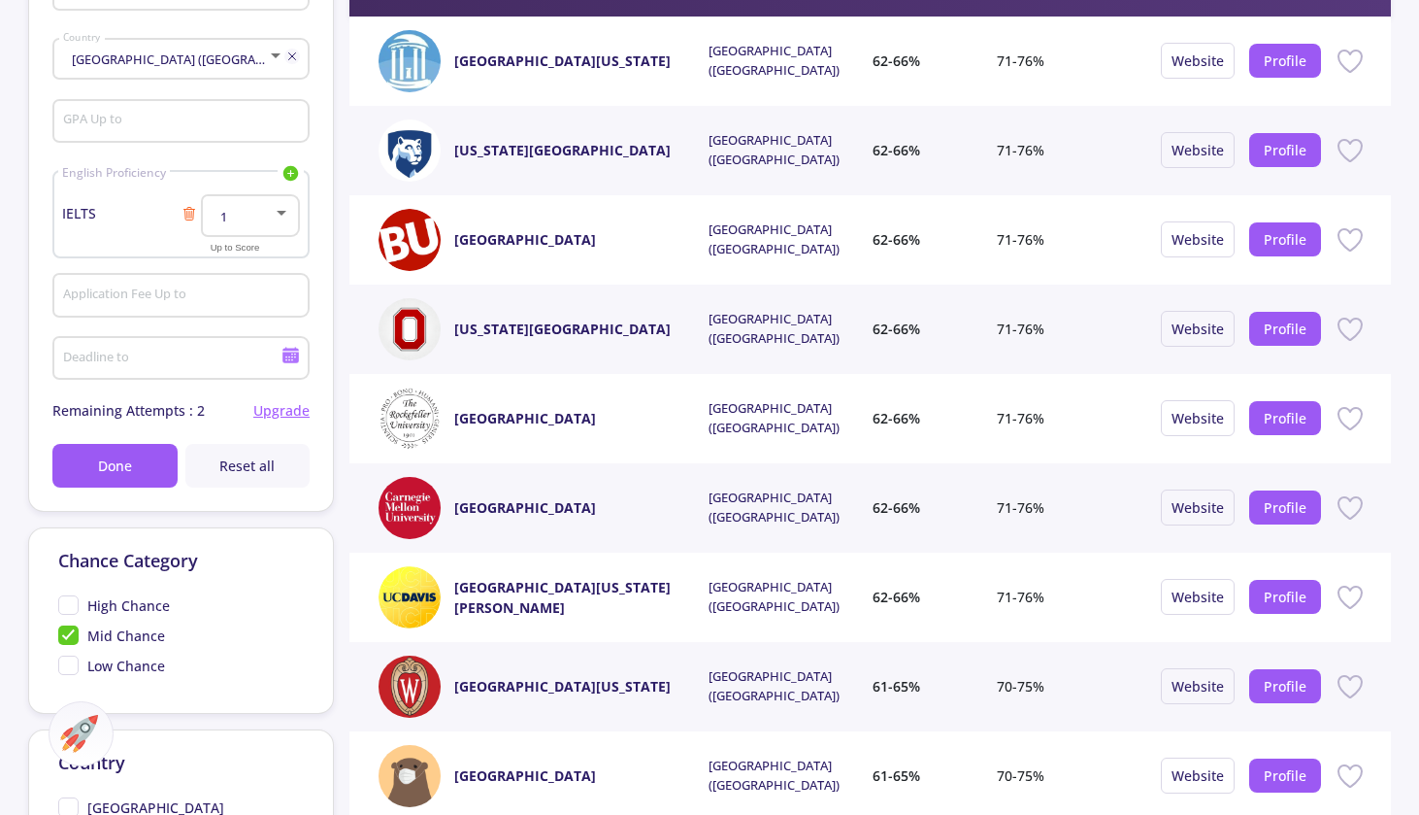
checkbox input "true"
click at [126, 639] on span "Mid Chance" at bounding box center [126, 635] width 78 height 20
click at [71, 638] on input "Mid Chance" at bounding box center [64, 631] width 13 height 13
checkbox input "false"
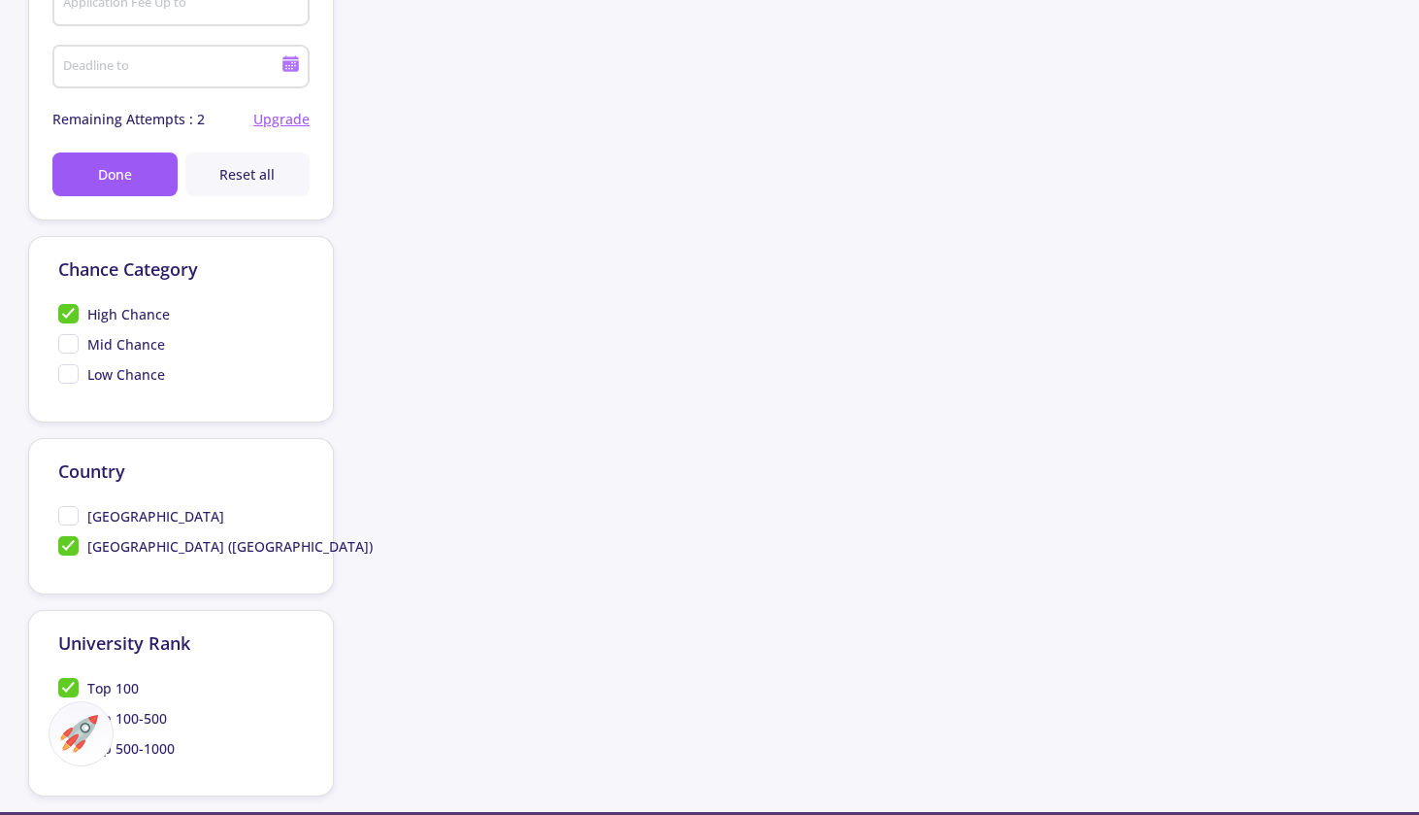
scroll to position [627, 0]
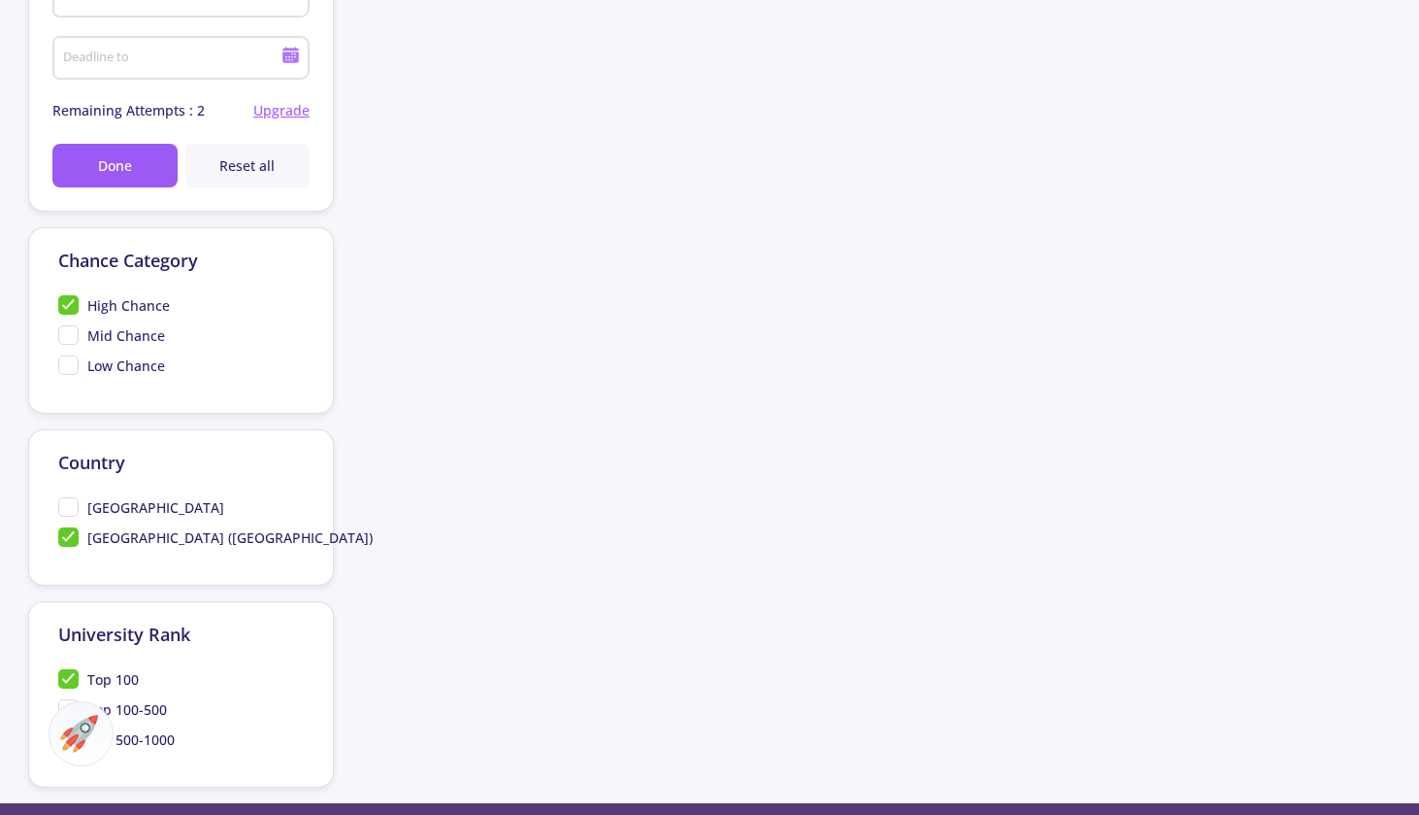
click at [108, 522] on div "[GEOGRAPHIC_DATA]" at bounding box center [181, 510] width 246 height 30
click at [108, 517] on span "[GEOGRAPHIC_DATA]" at bounding box center [155, 507] width 137 height 20
click at [71, 510] on input "[GEOGRAPHIC_DATA]" at bounding box center [64, 503] width 13 height 13
checkbox input "true"
click at [108, 541] on span "[GEOGRAPHIC_DATA] ([GEOGRAPHIC_DATA])" at bounding box center [229, 537] width 285 height 20
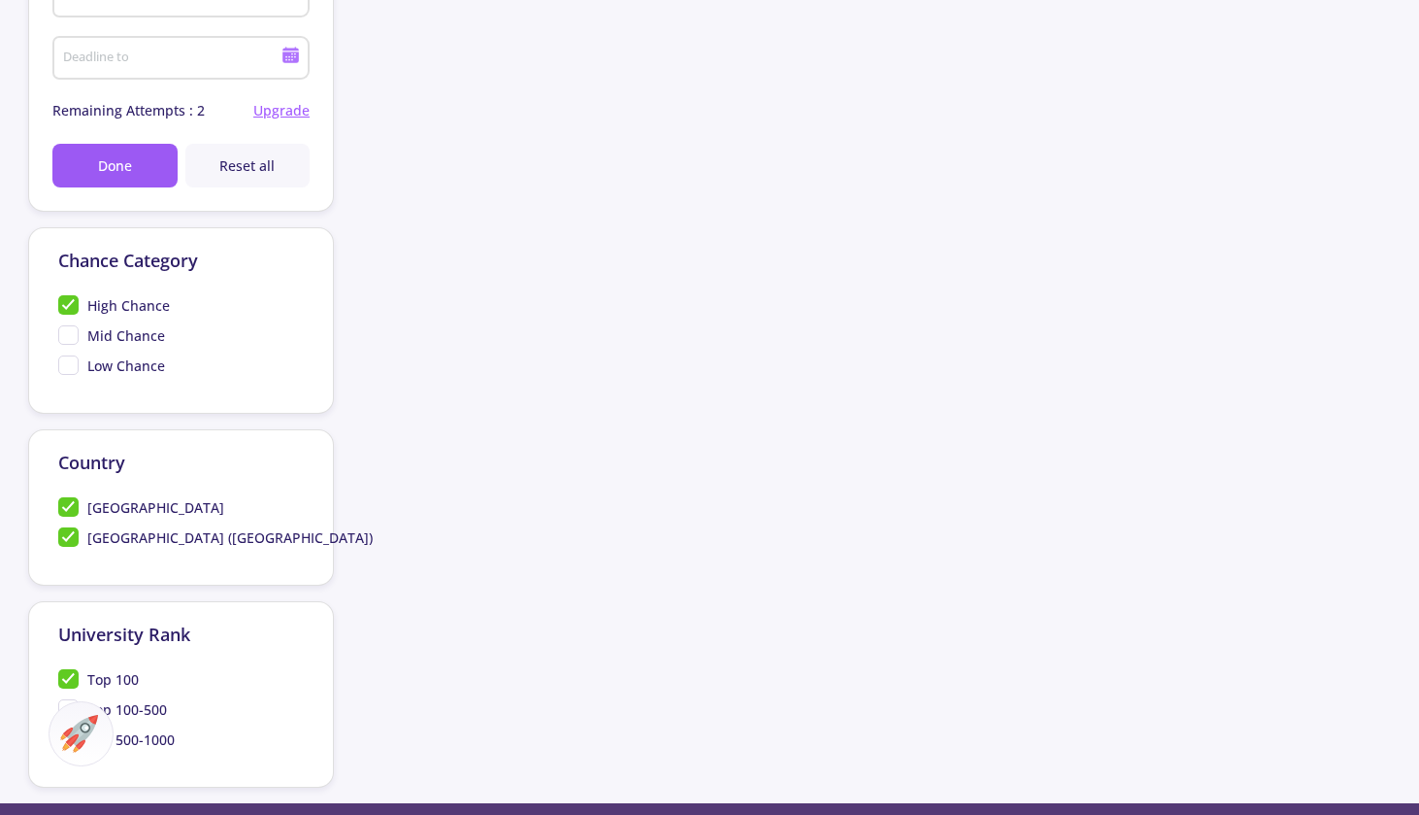
click at [71, 540] on input "[GEOGRAPHIC_DATA] ([GEOGRAPHIC_DATA])" at bounding box center [64, 533] width 13 height 13
checkbox input "false"
click at [127, 508] on span "[GEOGRAPHIC_DATA]" at bounding box center [155, 507] width 137 height 20
click at [71, 508] on input "[GEOGRAPHIC_DATA]" at bounding box center [64, 503] width 13 height 13
checkbox input "false"
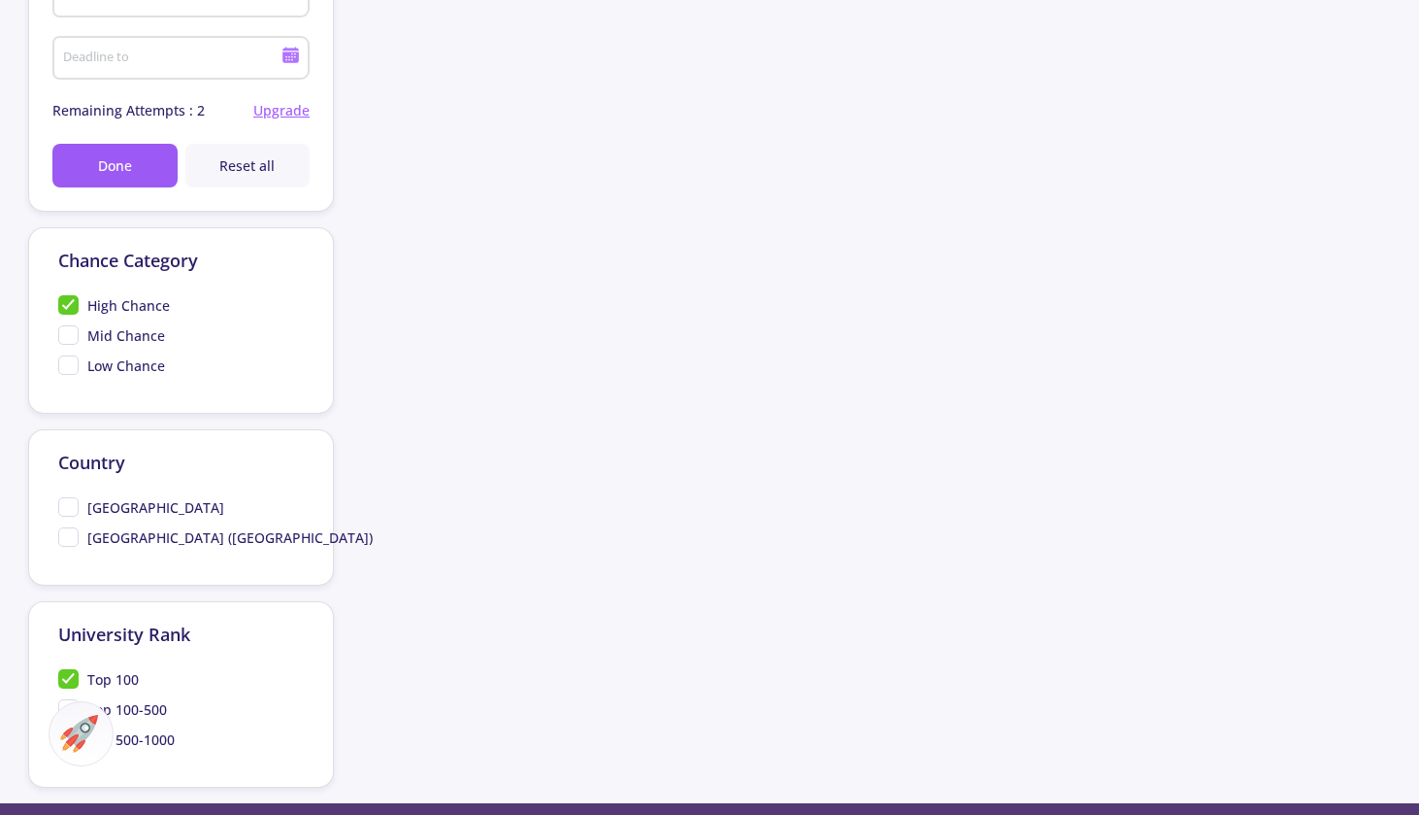
click at [154, 315] on span "High Chance" at bounding box center [128, 305] width 83 height 20
click at [71, 308] on input "High Chance" at bounding box center [64, 301] width 13 height 13
checkbox input "false"
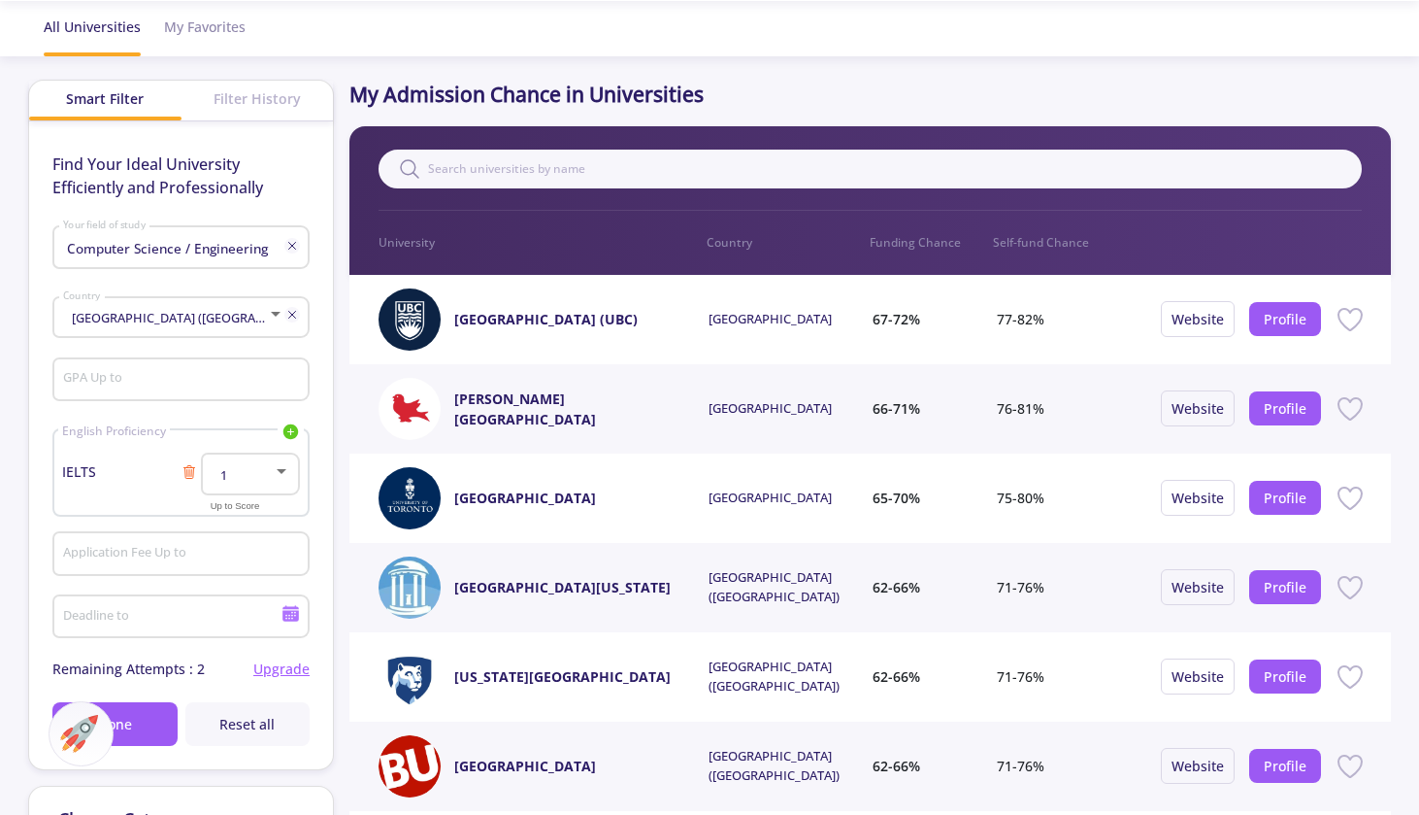
scroll to position [72, 0]
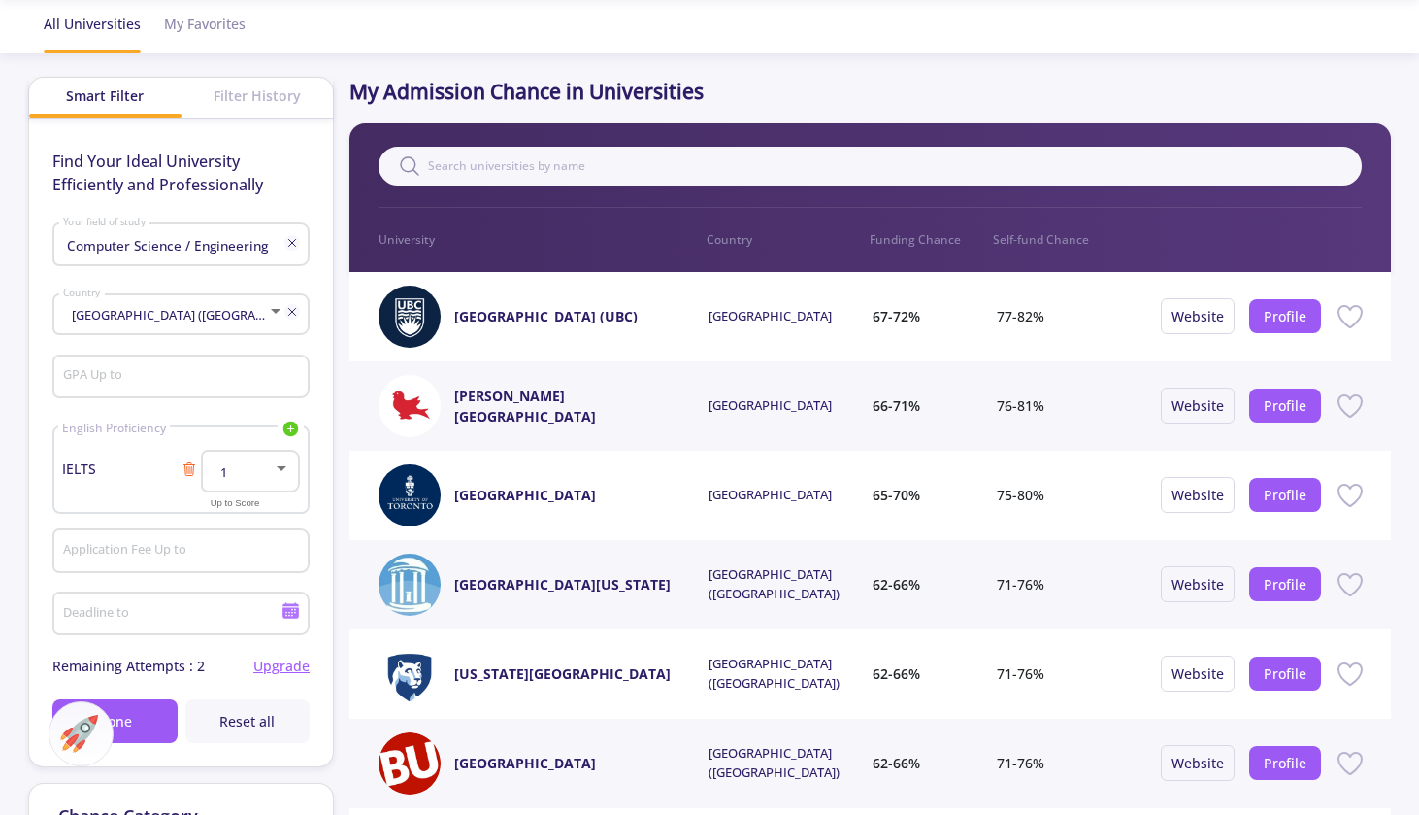
click at [478, 310] on link "[GEOGRAPHIC_DATA] (UBC)" at bounding box center [545, 316] width 183 height 20
